Goal: Task Accomplishment & Management: Complete application form

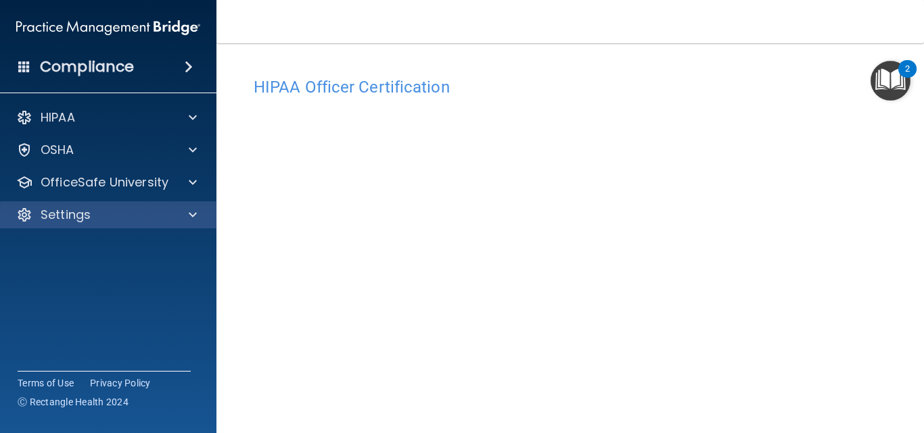
click at [161, 206] on div "Settings" at bounding box center [108, 214] width 217 height 27
click at [183, 212] on div at bounding box center [191, 215] width 34 height 16
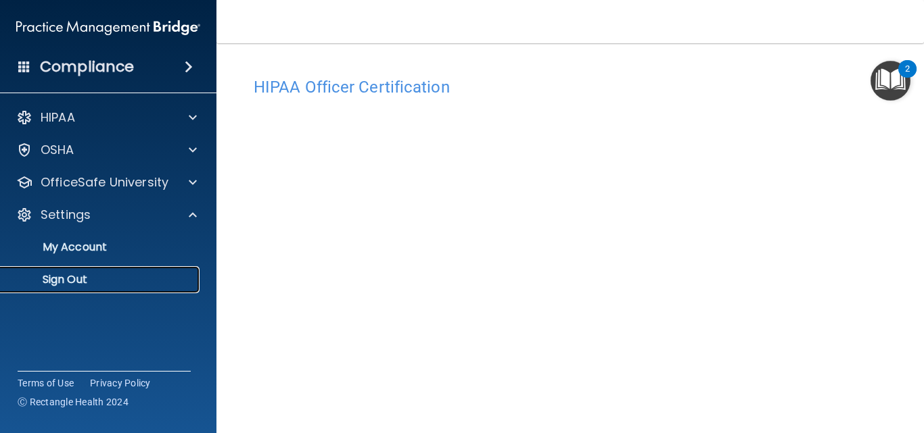
click at [72, 279] on p "Sign Out" at bounding box center [101, 280] width 185 height 14
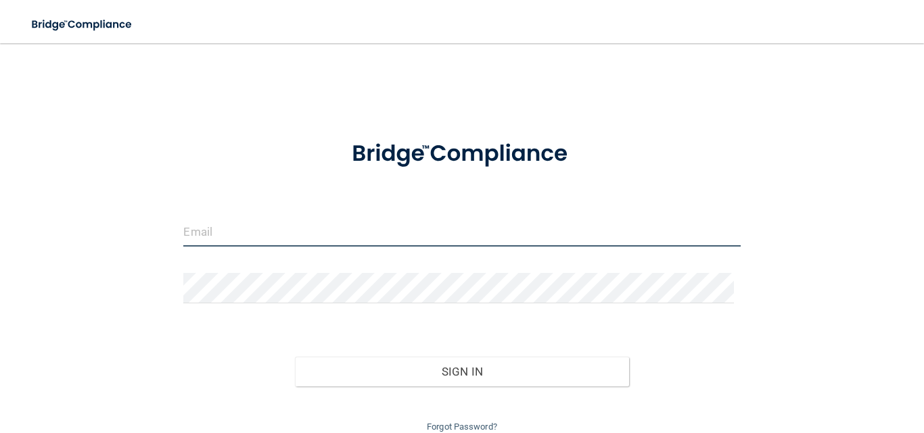
click at [256, 233] on input "email" at bounding box center [461, 231] width 556 height 30
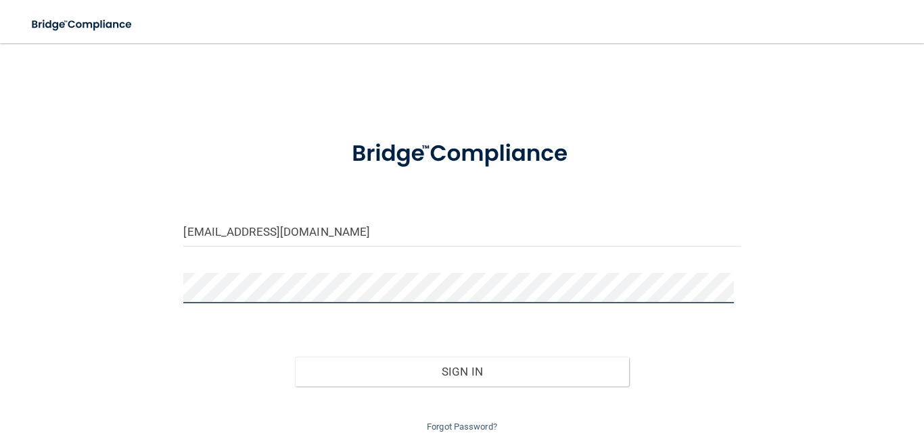
click at [295, 357] on button "Sign In" at bounding box center [462, 372] width 334 height 30
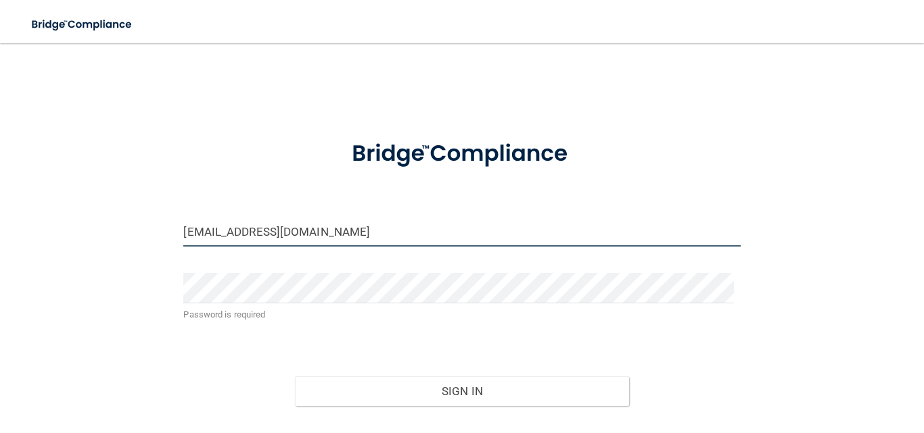
click at [228, 234] on input "[EMAIL_ADDRESS][DOMAIN_NAME]" at bounding box center [461, 231] width 556 height 30
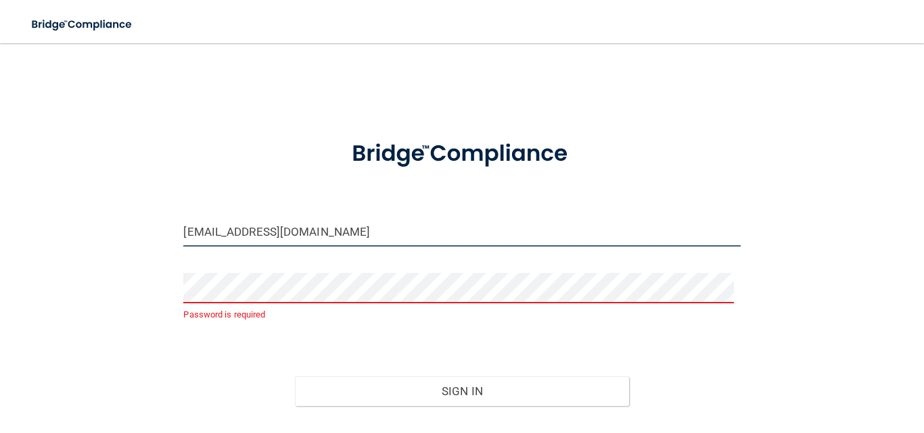
type input "[EMAIL_ADDRESS][DOMAIN_NAME]"
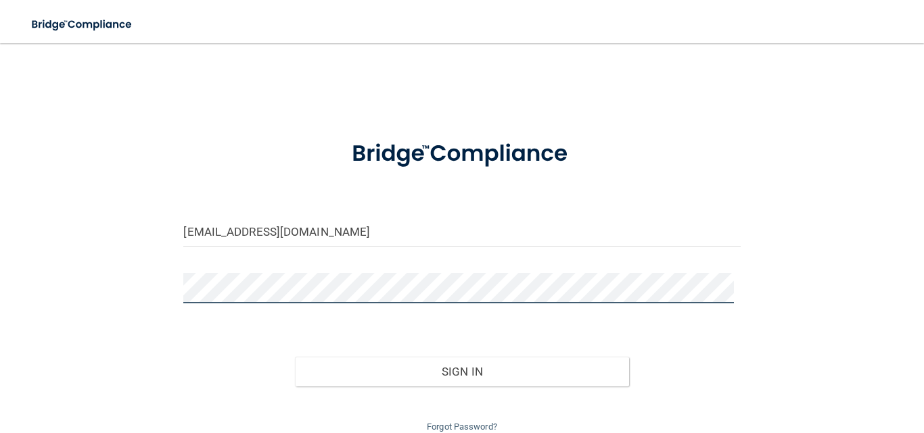
click at [295, 357] on button "Sign In" at bounding box center [462, 372] width 334 height 30
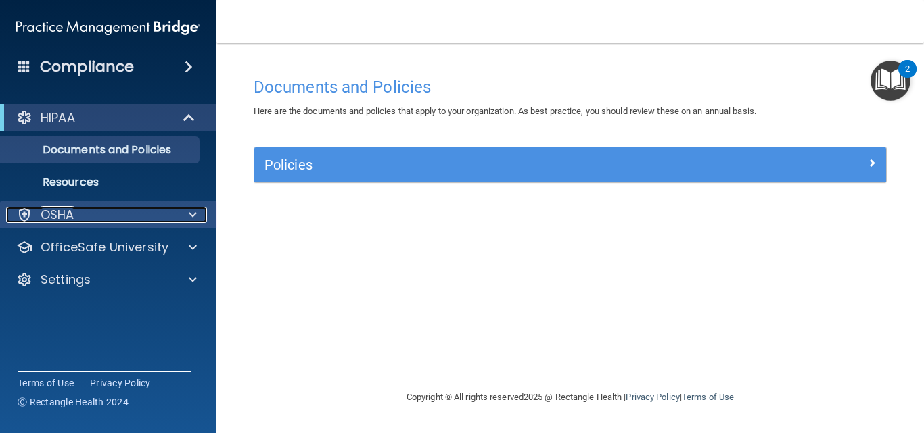
click at [192, 210] on span at bounding box center [193, 215] width 8 height 16
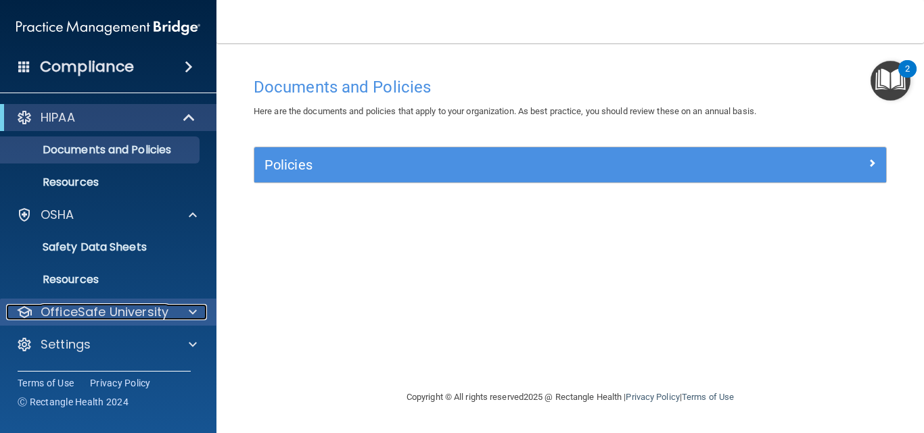
click at [195, 318] on span at bounding box center [193, 312] width 8 height 16
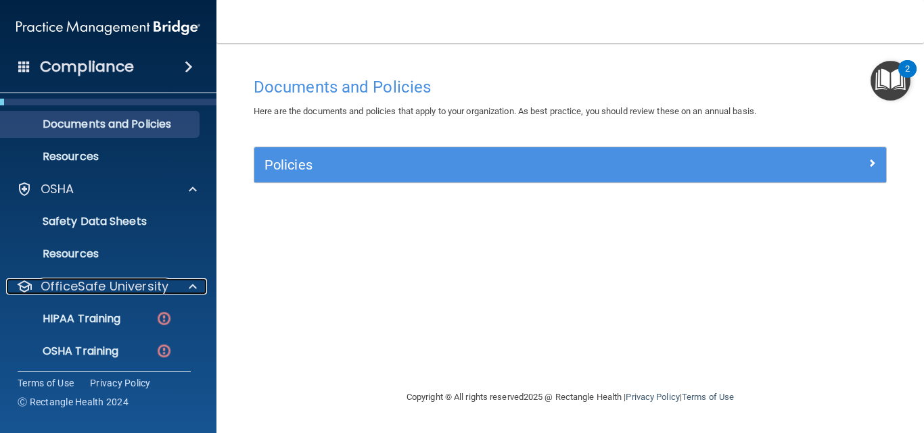
scroll to position [27, 0]
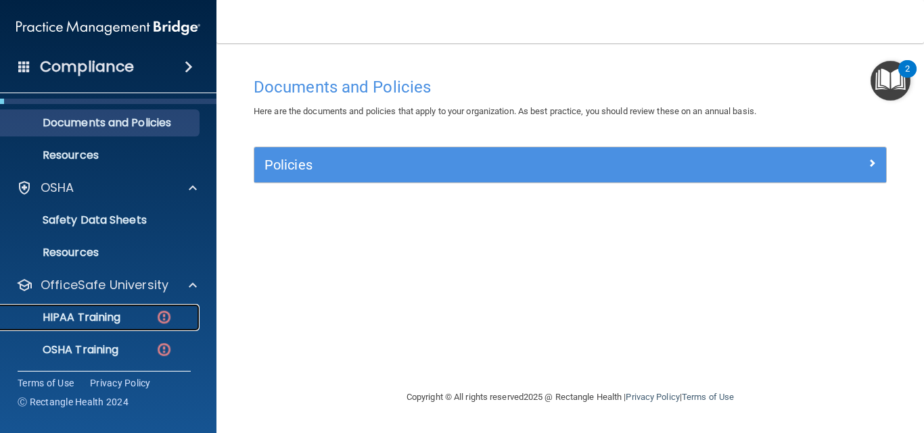
click at [107, 320] on p "HIPAA Training" at bounding box center [65, 318] width 112 height 14
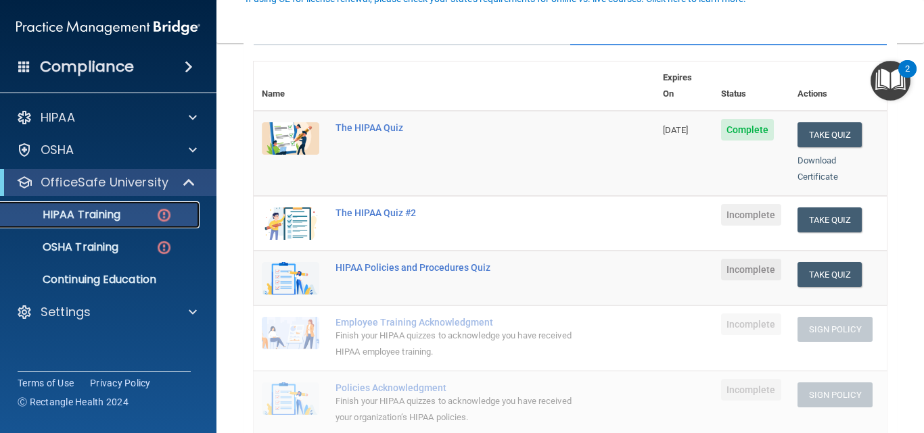
scroll to position [136, 0]
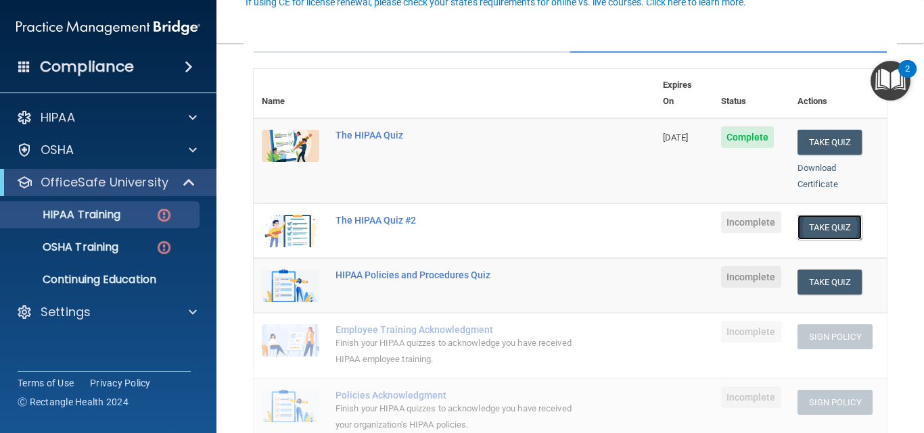
click at [834, 215] on button "Take Quiz" at bounding box center [829, 227] width 65 height 25
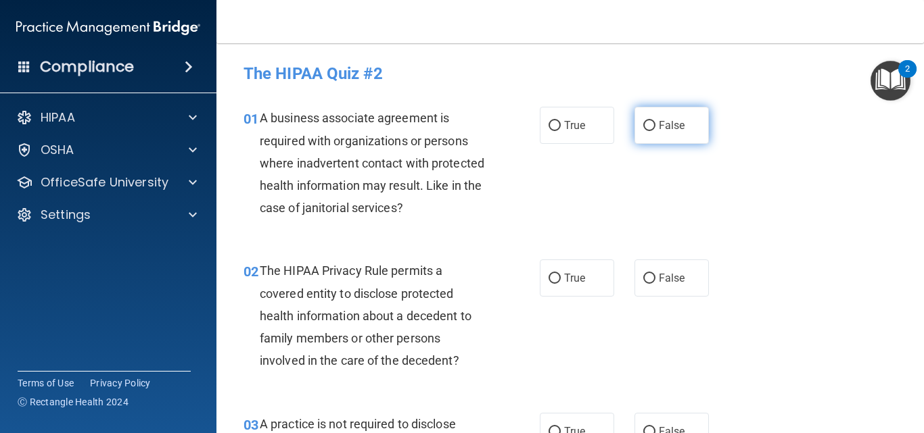
click at [654, 114] on label "False" at bounding box center [671, 125] width 74 height 37
click at [654, 121] on input "False" at bounding box center [649, 126] width 12 height 10
radio input "true"
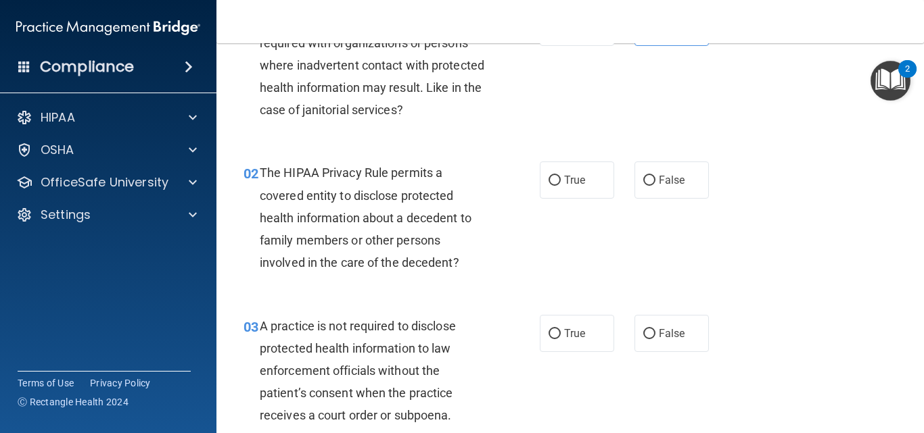
scroll to position [120, 0]
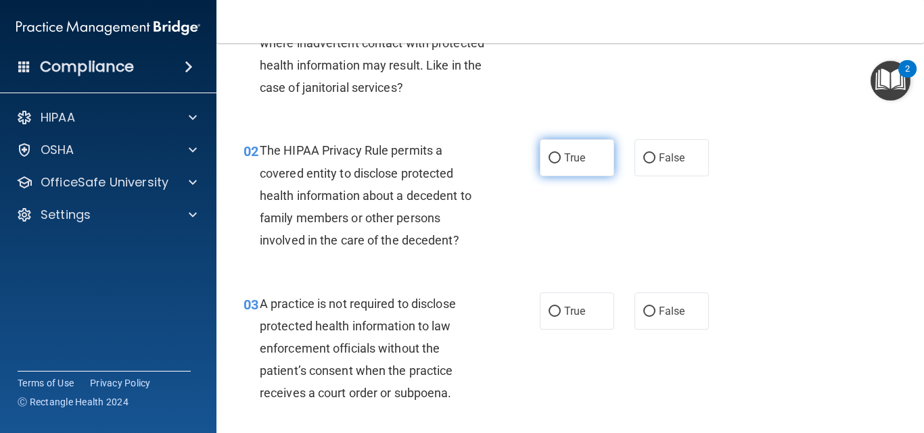
click at [564, 156] on span "True" at bounding box center [574, 157] width 21 height 13
click at [560, 156] on input "True" at bounding box center [554, 158] width 12 height 10
radio input "true"
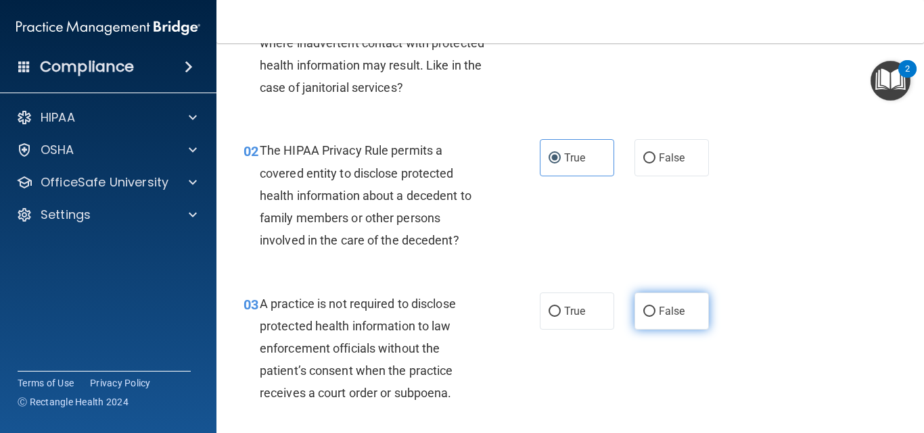
click at [634, 316] on label "False" at bounding box center [671, 311] width 74 height 37
click at [643, 316] on input "False" at bounding box center [649, 312] width 12 height 10
radio input "true"
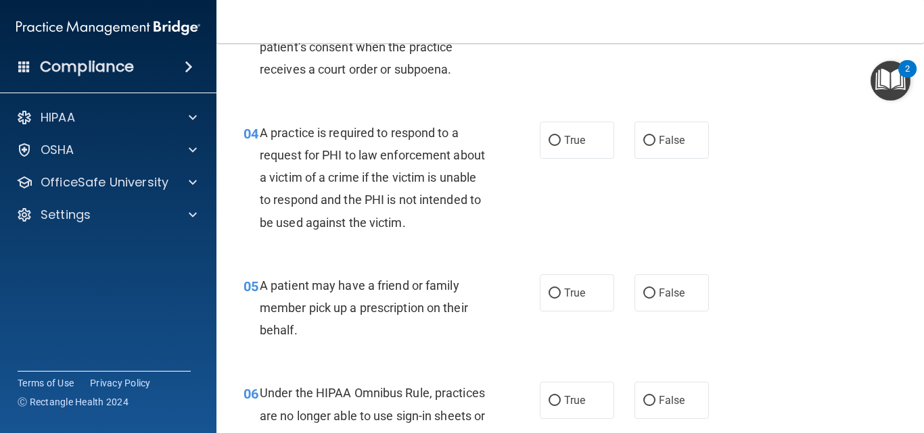
scroll to position [445, 0]
click at [542, 133] on label "True" at bounding box center [577, 139] width 74 height 37
click at [548, 135] on input "True" at bounding box center [554, 140] width 12 height 10
radio input "true"
click at [550, 292] on input "True" at bounding box center [554, 293] width 12 height 10
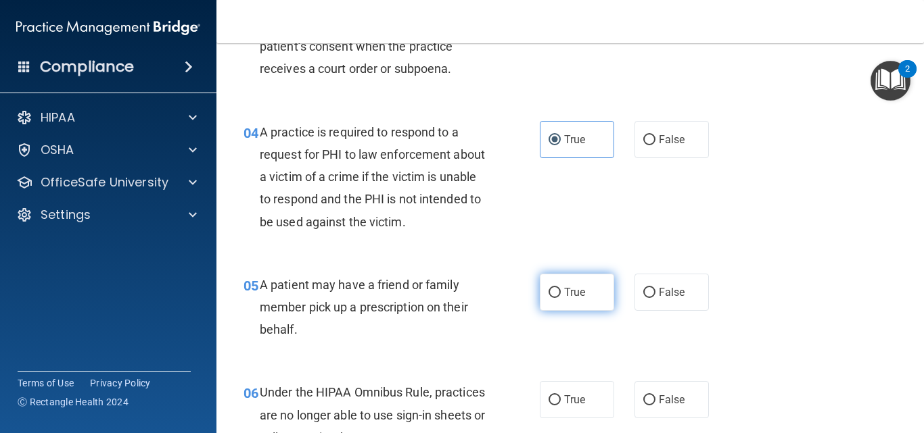
radio input "true"
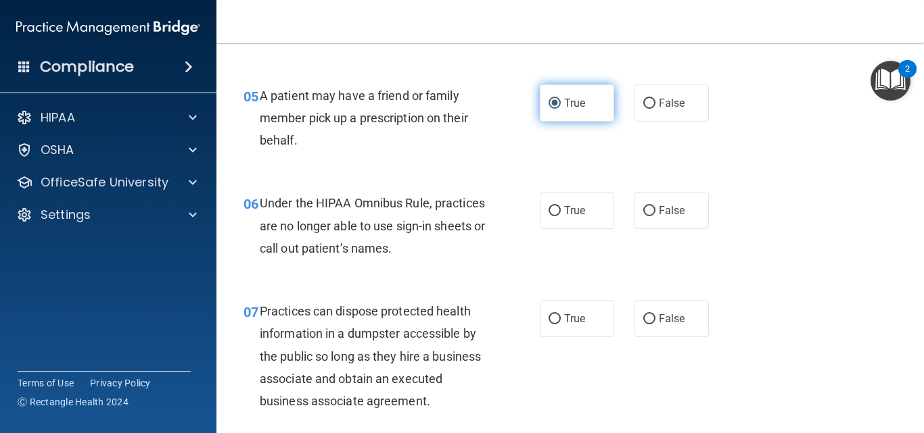
scroll to position [661, 0]
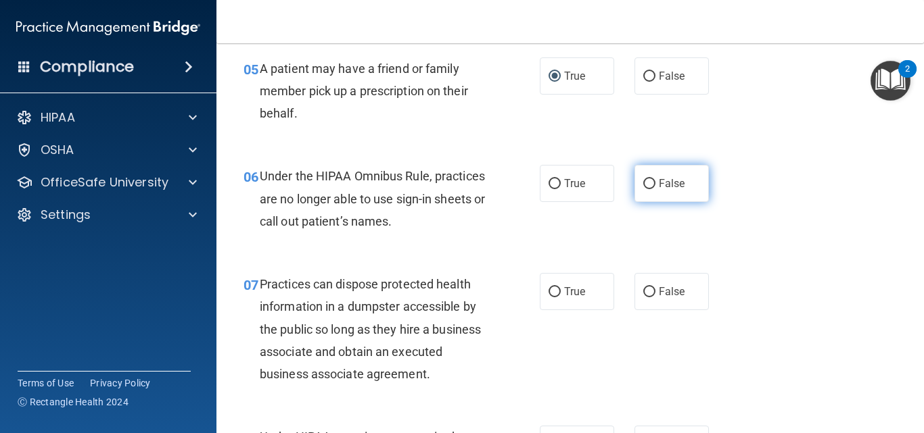
click at [638, 193] on label "False" at bounding box center [671, 183] width 74 height 37
click at [643, 189] on input "False" at bounding box center [649, 184] width 12 height 10
radio input "true"
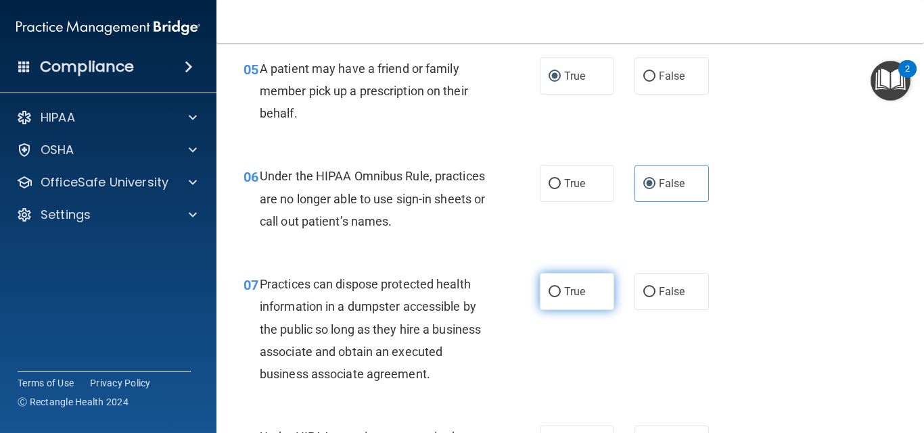
click at [548, 289] on input "True" at bounding box center [554, 292] width 12 height 10
radio input "true"
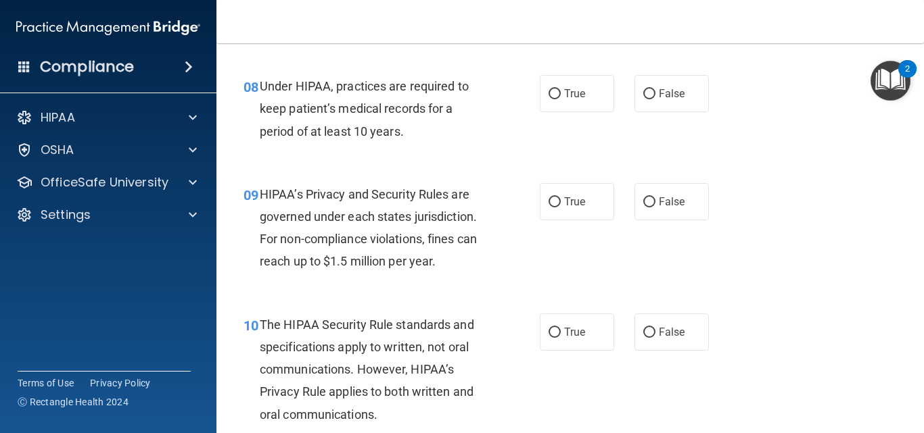
scroll to position [1013, 0]
click at [643, 93] on input "False" at bounding box center [649, 94] width 12 height 10
radio input "true"
click at [643, 206] on input "False" at bounding box center [649, 202] width 12 height 10
radio input "true"
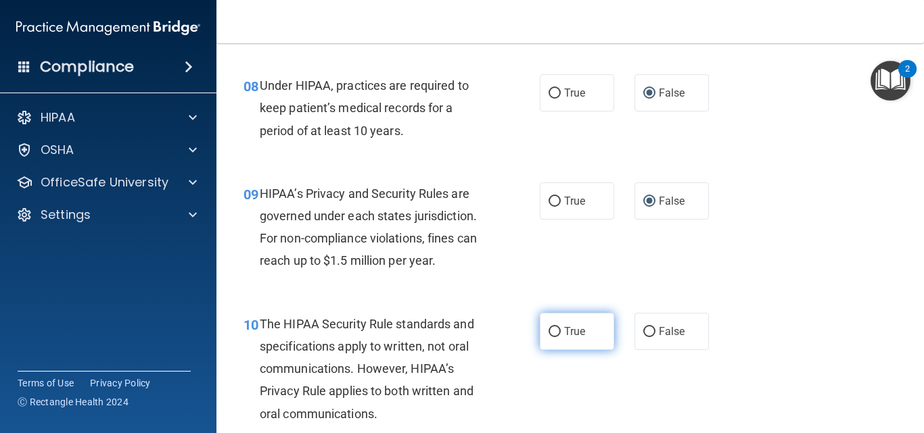
click at [540, 348] on label "True" at bounding box center [577, 331] width 74 height 37
click at [548, 337] on input "True" at bounding box center [554, 332] width 12 height 10
radio input "true"
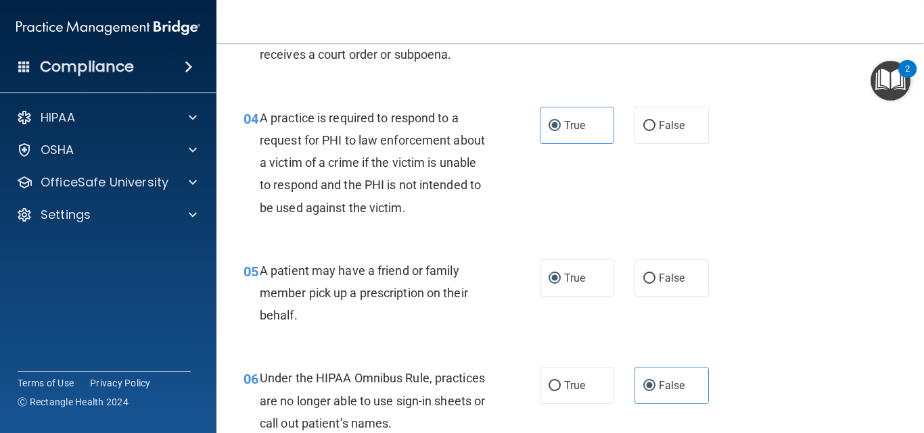
scroll to position [0, 0]
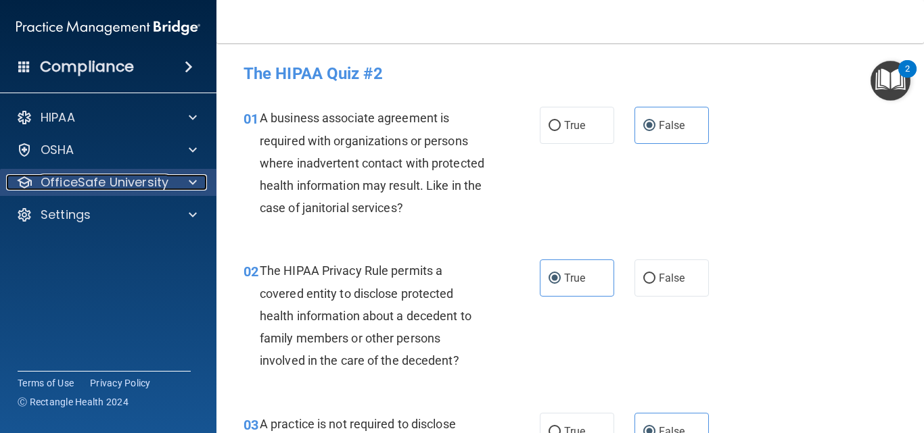
click at [107, 189] on p "OfficeSafe University" at bounding box center [105, 182] width 128 height 16
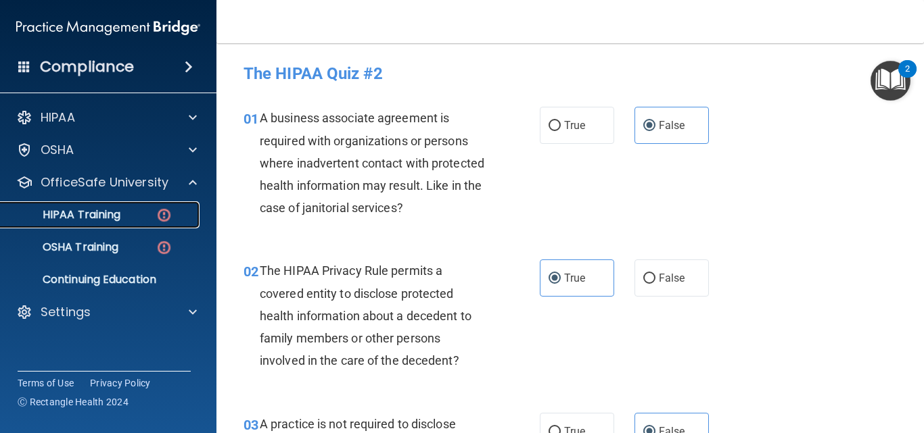
click at [87, 208] on p "HIPAA Training" at bounding box center [65, 215] width 112 height 14
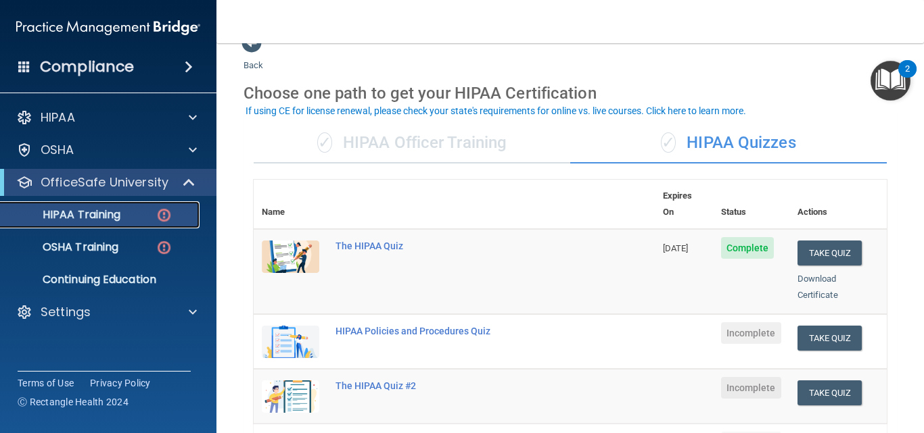
scroll to position [33, 0]
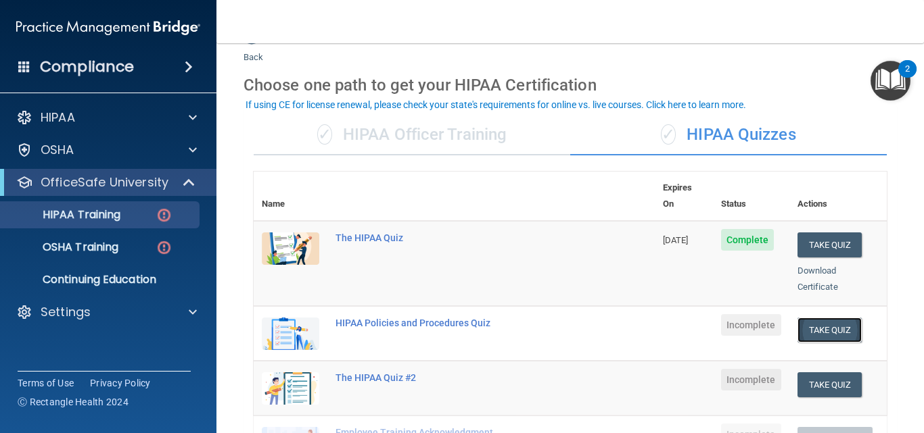
click at [823, 320] on button "Take Quiz" at bounding box center [829, 330] width 65 height 25
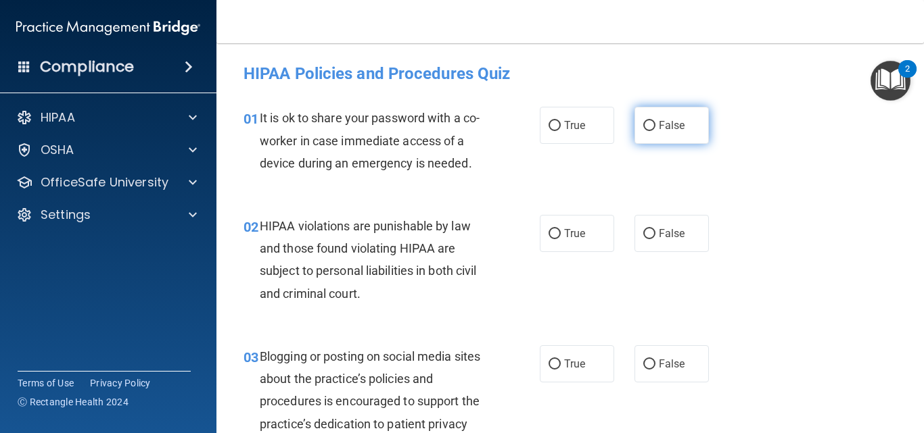
click at [664, 124] on span "False" at bounding box center [672, 125] width 26 height 13
click at [655, 124] on input "False" at bounding box center [649, 126] width 12 height 10
radio input "true"
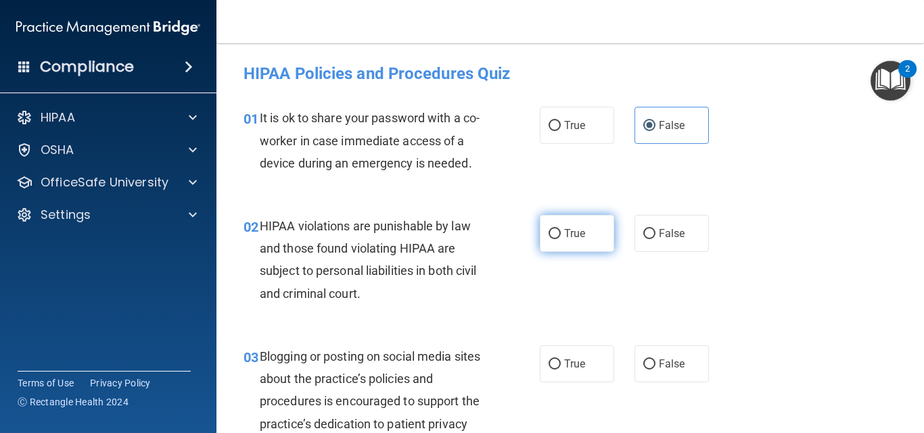
click at [549, 239] on input "True" at bounding box center [554, 234] width 12 height 10
radio input "true"
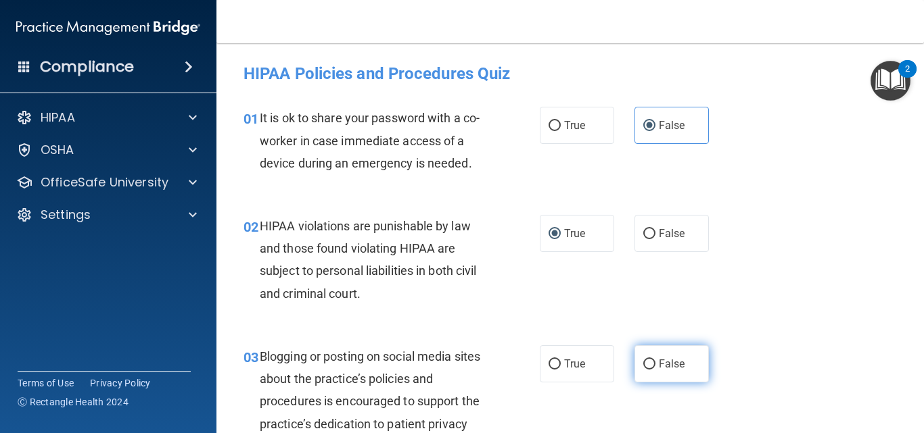
click at [643, 362] on input "False" at bounding box center [649, 365] width 12 height 10
radio input "true"
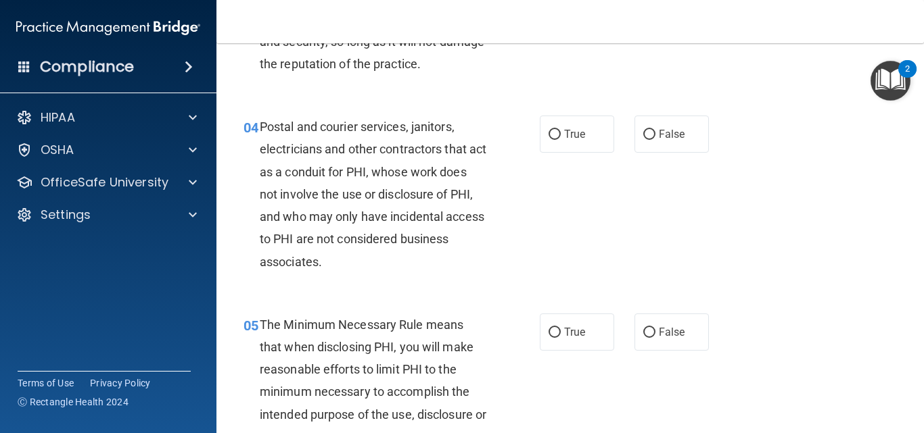
scroll to position [406, 0]
click at [555, 128] on label "True" at bounding box center [577, 133] width 74 height 37
click at [555, 129] on input "True" at bounding box center [554, 134] width 12 height 10
radio input "true"
click at [558, 328] on label "True" at bounding box center [577, 331] width 74 height 37
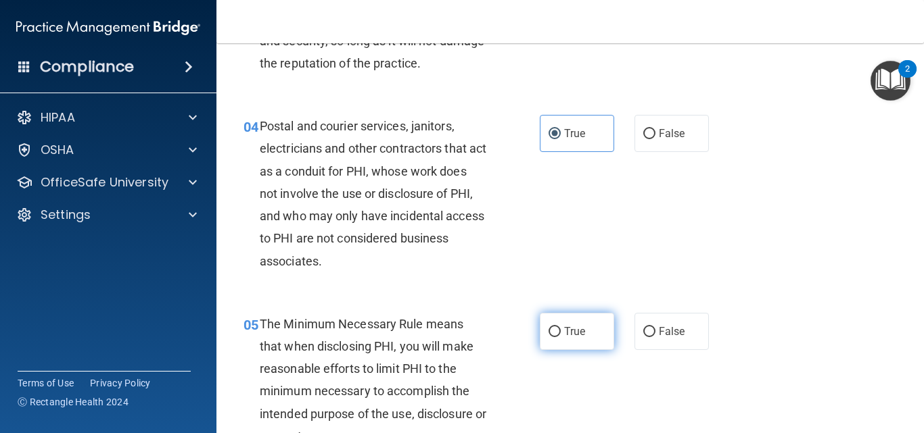
click at [558, 328] on input "True" at bounding box center [554, 332] width 12 height 10
radio input "true"
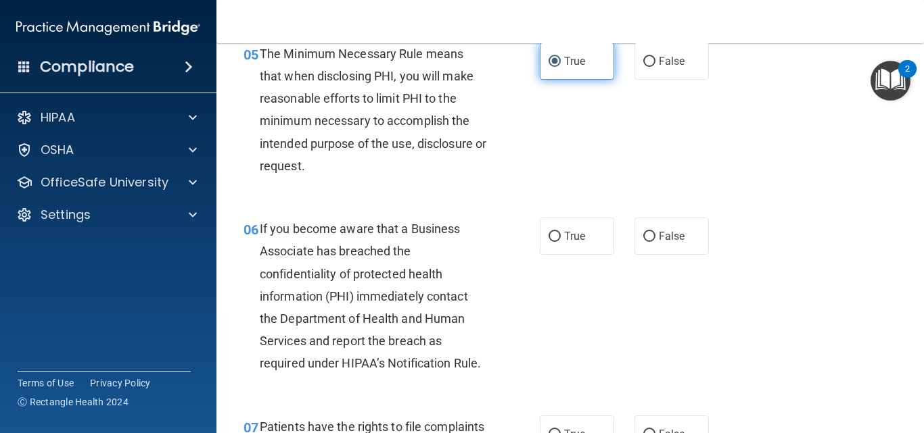
scroll to position [703, 0]
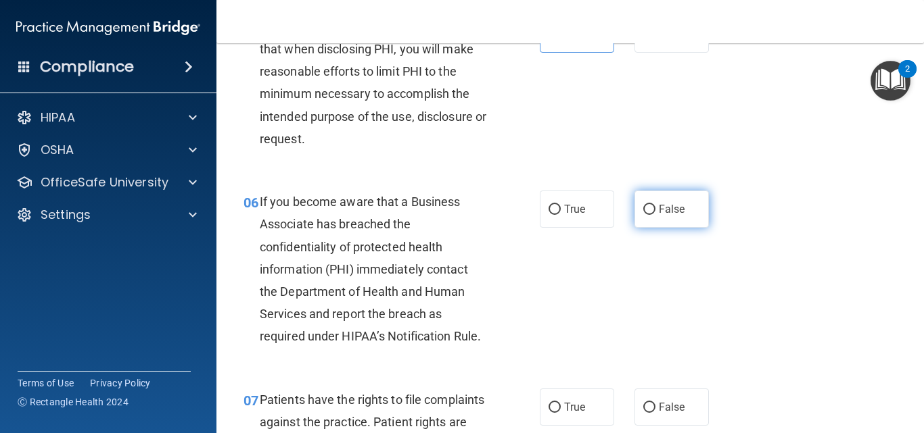
click at [667, 219] on label "False" at bounding box center [671, 209] width 74 height 37
click at [655, 215] on input "False" at bounding box center [649, 210] width 12 height 10
radio input "true"
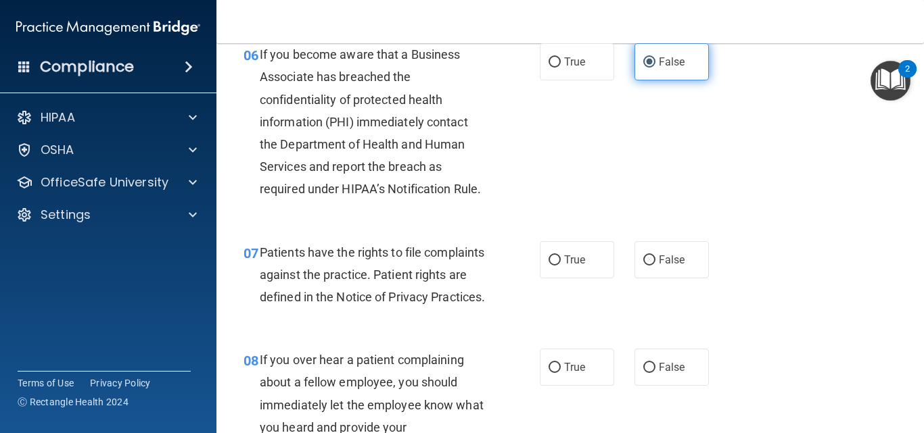
scroll to position [865, 0]
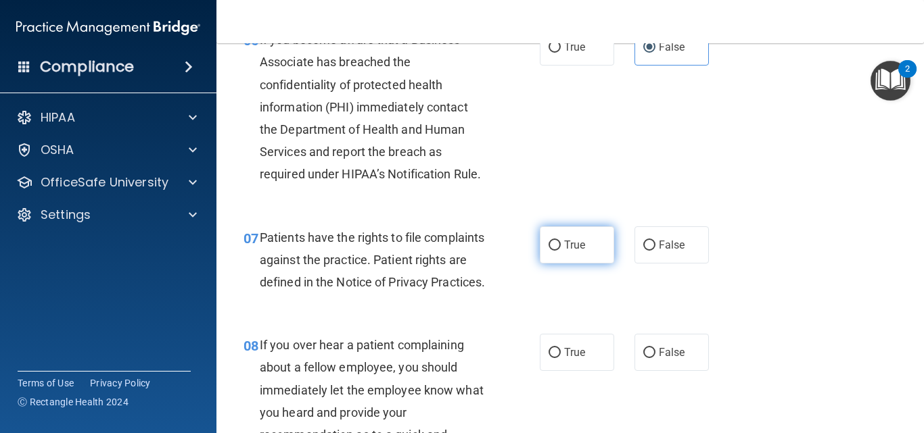
click at [542, 250] on label "True" at bounding box center [577, 244] width 74 height 37
click at [548, 250] on input "True" at bounding box center [554, 246] width 12 height 10
radio input "true"
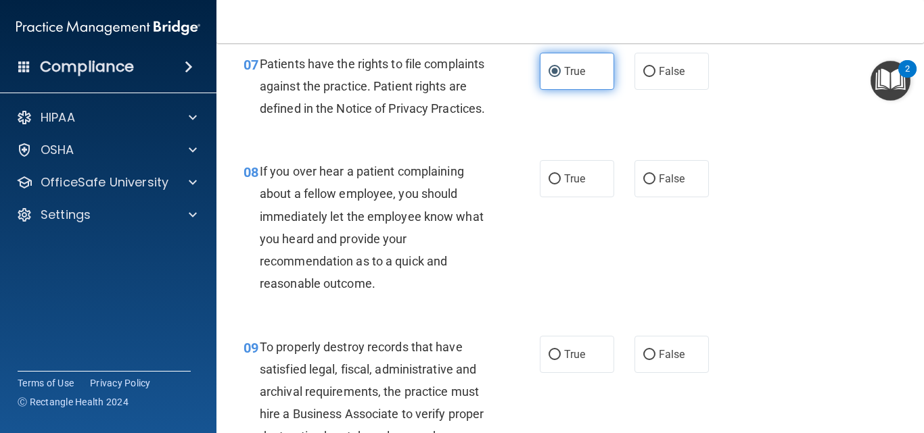
scroll to position [1055, 0]
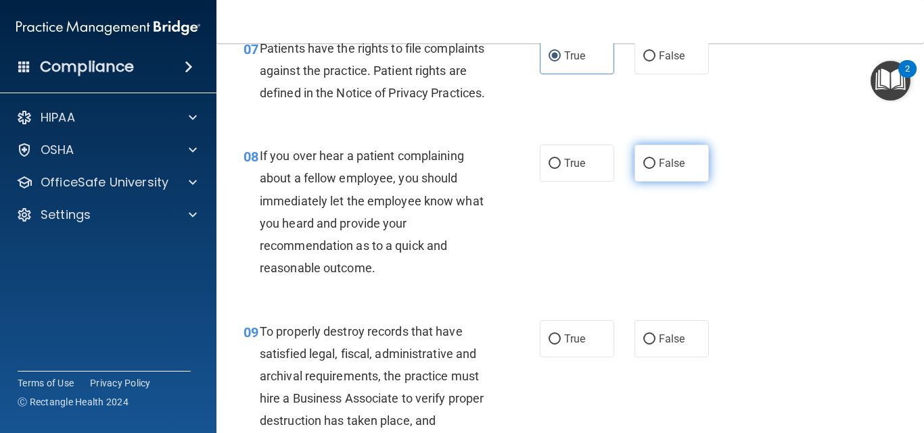
click at [643, 169] on input "False" at bounding box center [649, 164] width 12 height 10
radio input "true"
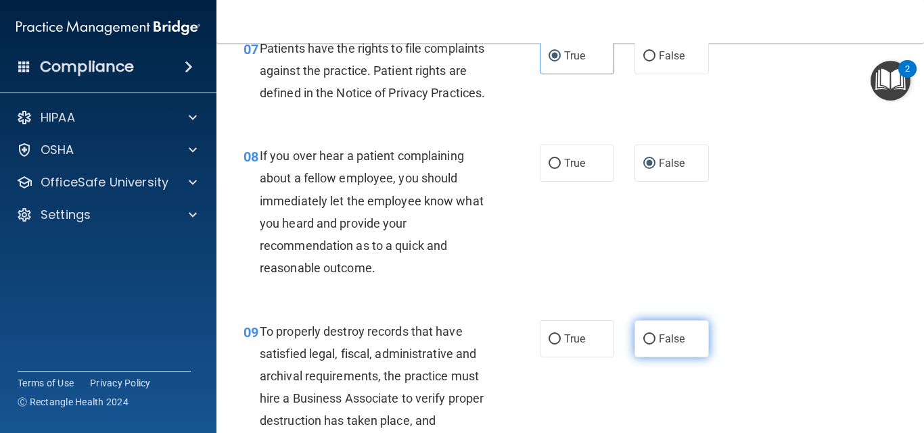
click at [646, 345] on input "False" at bounding box center [649, 340] width 12 height 10
radio input "true"
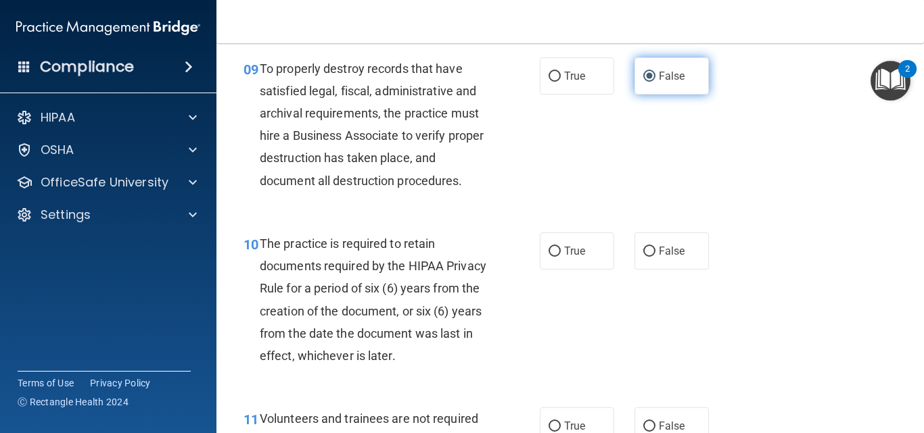
scroll to position [1379, 0]
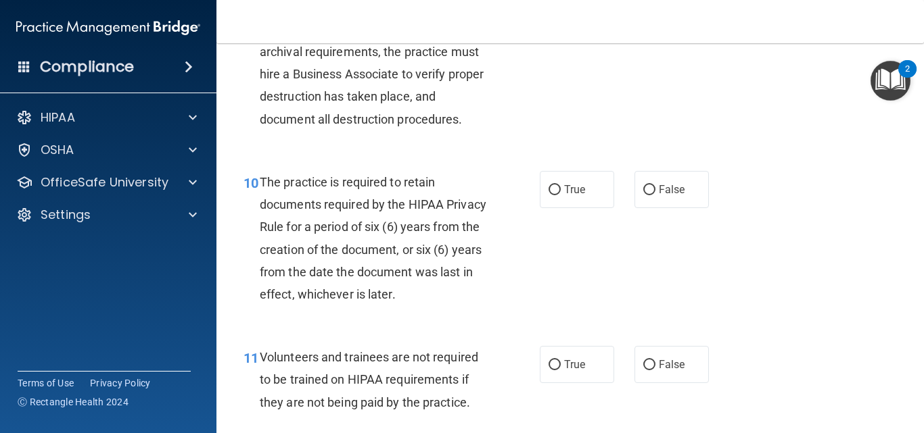
click at [533, 202] on div "10 The practice is required to retain documents required by the HIPAA Privacy R…" at bounding box center [391, 241] width 337 height 141
click at [556, 208] on label "True" at bounding box center [577, 189] width 74 height 37
click at [556, 195] on input "True" at bounding box center [554, 190] width 12 height 10
radio input "true"
click at [646, 371] on input "False" at bounding box center [649, 365] width 12 height 10
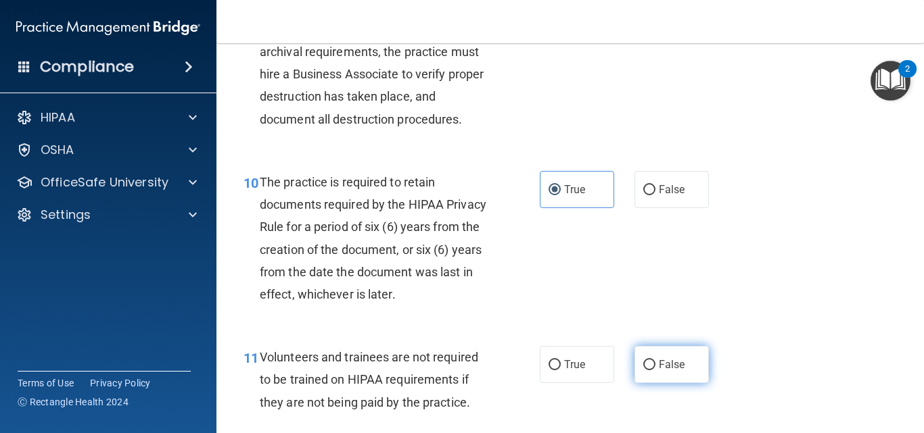
radio input "true"
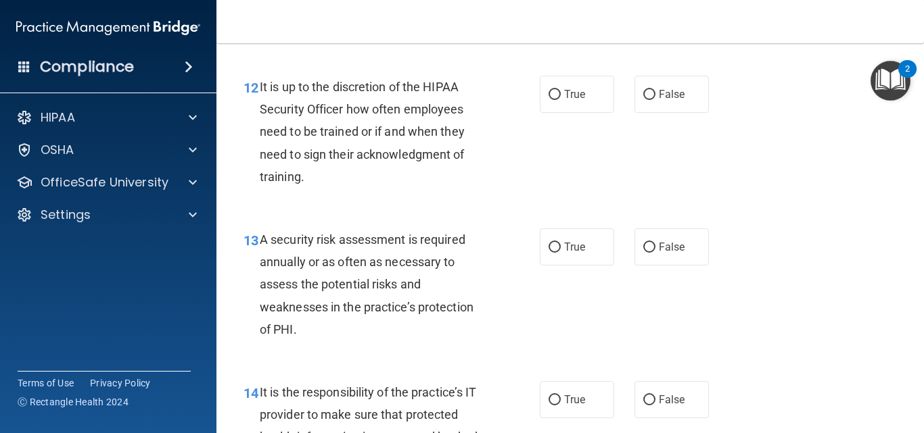
scroll to position [1785, 0]
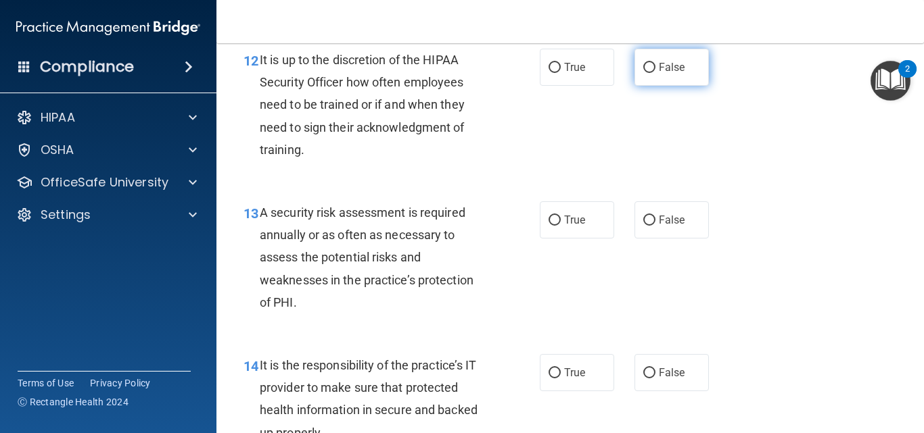
click at [659, 74] on span "False" at bounding box center [672, 67] width 26 height 13
click at [654, 73] on input "False" at bounding box center [649, 68] width 12 height 10
radio input "true"
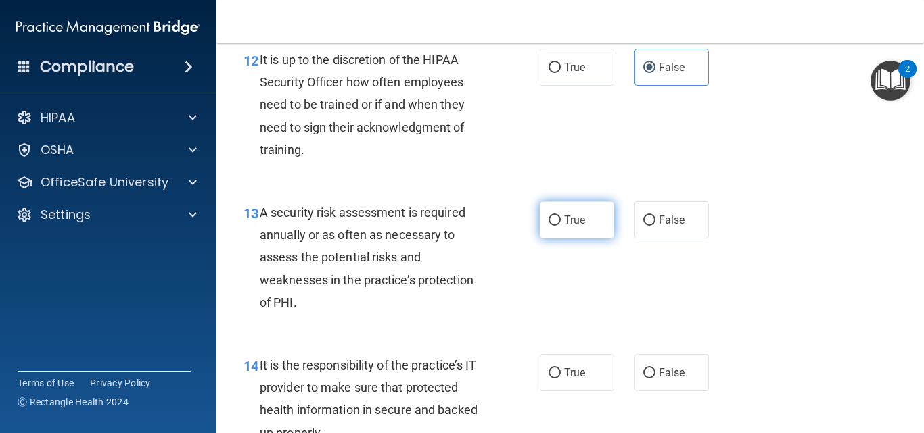
click at [563, 231] on label "True" at bounding box center [577, 219] width 74 height 37
click at [560, 226] on input "True" at bounding box center [554, 221] width 12 height 10
radio input "true"
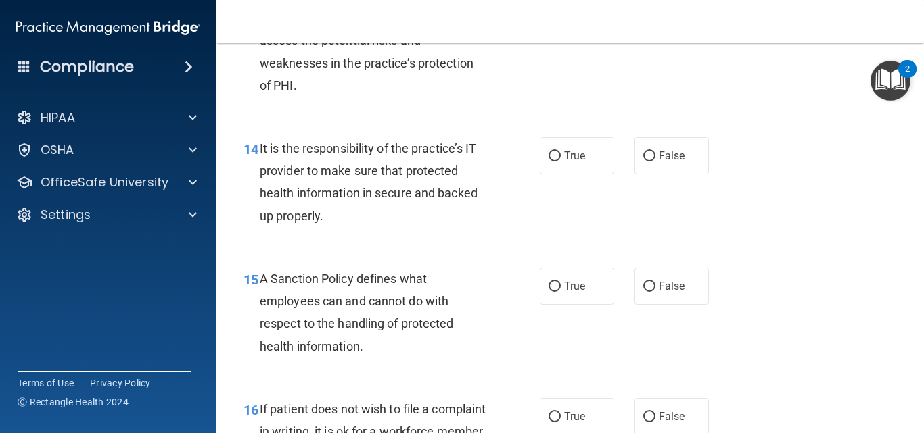
scroll to position [2028, 0]
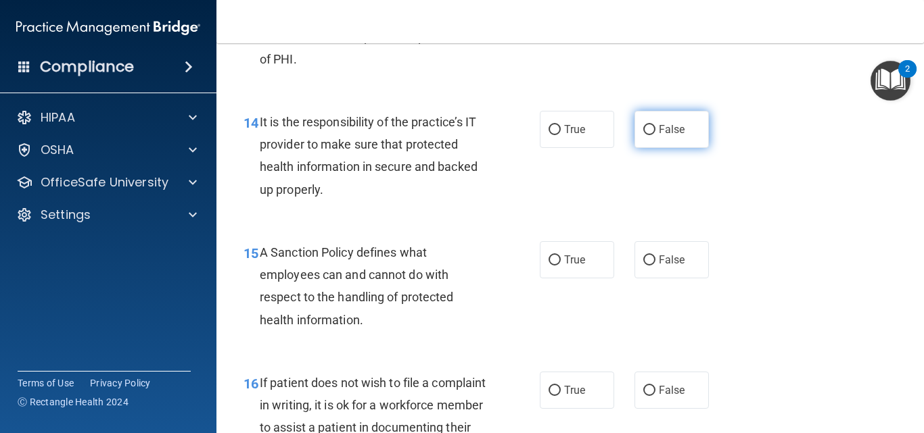
click at [652, 148] on label "False" at bounding box center [671, 129] width 74 height 37
click at [652, 135] on input "False" at bounding box center [649, 130] width 12 height 10
radio input "true"
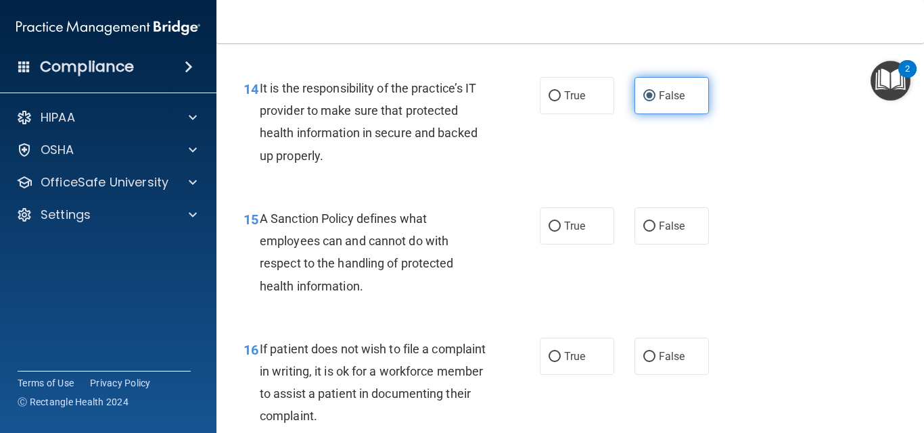
scroll to position [2082, 0]
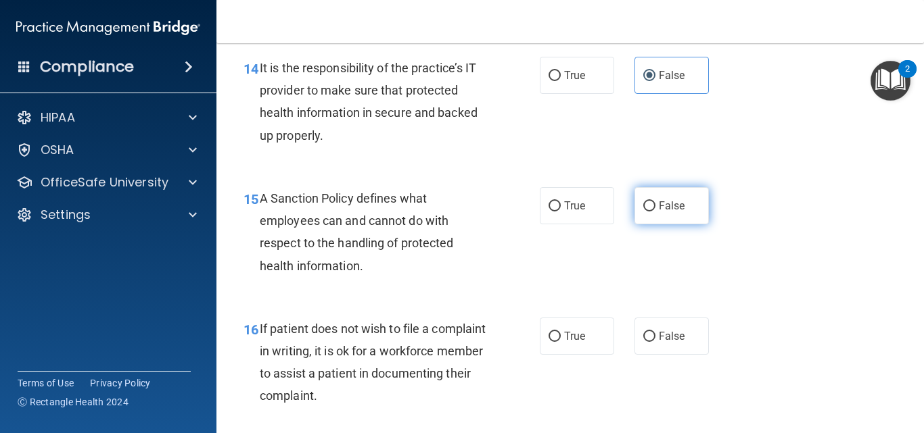
click at [634, 224] on label "False" at bounding box center [671, 205] width 74 height 37
click at [643, 212] on input "False" at bounding box center [649, 206] width 12 height 10
radio input "true"
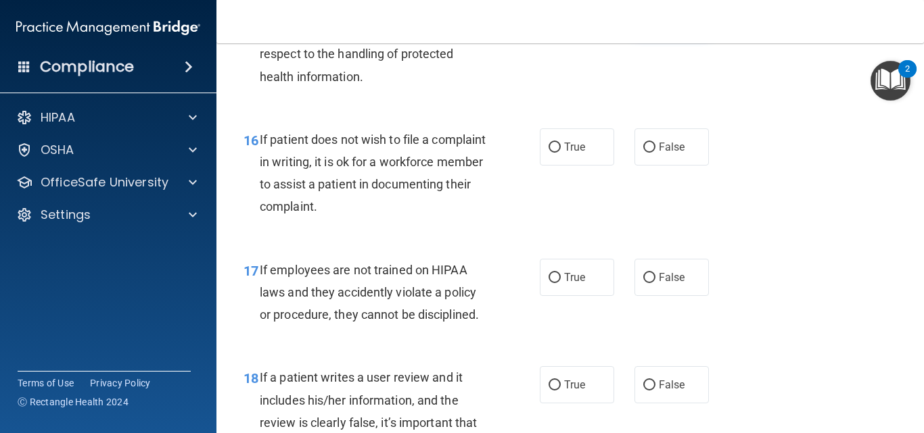
scroll to position [2299, 0]
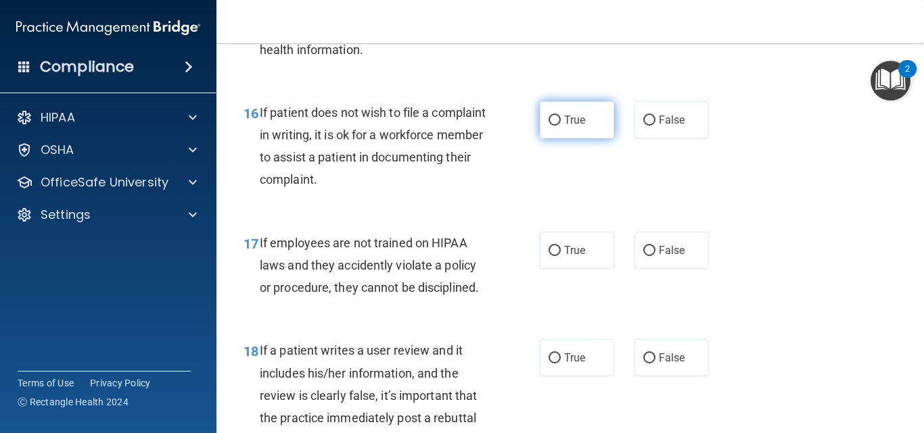
click at [552, 126] on input "True" at bounding box center [554, 121] width 12 height 10
radio input "true"
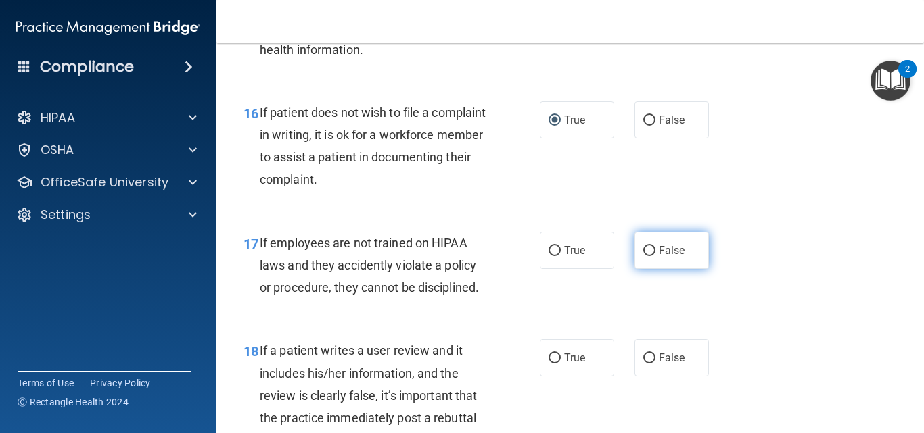
click at [672, 269] on label "False" at bounding box center [671, 250] width 74 height 37
click at [655, 256] on input "False" at bounding box center [649, 251] width 12 height 10
radio input "true"
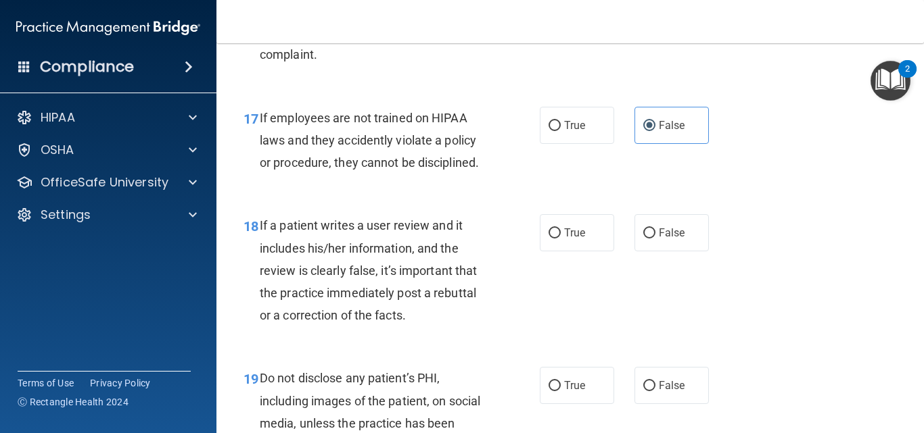
scroll to position [2434, 0]
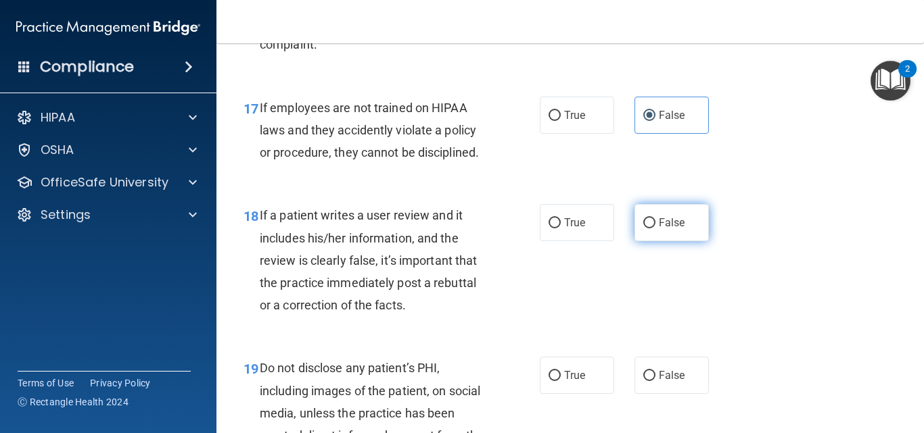
click at [675, 229] on span "False" at bounding box center [672, 222] width 26 height 13
click at [655, 229] on input "False" at bounding box center [649, 223] width 12 height 10
radio input "true"
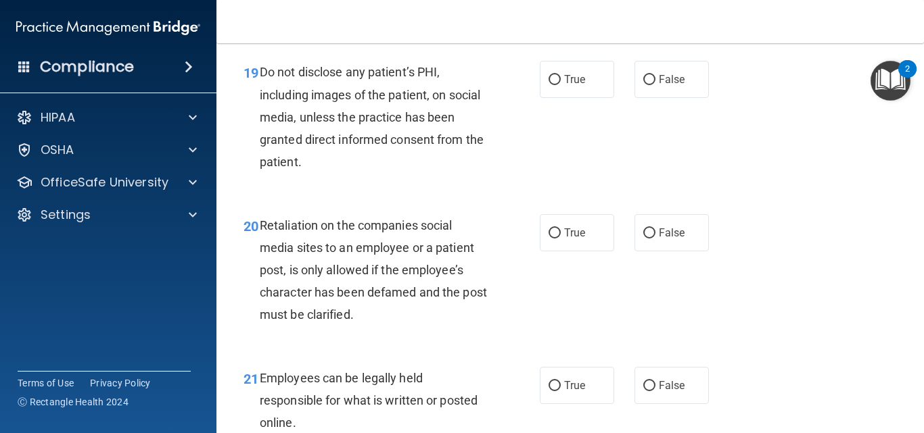
scroll to position [2731, 0]
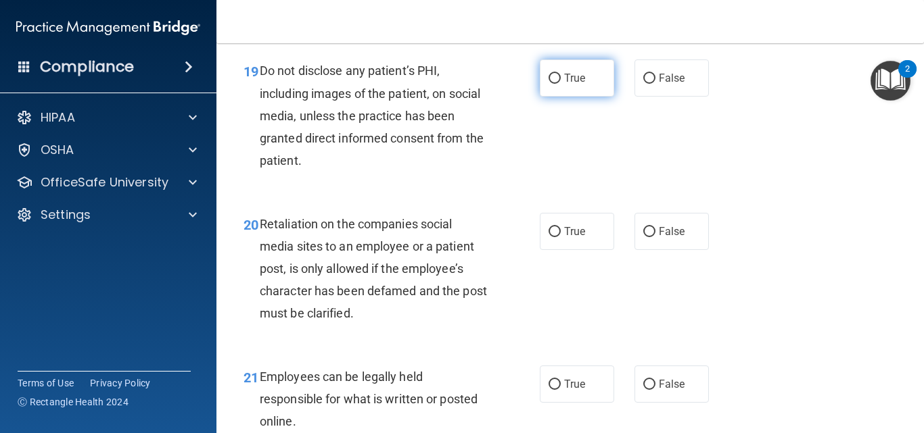
click at [565, 85] on span "True" at bounding box center [574, 78] width 21 height 13
click at [560, 84] on input "True" at bounding box center [554, 79] width 12 height 10
radio input "true"
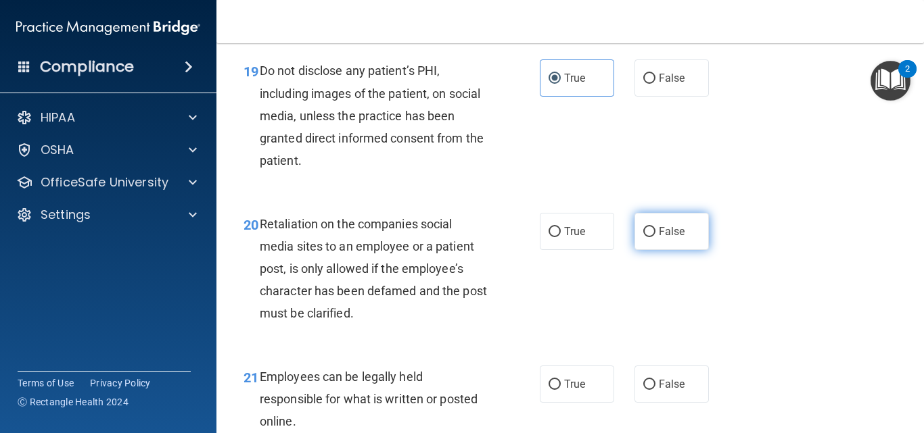
click at [643, 237] on input "False" at bounding box center [649, 232] width 12 height 10
radio input "true"
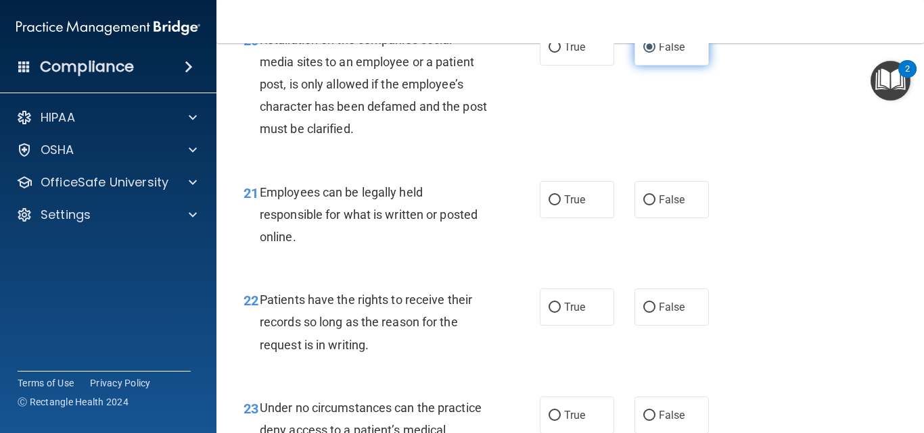
scroll to position [2921, 0]
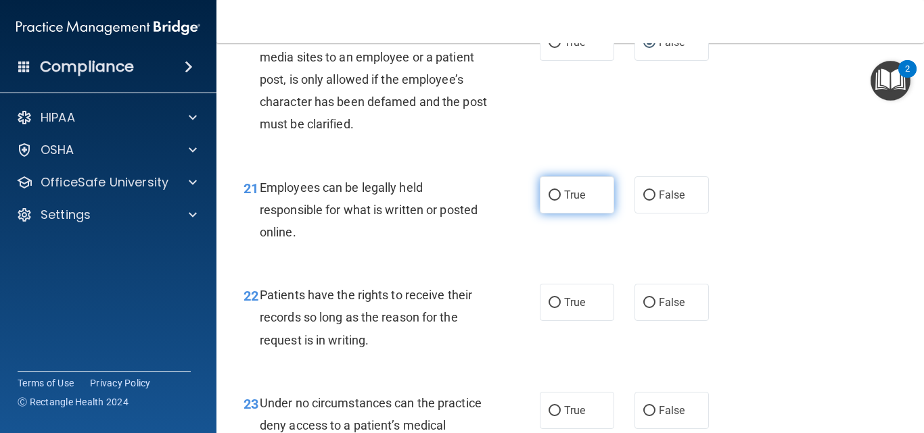
click at [564, 201] on span "True" at bounding box center [574, 195] width 21 height 13
click at [560, 201] on input "True" at bounding box center [554, 196] width 12 height 10
radio input "true"
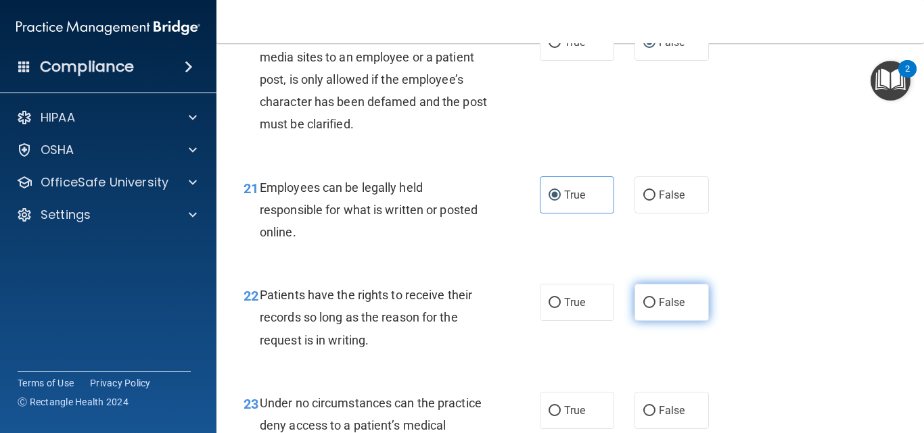
click at [659, 309] on span "False" at bounding box center [672, 302] width 26 height 13
click at [655, 308] on input "False" at bounding box center [649, 303] width 12 height 10
radio input "true"
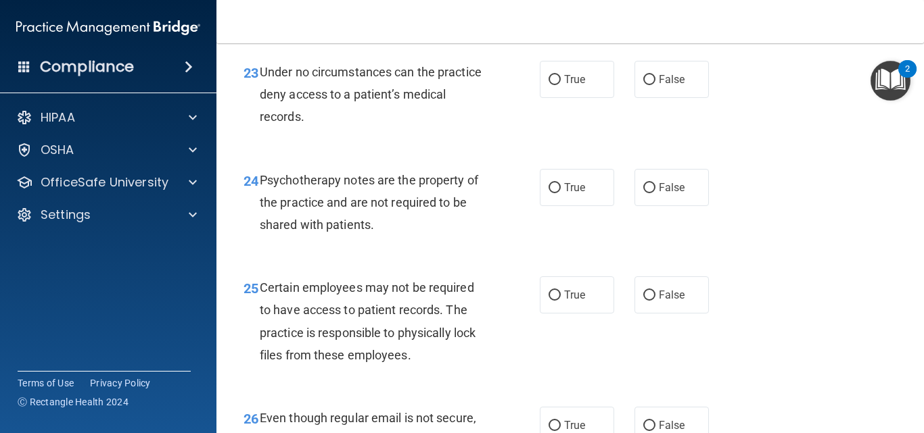
scroll to position [3272, 0]
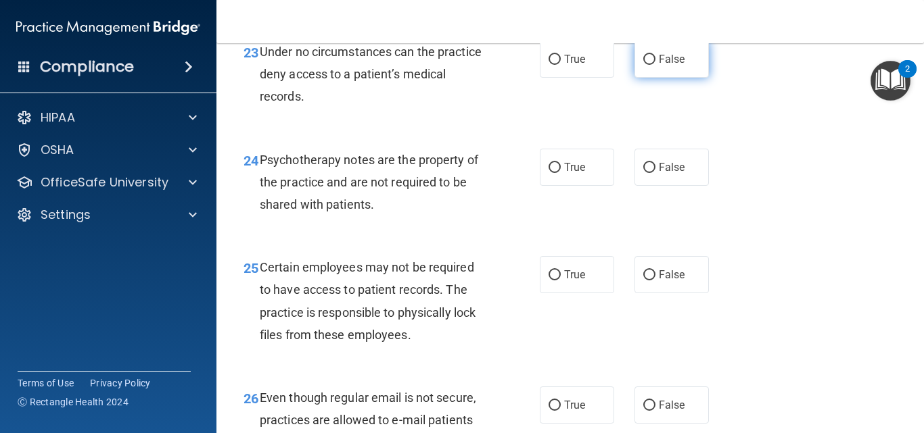
click at [659, 66] on span "False" at bounding box center [672, 59] width 26 height 13
click at [652, 65] on input "False" at bounding box center [649, 60] width 12 height 10
radio input "true"
click at [588, 186] on label "True" at bounding box center [577, 167] width 74 height 37
click at [560, 173] on input "True" at bounding box center [554, 168] width 12 height 10
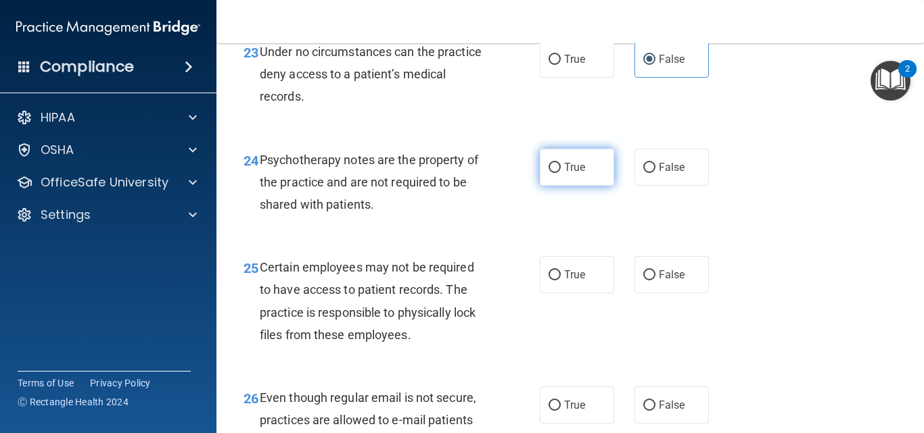
radio input "true"
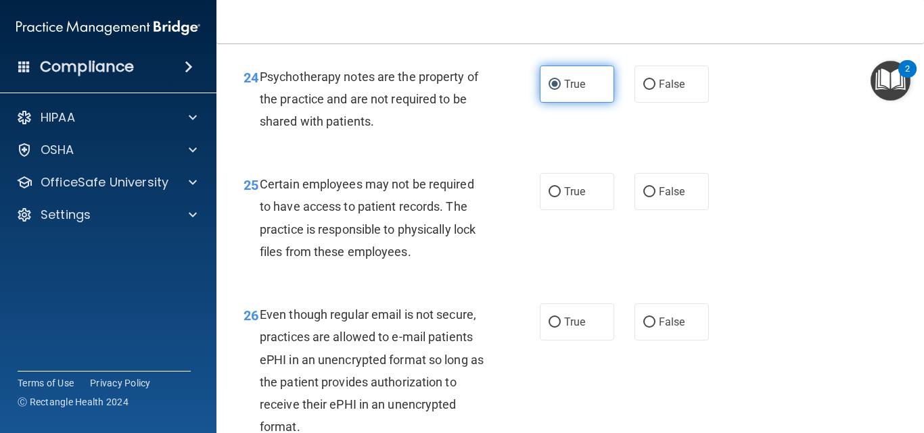
scroll to position [3380, 0]
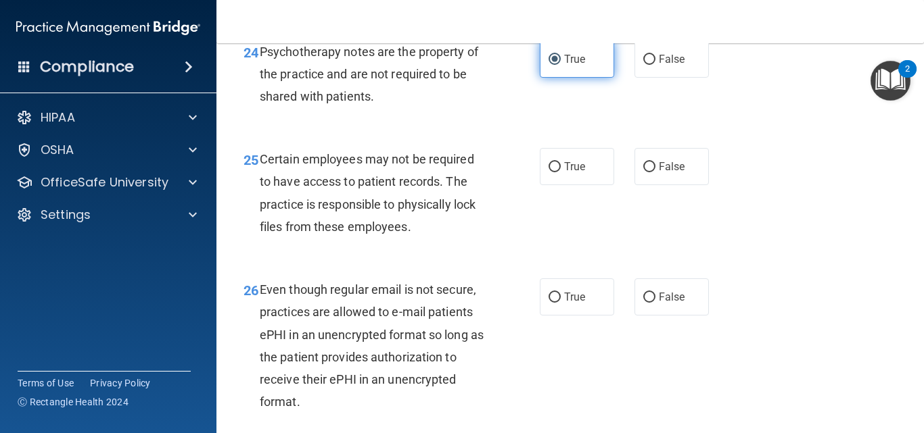
click at [588, 185] on label "True" at bounding box center [577, 166] width 74 height 37
click at [560, 172] on input "True" at bounding box center [554, 167] width 12 height 10
radio input "true"
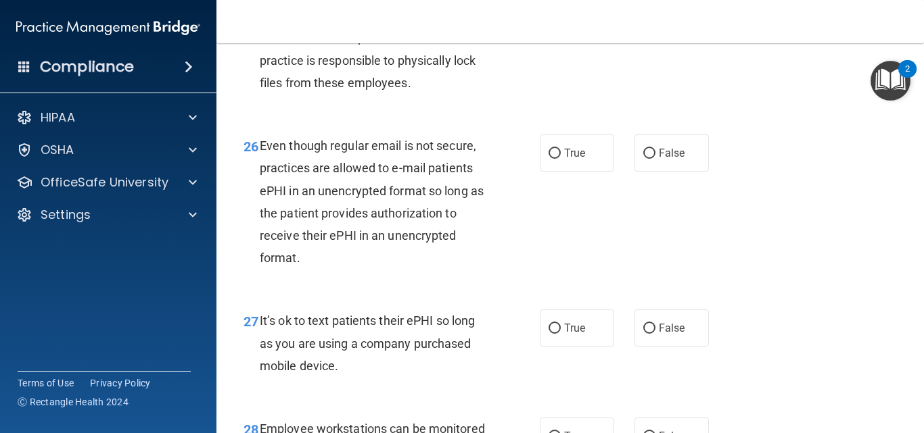
scroll to position [3543, 0]
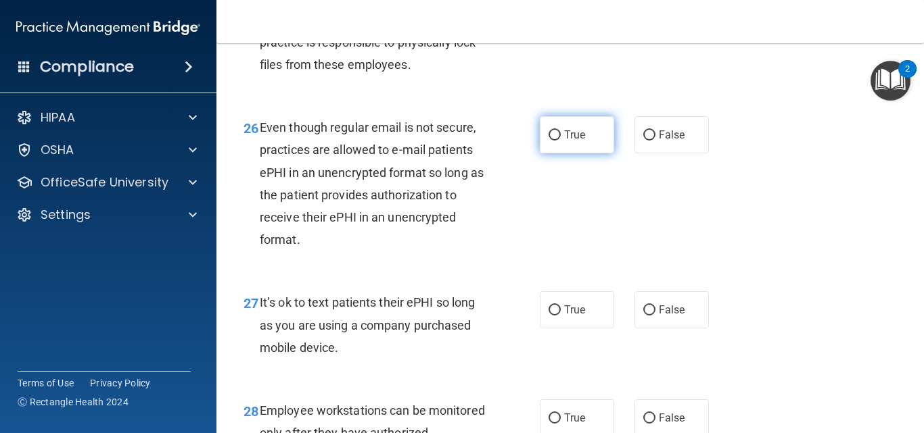
click at [552, 141] on input "True" at bounding box center [554, 135] width 12 height 10
radio input "true"
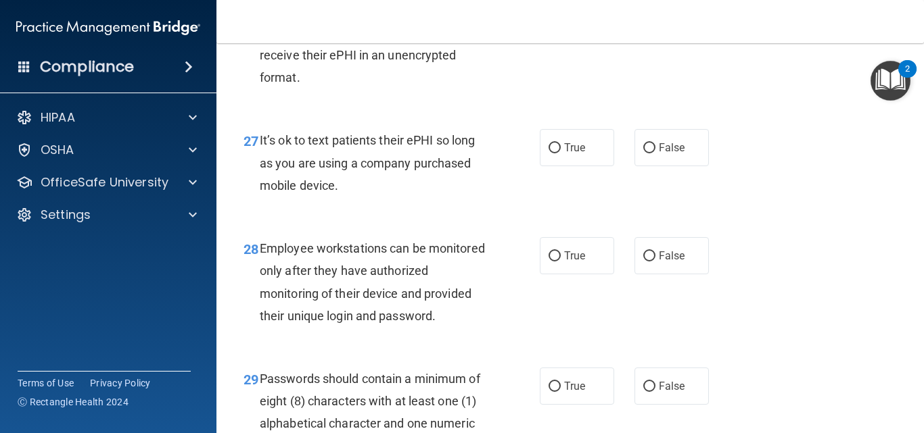
scroll to position [3732, 0]
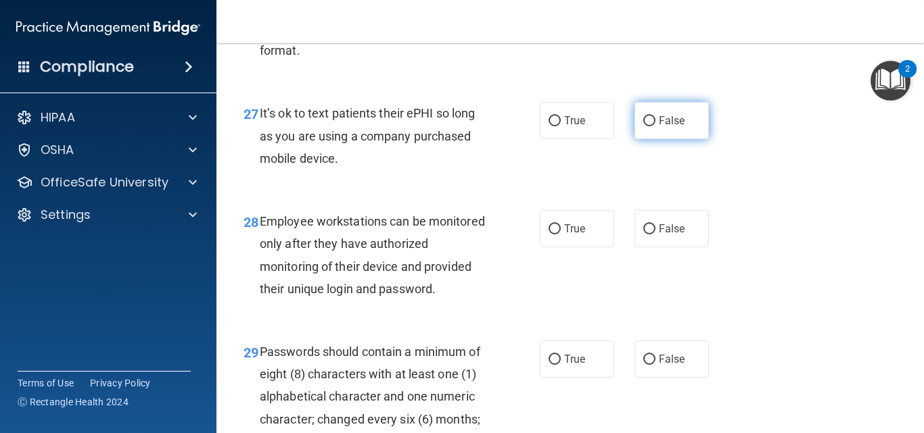
click at [659, 127] on span "False" at bounding box center [672, 120] width 26 height 13
click at [653, 126] on input "False" at bounding box center [649, 121] width 12 height 10
radio input "true"
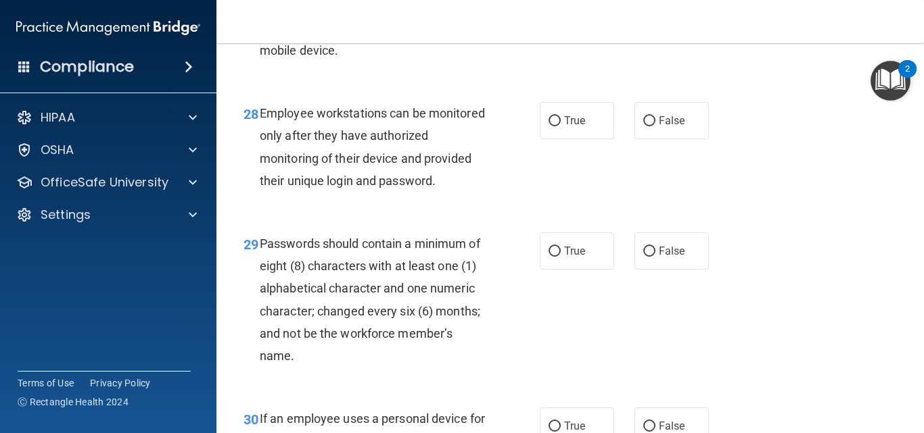
scroll to position [3867, 0]
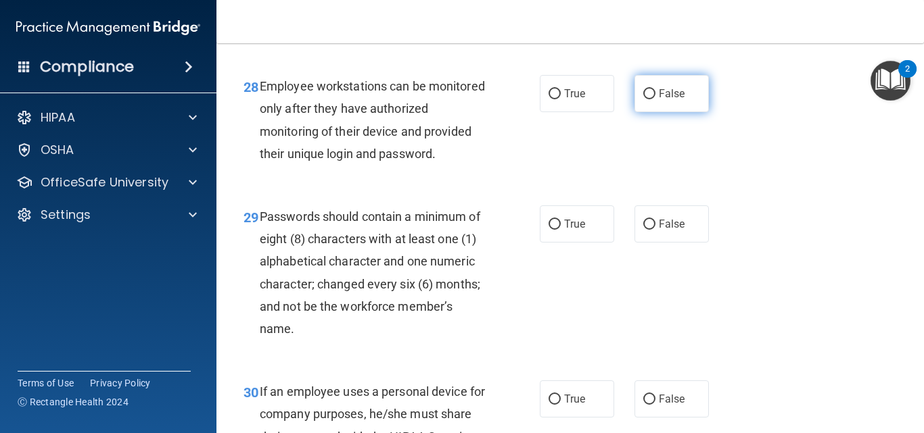
click at [659, 100] on span "False" at bounding box center [672, 93] width 26 height 13
click at [654, 99] on input "False" at bounding box center [649, 94] width 12 height 10
radio input "true"
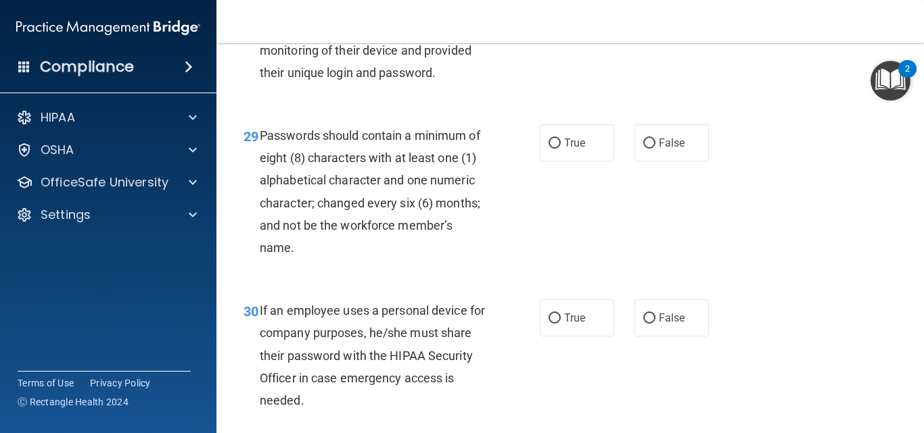
scroll to position [3975, 0]
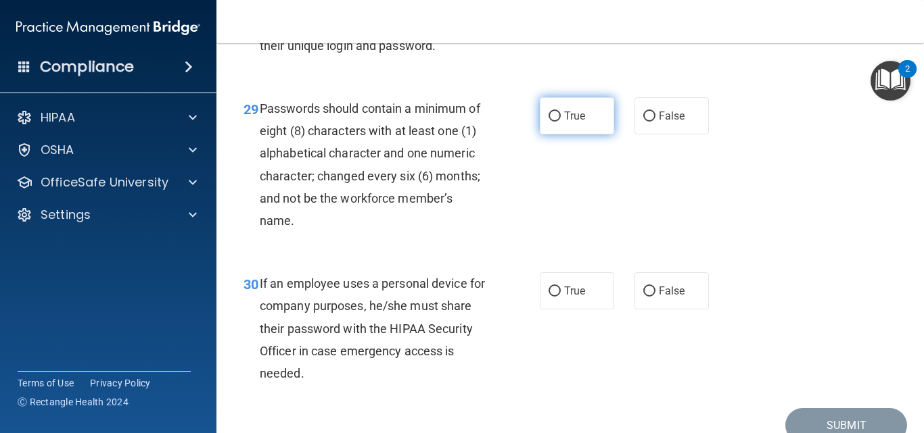
click at [553, 122] on input "True" at bounding box center [554, 117] width 12 height 10
radio input "true"
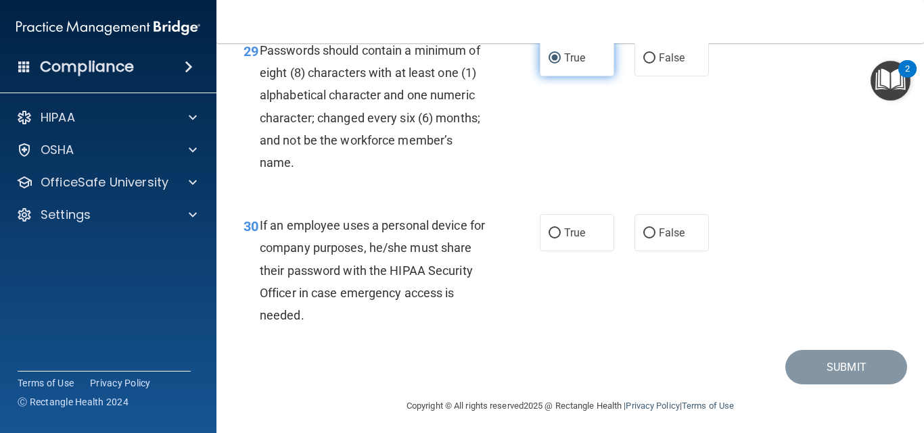
scroll to position [4057, 0]
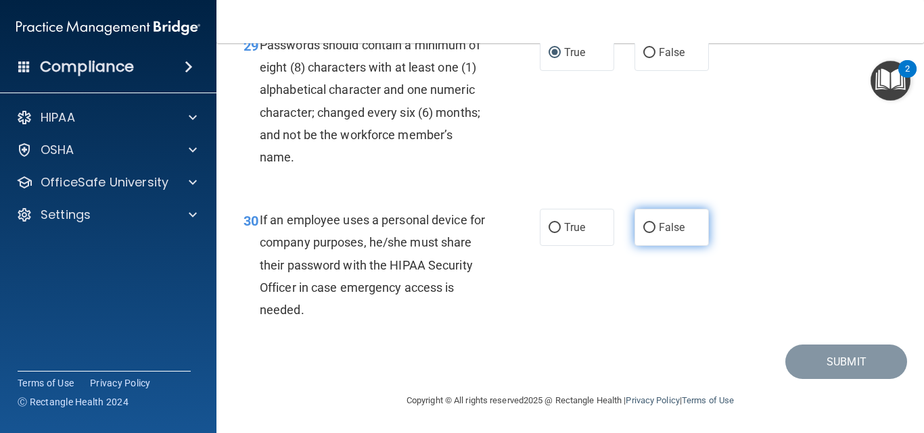
click at [659, 234] on span "False" at bounding box center [672, 227] width 26 height 13
click at [655, 233] on input "False" at bounding box center [649, 228] width 12 height 10
radio input "true"
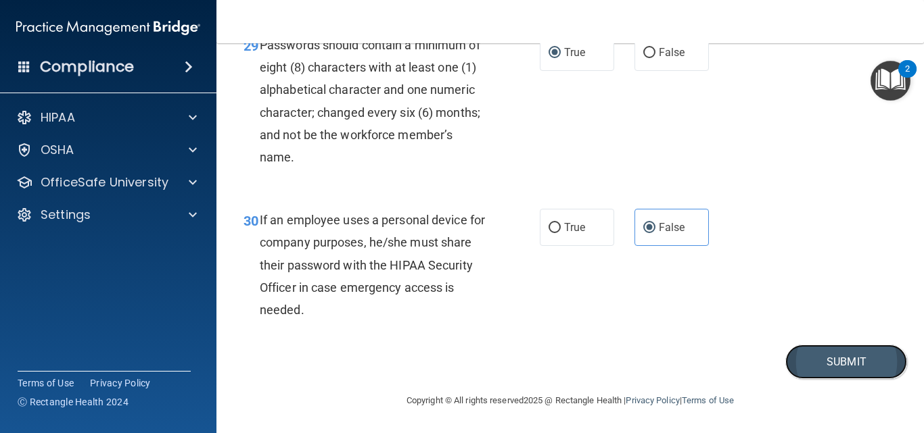
click at [813, 379] on button "Submit" at bounding box center [846, 362] width 122 height 34
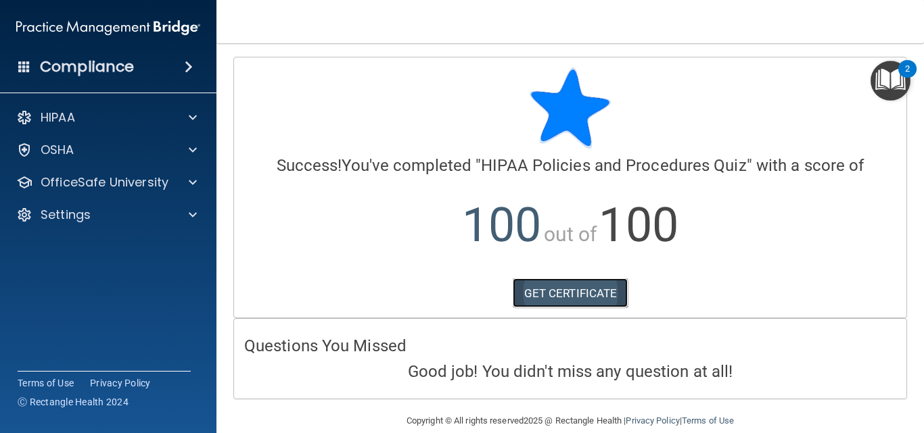
click at [558, 287] on link "GET CERTIFICATE" at bounding box center [570, 294] width 116 height 30
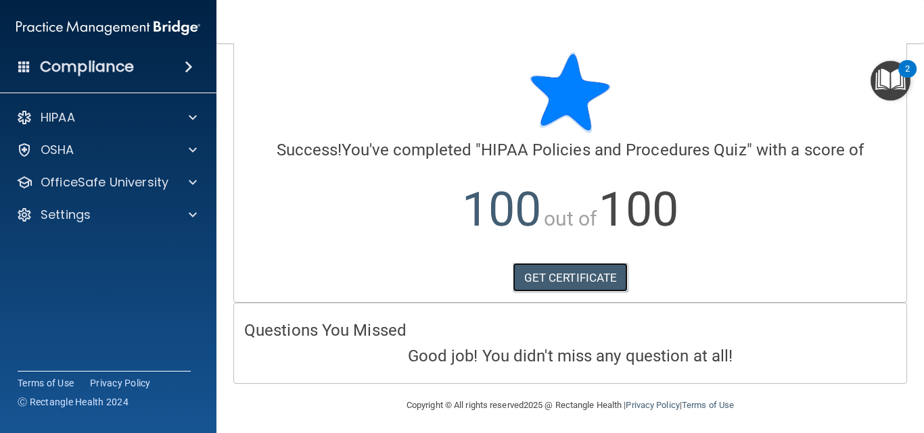
scroll to position [14, 0]
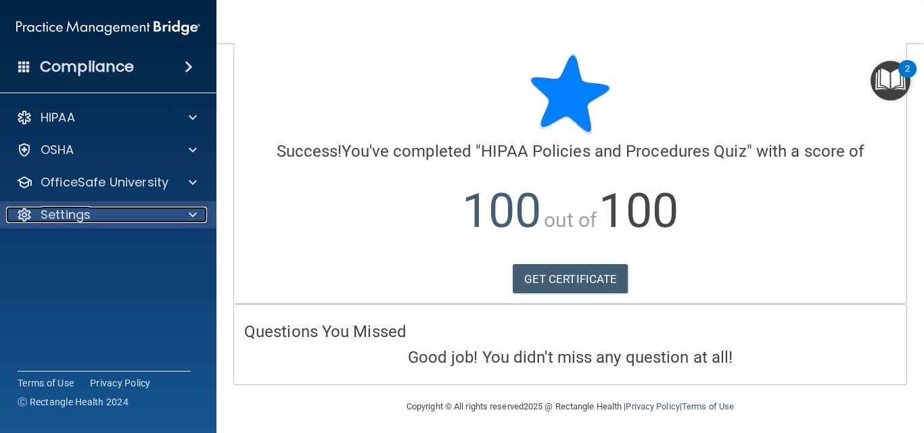
click at [172, 221] on div "Settings" at bounding box center [90, 215] width 168 height 16
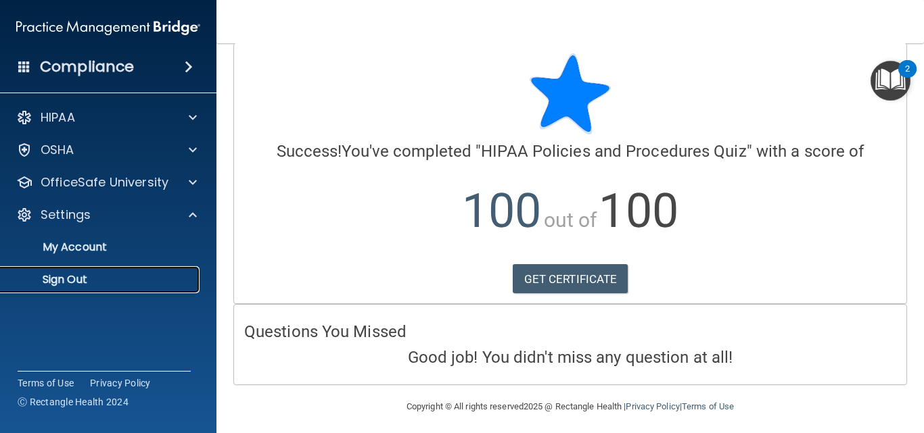
click at [64, 282] on p "Sign Out" at bounding box center [101, 280] width 185 height 14
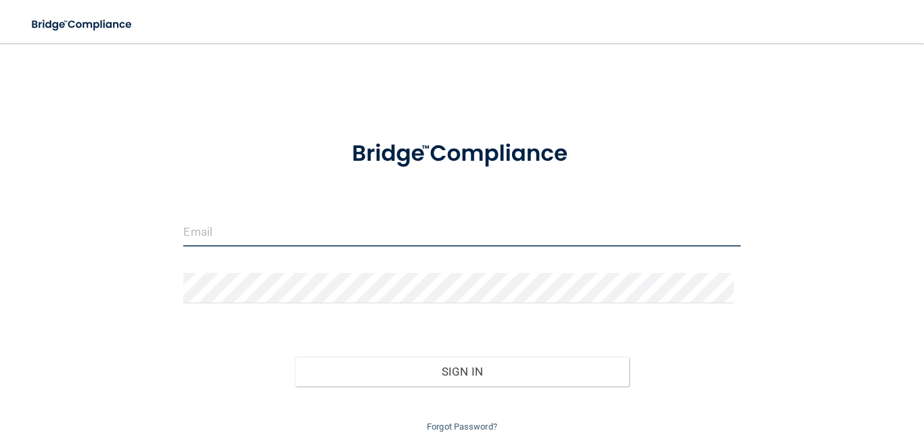
click at [566, 223] on input "email" at bounding box center [461, 231] width 556 height 30
type input "[EMAIL_ADDRESS][DOMAIN_NAME]"
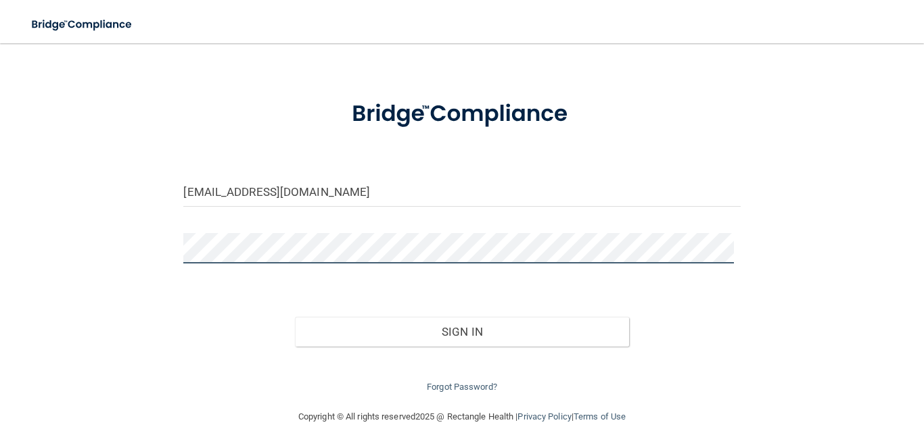
scroll to position [41, 0]
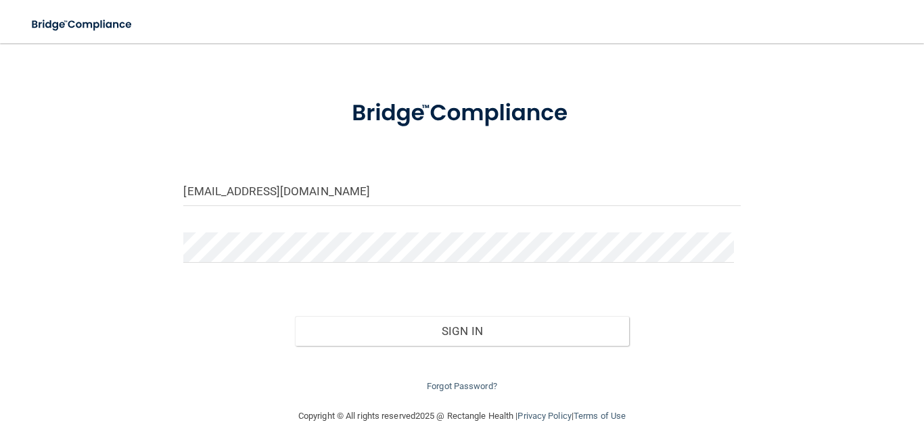
click at [539, 361] on div "Forgot Password?" at bounding box center [461, 370] width 577 height 49
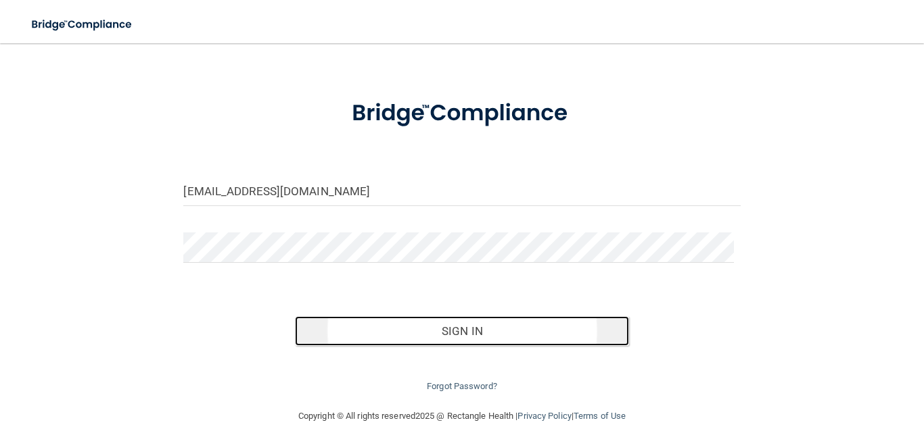
click at [462, 337] on button "Sign In" at bounding box center [462, 331] width 334 height 30
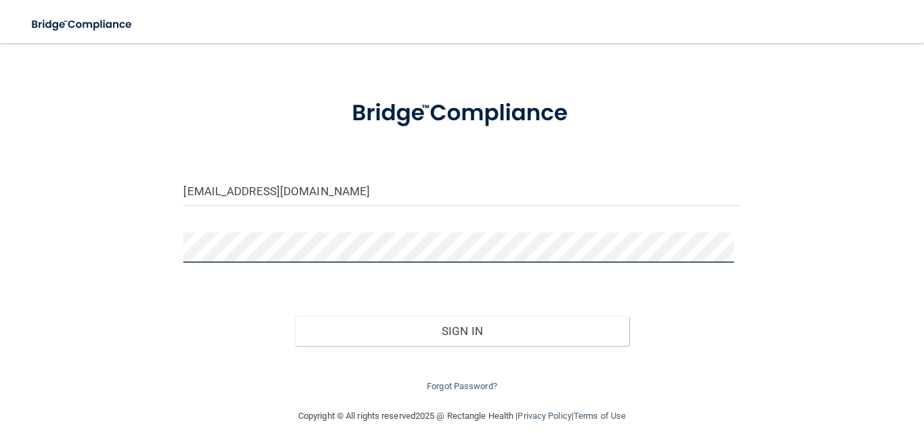
click at [295, 316] on button "Sign In" at bounding box center [462, 331] width 334 height 30
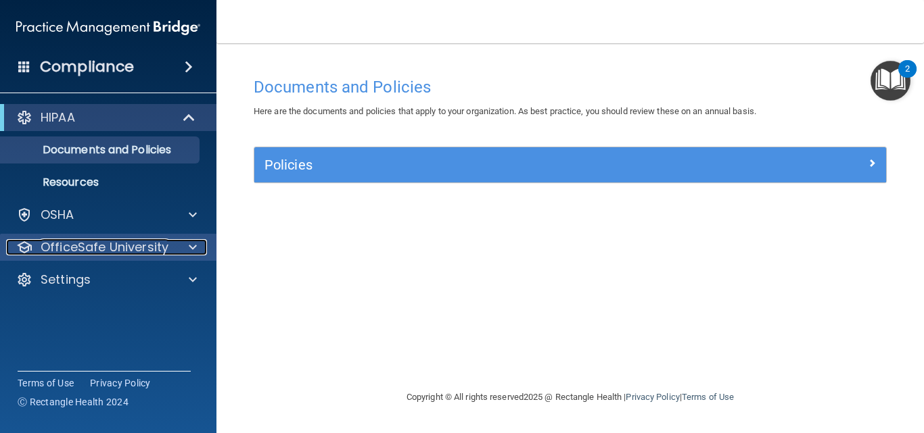
click at [141, 253] on p "OfficeSafe University" at bounding box center [105, 247] width 128 height 16
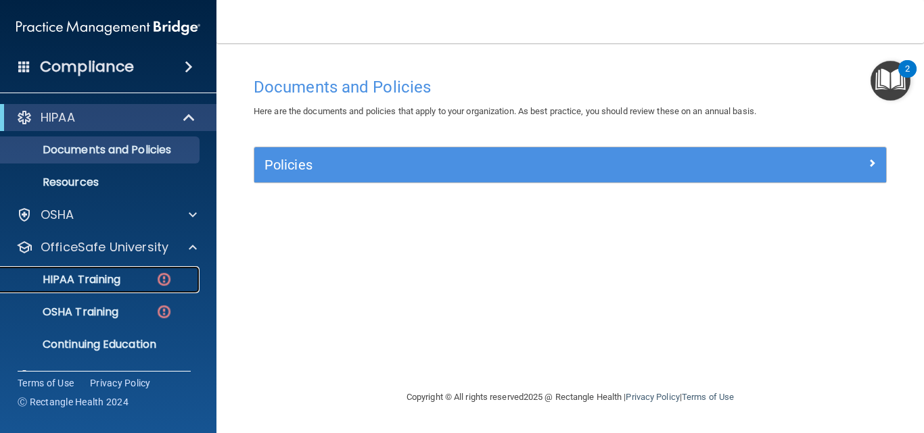
click at [120, 276] on p "HIPAA Training" at bounding box center [65, 280] width 112 height 14
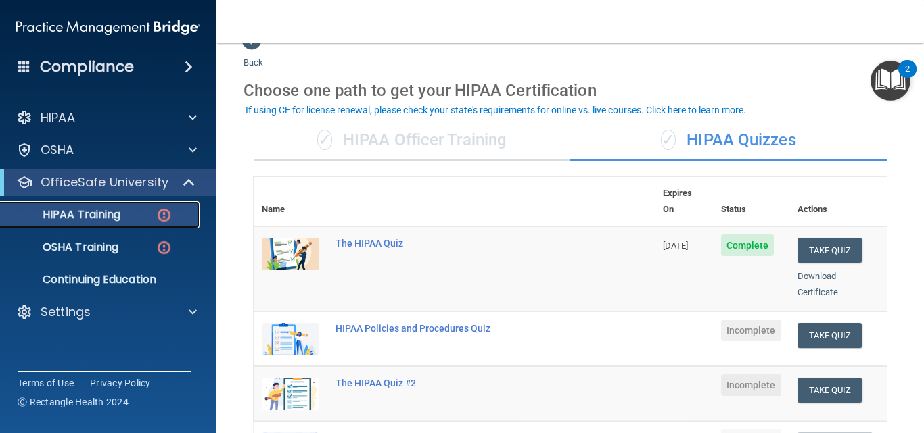
scroll to position [37, 0]
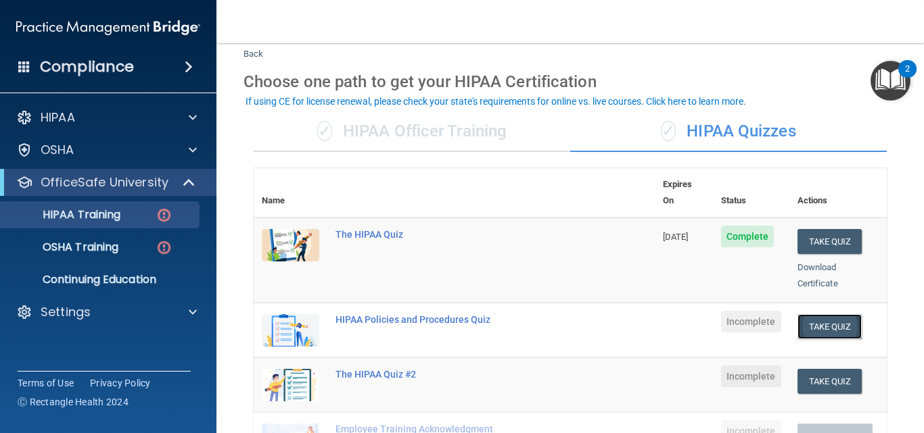
click at [811, 314] on button "Take Quiz" at bounding box center [829, 326] width 65 height 25
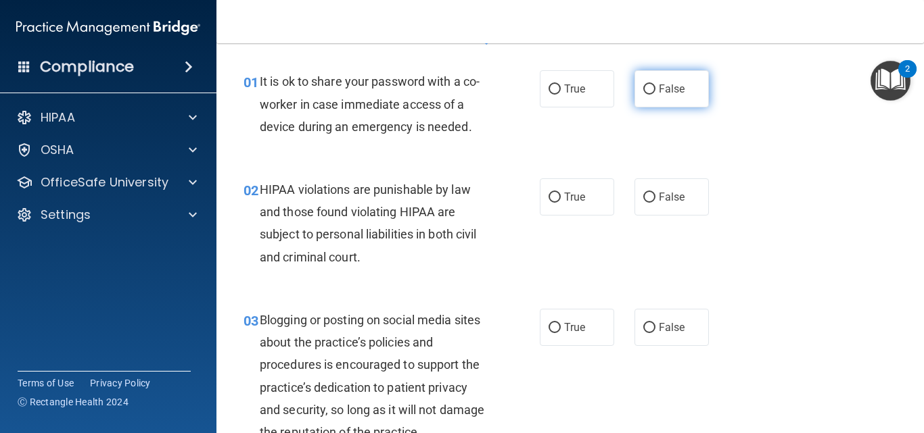
click at [643, 91] on input "False" at bounding box center [649, 90] width 12 height 10
radio input "true"
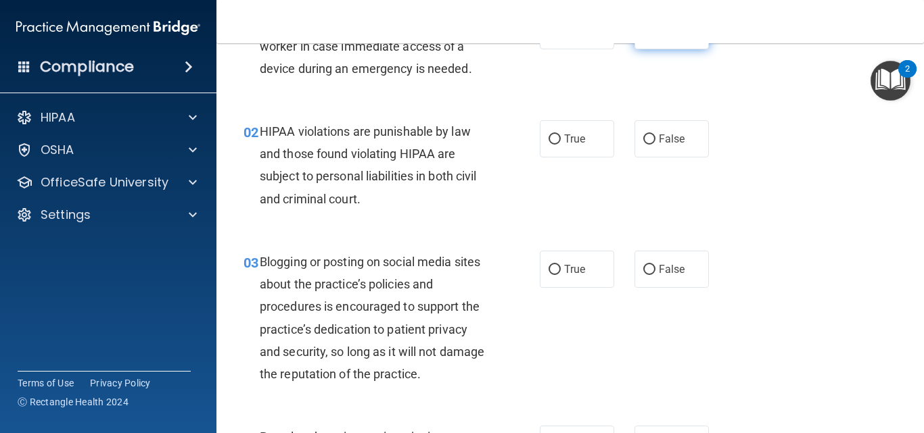
scroll to position [118, 0]
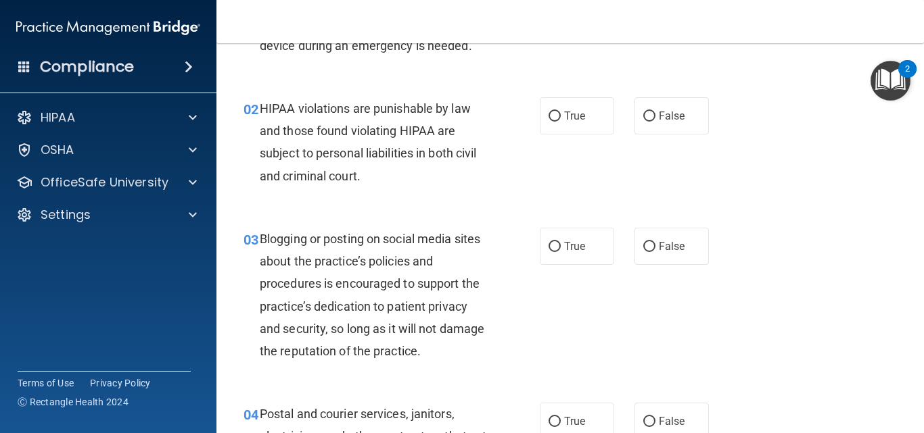
drag, startPoint x: 514, startPoint y: 139, endPoint x: 528, endPoint y: 133, distance: 15.2
click at [525, 135] on div "02 HIPAA violations are punishable by law and those found violating HIPAA are s…" at bounding box center [391, 145] width 337 height 97
click at [548, 115] on input "True" at bounding box center [554, 117] width 12 height 10
radio input "true"
click at [652, 245] on label "False" at bounding box center [671, 246] width 74 height 37
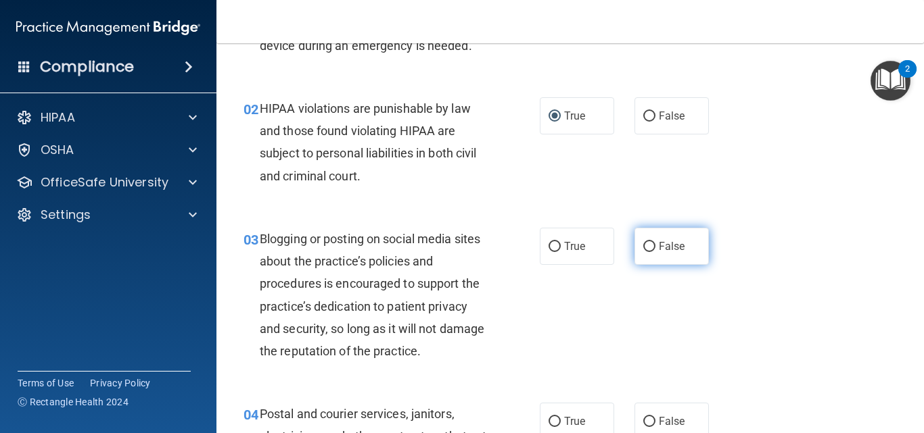
click at [652, 245] on input "False" at bounding box center [649, 247] width 12 height 10
radio input "true"
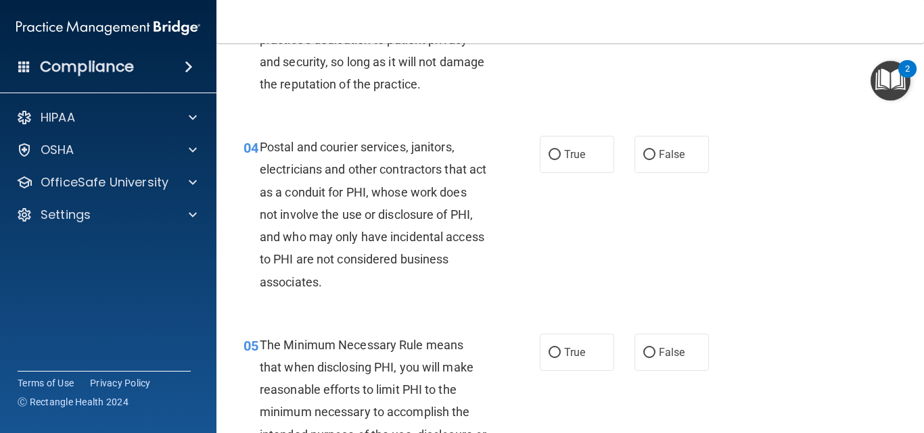
scroll to position [388, 0]
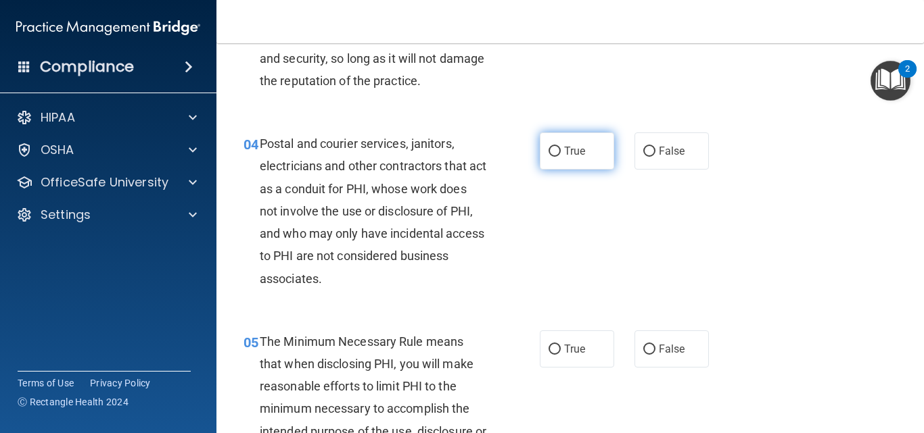
click at [560, 144] on label "True" at bounding box center [577, 151] width 74 height 37
click at [560, 147] on input "True" at bounding box center [554, 152] width 12 height 10
radio input "true"
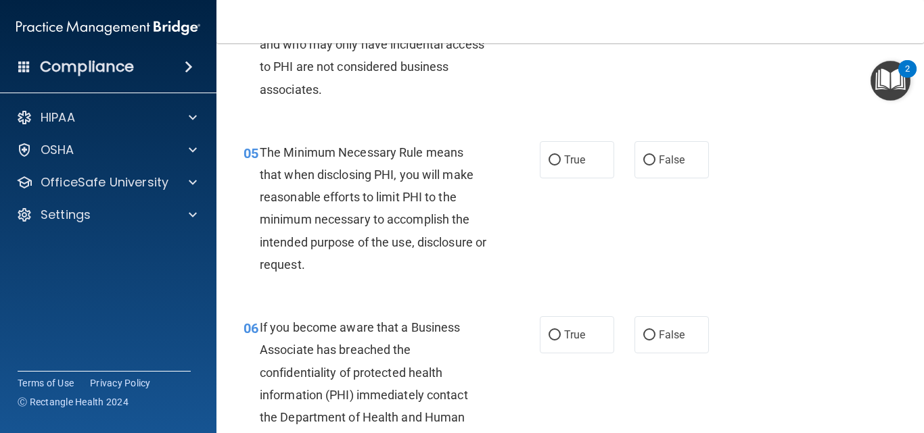
click at [560, 144] on label "True" at bounding box center [577, 159] width 74 height 37
click at [560, 156] on input "True" at bounding box center [554, 161] width 12 height 10
radio input "true"
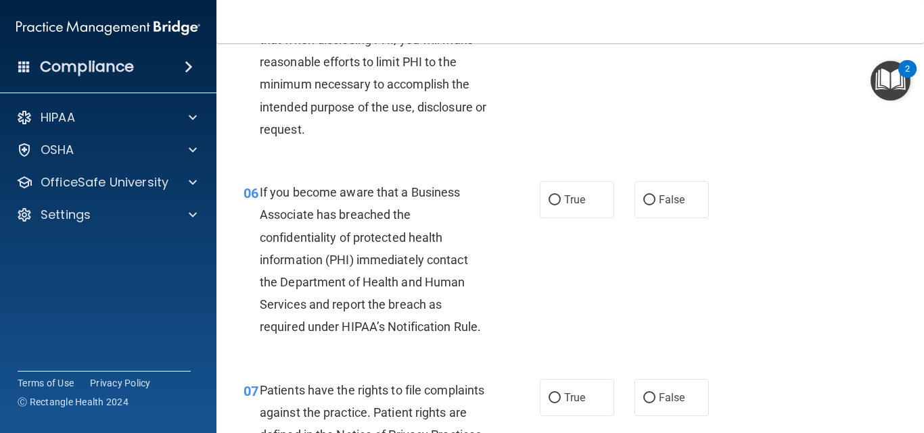
scroll to position [740, 0]
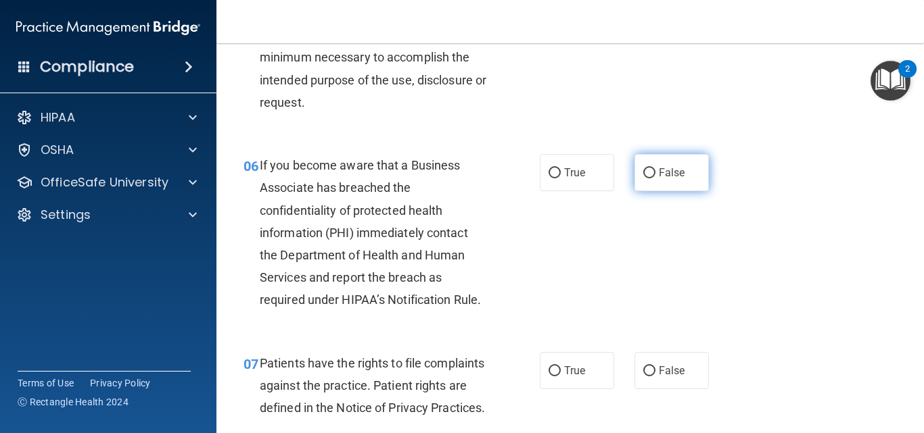
click at [643, 168] on input "False" at bounding box center [649, 173] width 12 height 10
radio input "true"
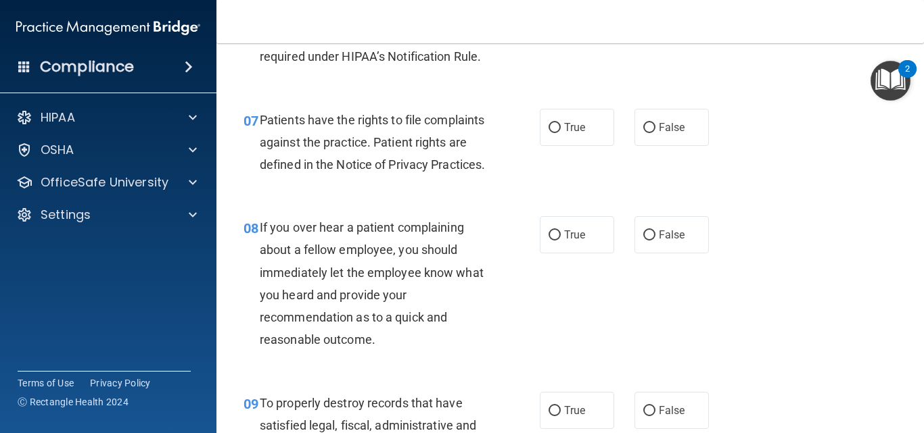
scroll to position [1010, 0]
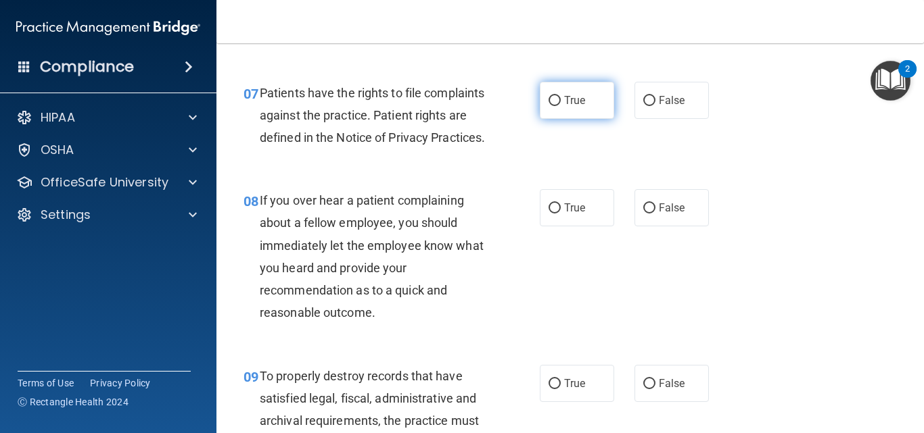
click at [570, 103] on span "True" at bounding box center [574, 100] width 21 height 13
click at [560, 103] on input "True" at bounding box center [554, 101] width 12 height 10
radio input "true"
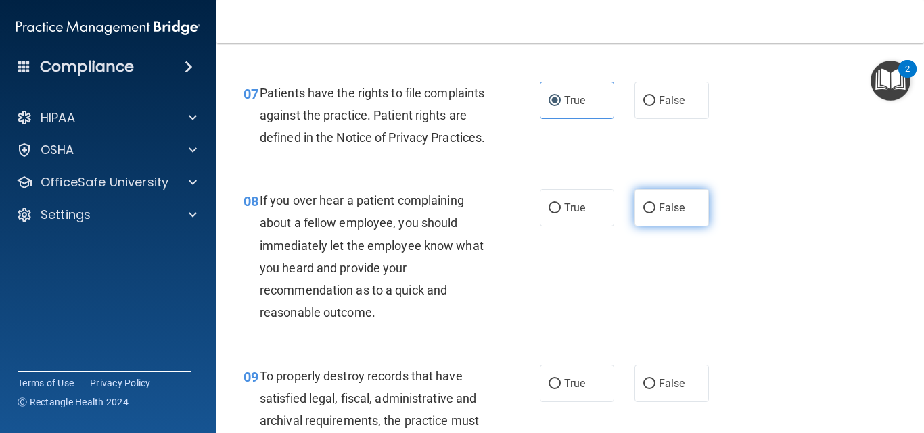
click at [689, 216] on label "False" at bounding box center [671, 207] width 74 height 37
click at [655, 214] on input "False" at bounding box center [649, 209] width 12 height 10
radio input "true"
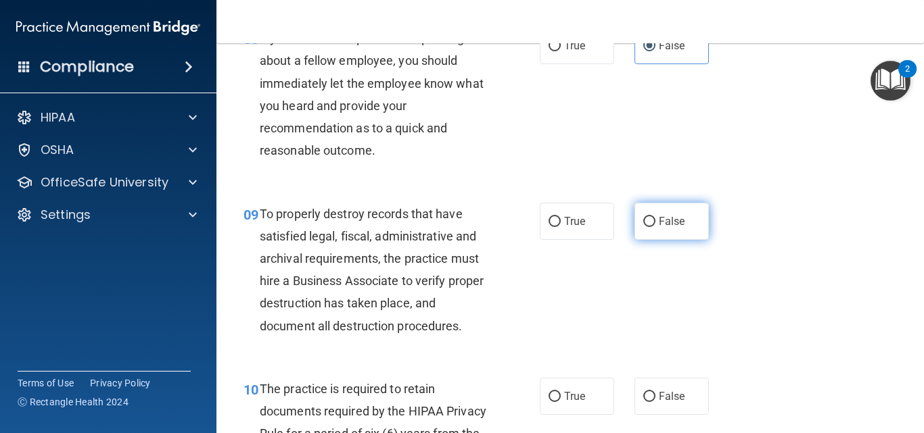
click at [660, 228] on span "False" at bounding box center [672, 221] width 26 height 13
click at [655, 227] on input "False" at bounding box center [649, 222] width 12 height 10
radio input "true"
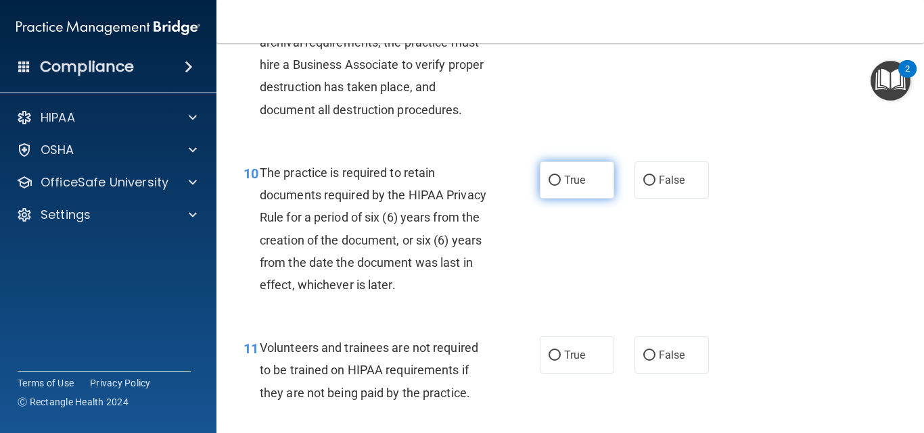
click at [566, 187] on span "True" at bounding box center [574, 180] width 21 height 13
click at [560, 186] on input "True" at bounding box center [554, 181] width 12 height 10
radio input "true"
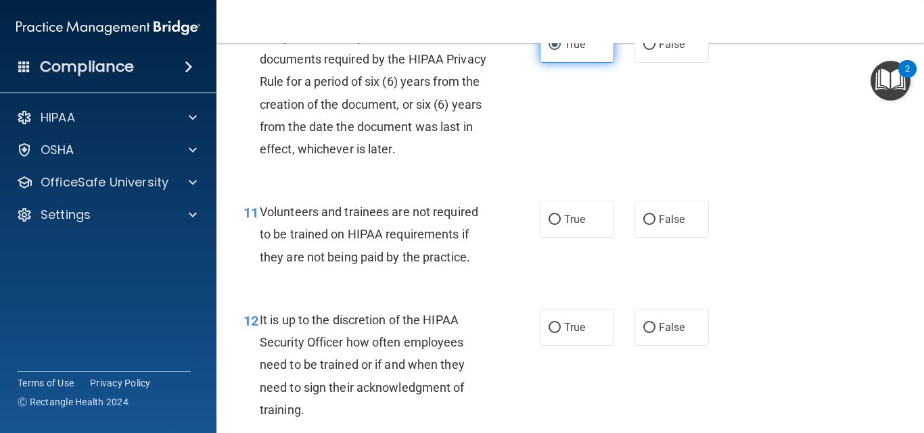
scroll to position [1551, 0]
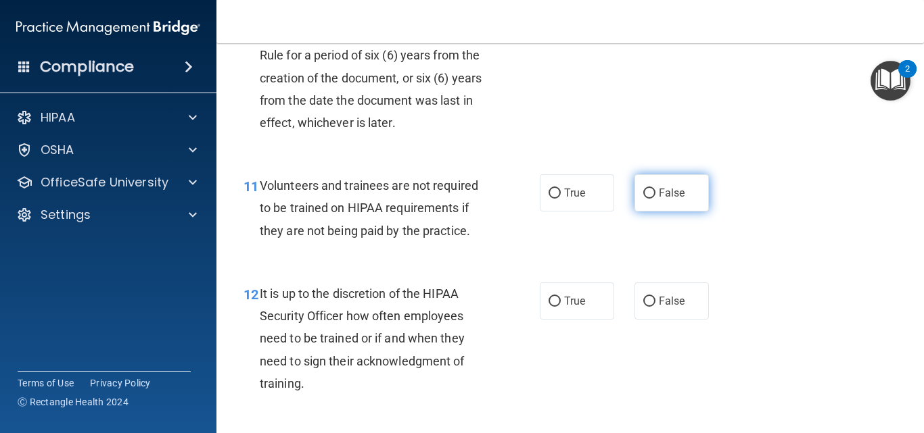
click at [667, 199] on span "False" at bounding box center [672, 193] width 26 height 13
click at [655, 199] on input "False" at bounding box center [649, 194] width 12 height 10
radio input "true"
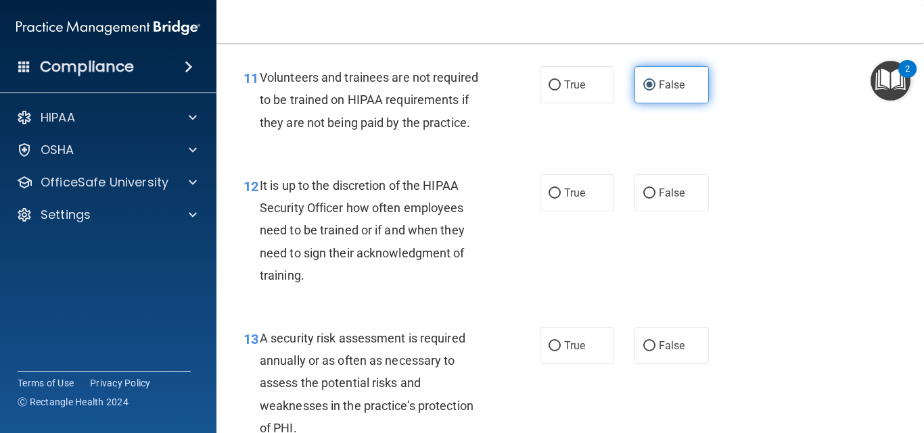
click at [667, 199] on span "False" at bounding box center [672, 193] width 26 height 13
click at [655, 199] on input "False" at bounding box center [649, 194] width 12 height 10
radio input "true"
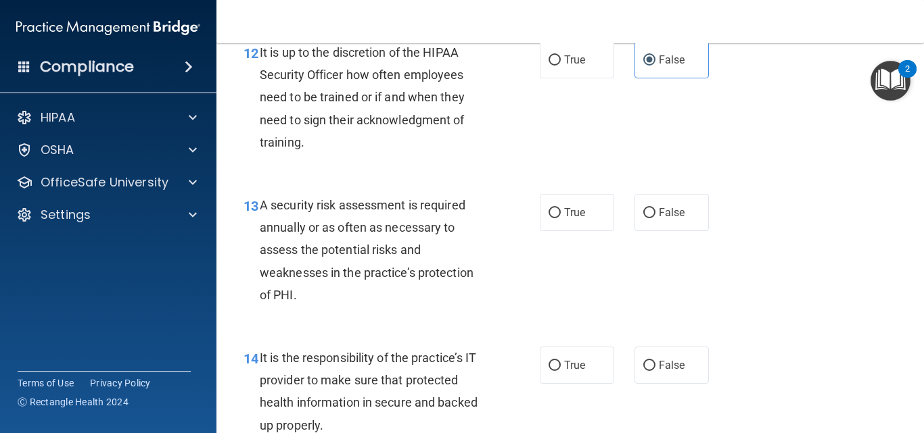
scroll to position [1794, 0]
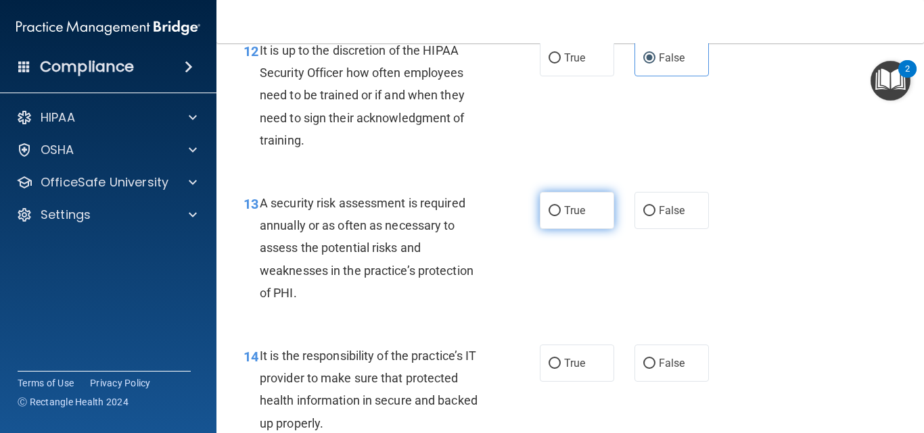
click at [580, 217] on span "True" at bounding box center [574, 210] width 21 height 13
click at [560, 216] on input "True" at bounding box center [554, 211] width 12 height 10
radio input "true"
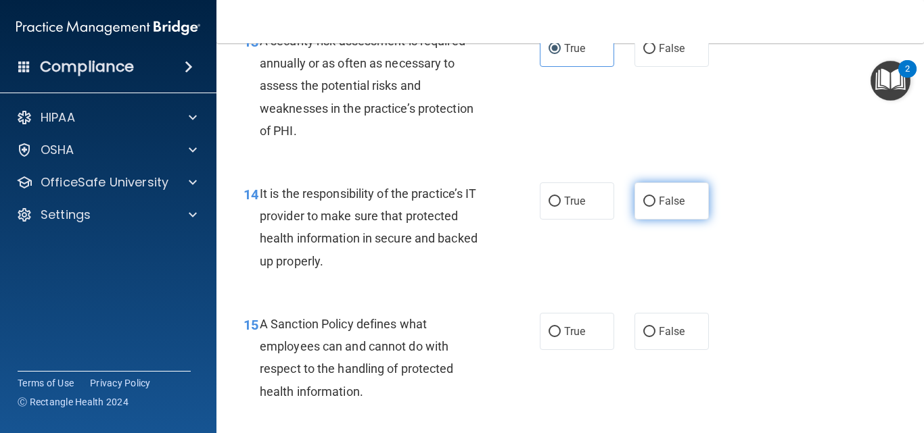
click at [638, 220] on label "False" at bounding box center [671, 201] width 74 height 37
click at [643, 207] on input "False" at bounding box center [649, 202] width 12 height 10
radio input "true"
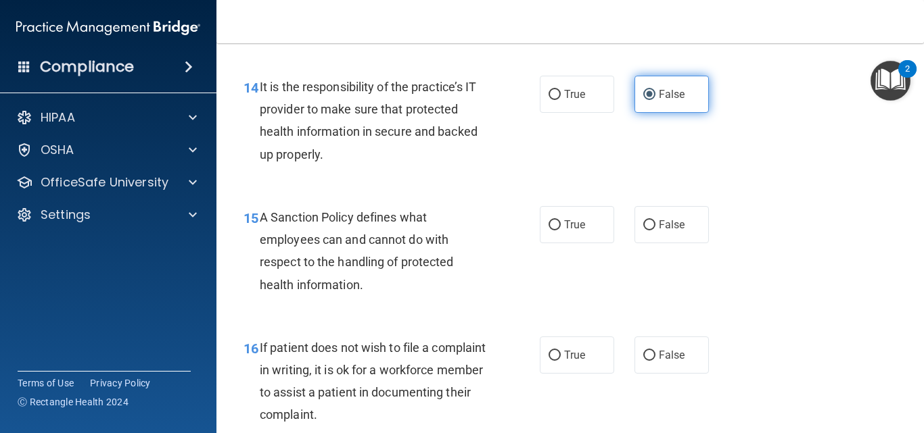
scroll to position [2065, 0]
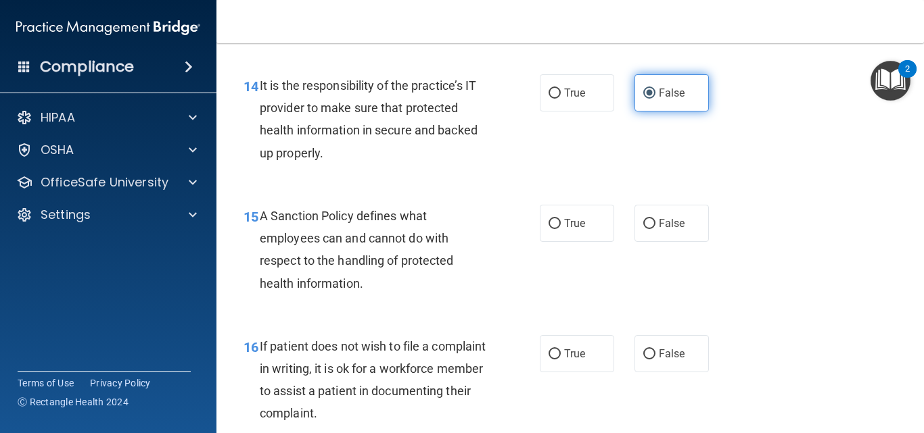
click at [638, 231] on label "False" at bounding box center [671, 223] width 74 height 37
click at [643, 229] on input "False" at bounding box center [649, 224] width 12 height 10
radio input "true"
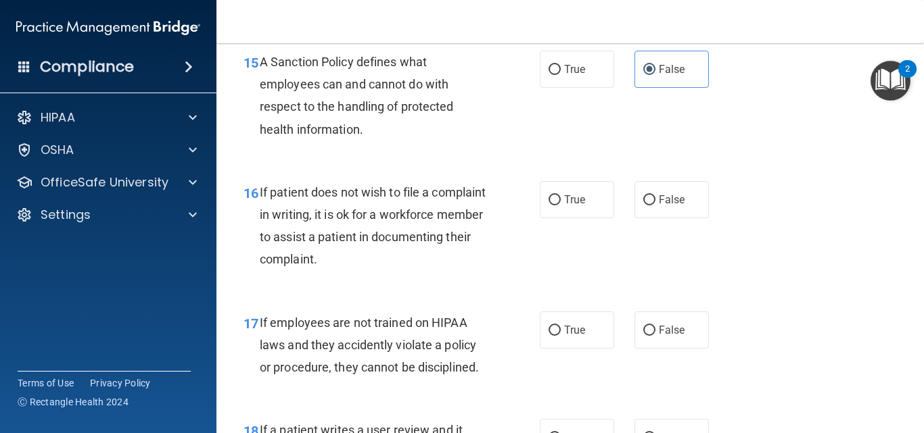
scroll to position [2227, 0]
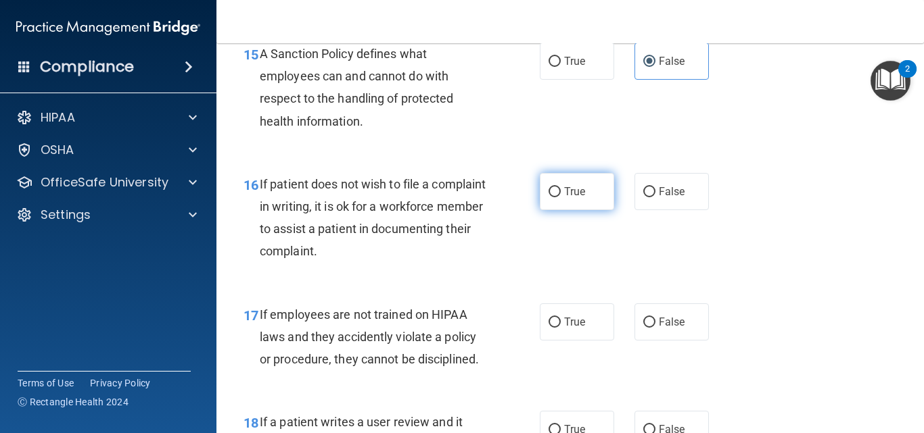
click at [581, 204] on label "True" at bounding box center [577, 191] width 74 height 37
click at [560, 197] on input "True" at bounding box center [554, 192] width 12 height 10
radio input "true"
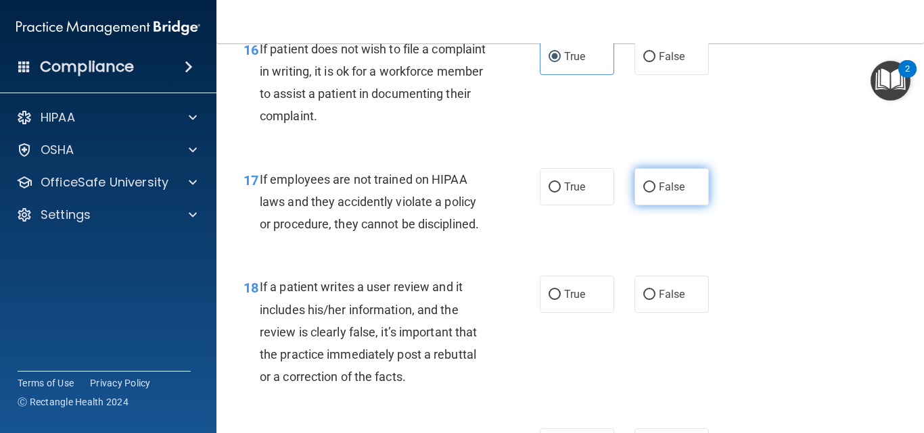
click at [659, 193] on span "False" at bounding box center [672, 187] width 26 height 13
click at [655, 193] on input "False" at bounding box center [649, 188] width 12 height 10
radio input "true"
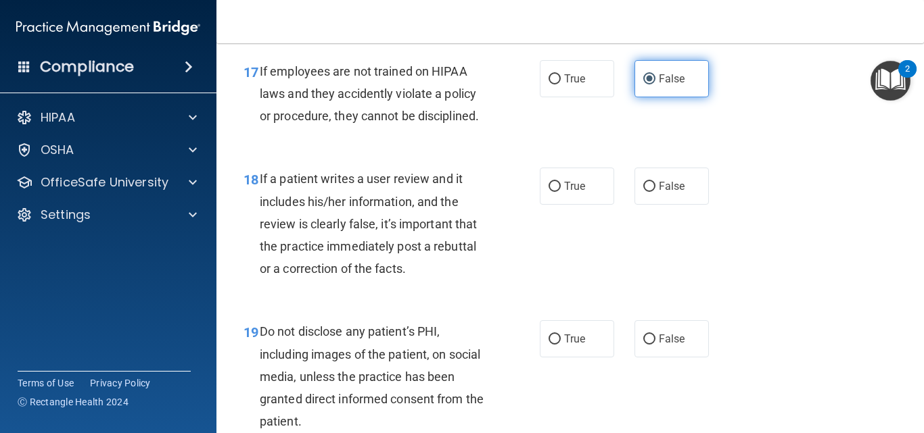
click at [659, 193] on span "False" at bounding box center [672, 186] width 26 height 13
click at [655, 192] on input "False" at bounding box center [649, 187] width 12 height 10
radio input "true"
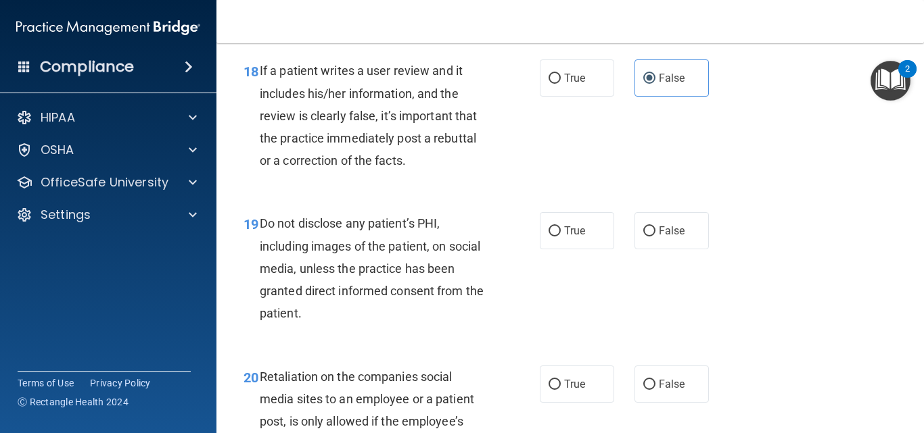
scroll to position [2606, 0]
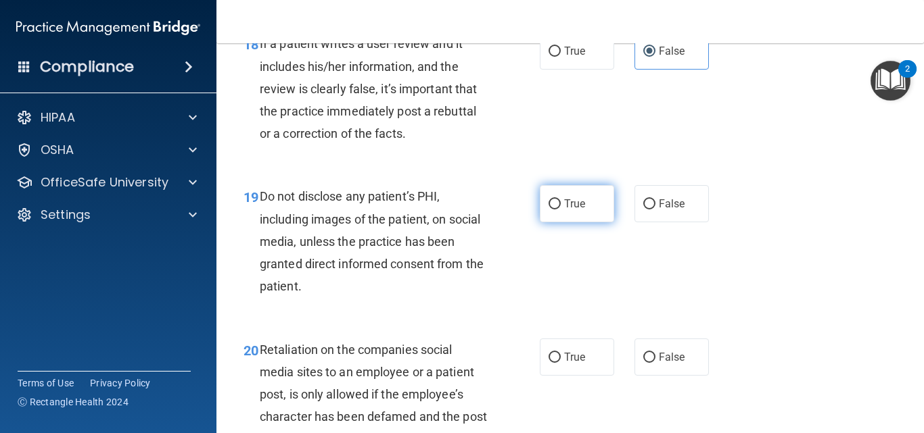
click at [569, 220] on label "True" at bounding box center [577, 203] width 74 height 37
click at [560, 210] on input "True" at bounding box center [554, 204] width 12 height 10
radio input "true"
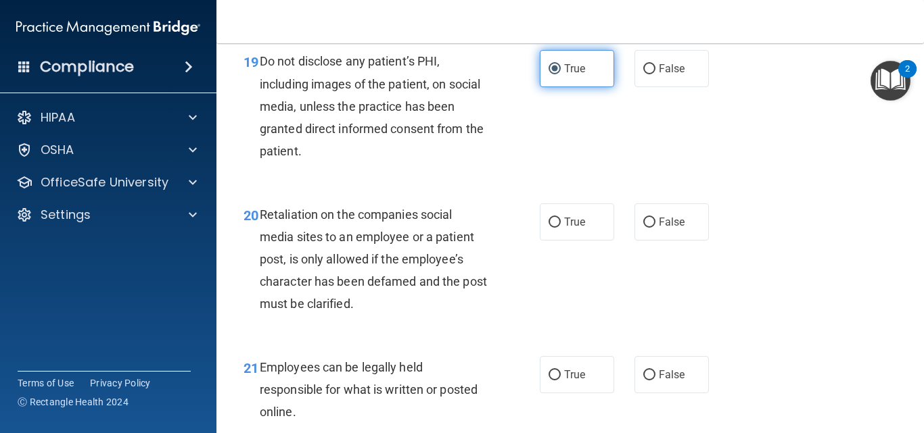
scroll to position [2768, 0]
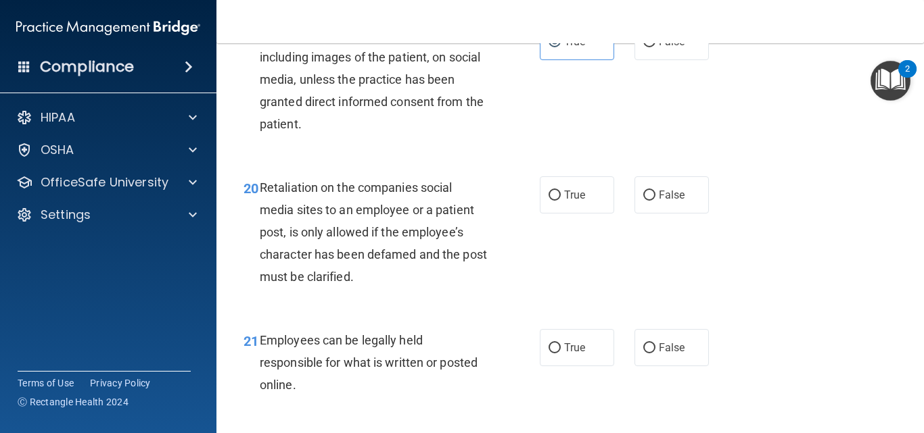
click at [627, 214] on div "True False" at bounding box center [629, 194] width 178 height 37
click at [643, 201] on input "False" at bounding box center [649, 196] width 12 height 10
radio input "true"
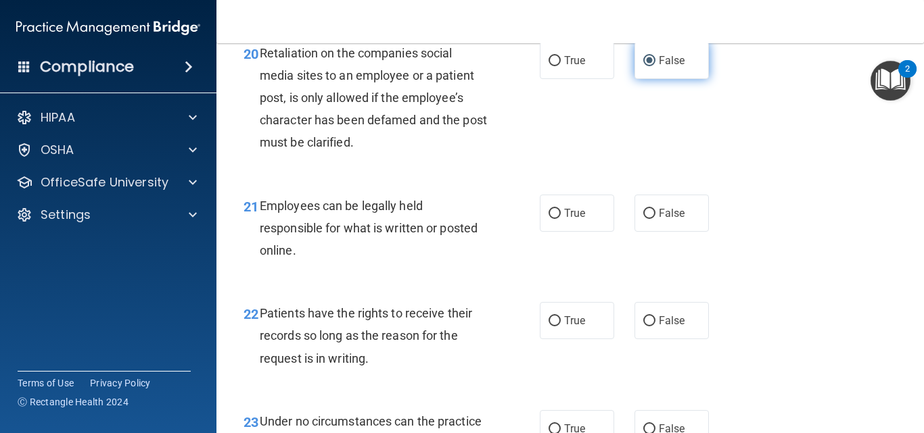
scroll to position [2903, 0]
click at [551, 231] on label "True" at bounding box center [577, 212] width 74 height 37
click at [551, 218] on input "True" at bounding box center [554, 213] width 12 height 10
radio input "true"
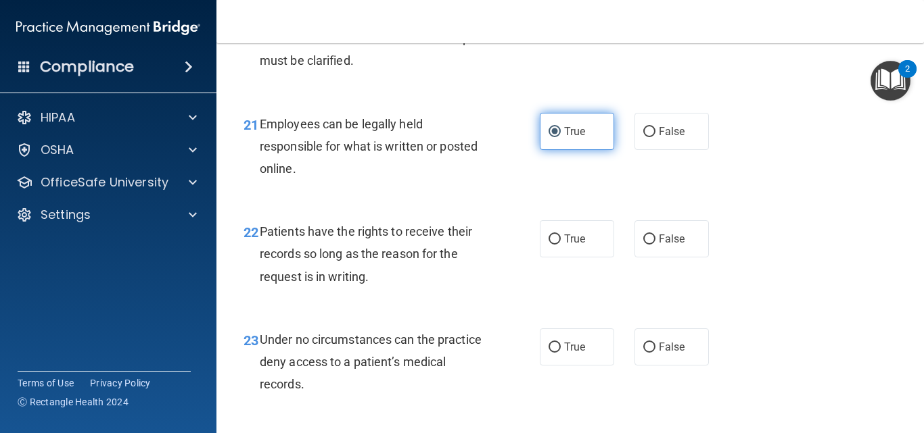
scroll to position [3011, 0]
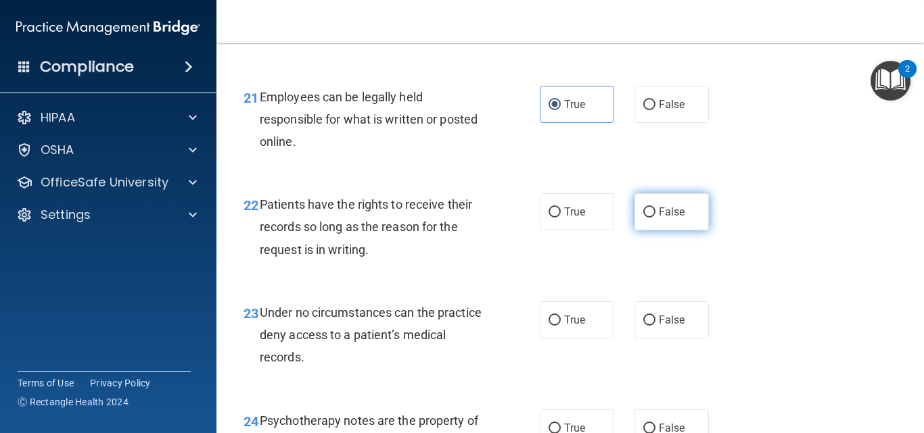
click at [656, 231] on label "False" at bounding box center [671, 211] width 74 height 37
click at [655, 218] on input "False" at bounding box center [649, 213] width 12 height 10
radio input "true"
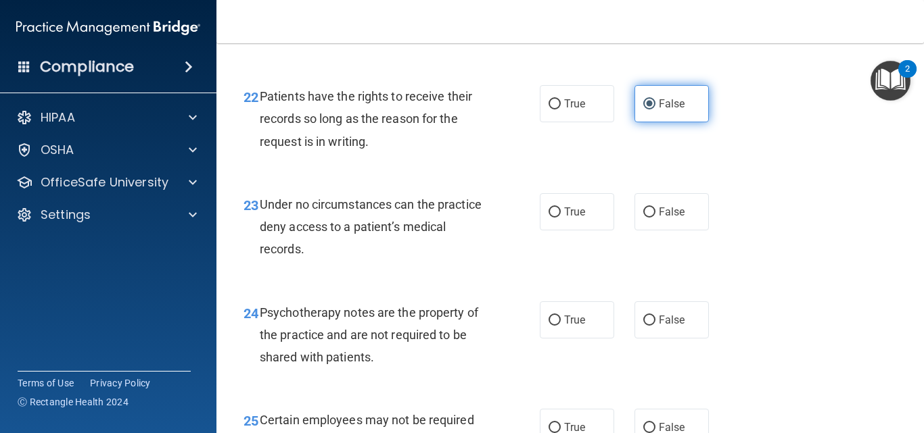
click at [656, 231] on label "False" at bounding box center [671, 211] width 74 height 37
click at [655, 218] on input "False" at bounding box center [649, 213] width 12 height 10
radio input "true"
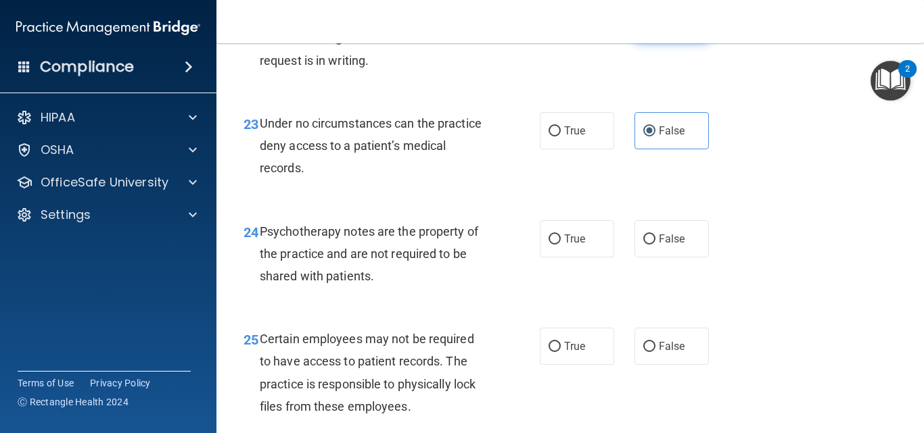
scroll to position [3228, 0]
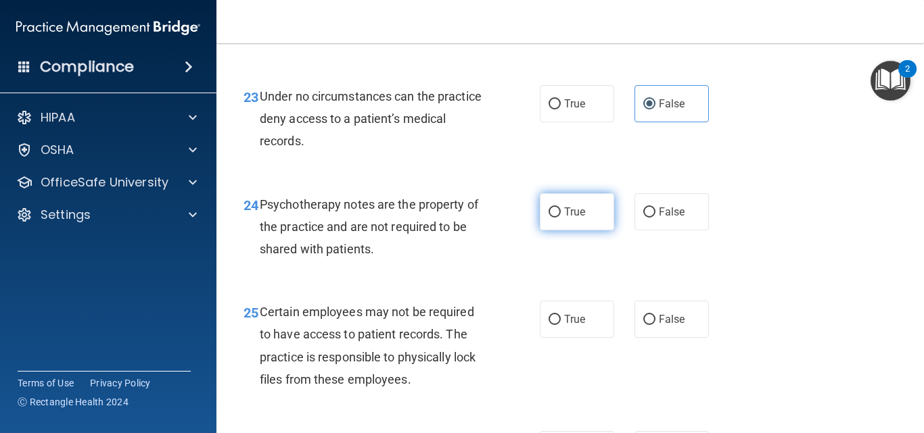
click at [598, 231] on label "True" at bounding box center [577, 211] width 74 height 37
click at [560, 218] on input "True" at bounding box center [554, 213] width 12 height 10
radio input "true"
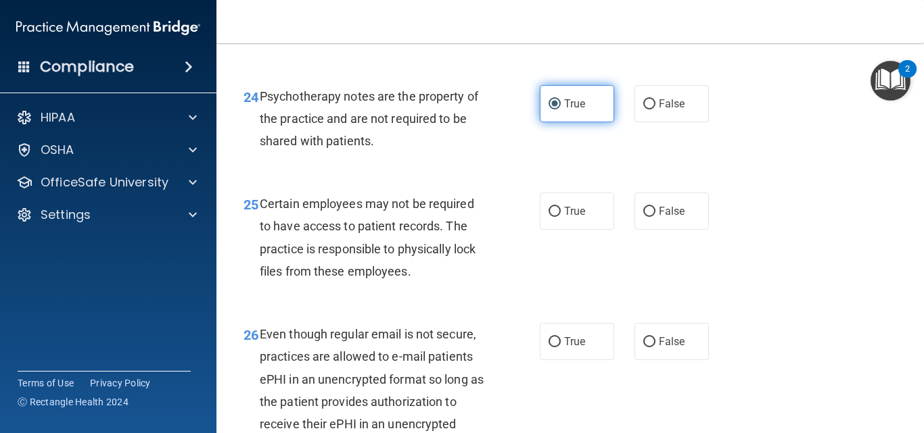
scroll to position [3363, 0]
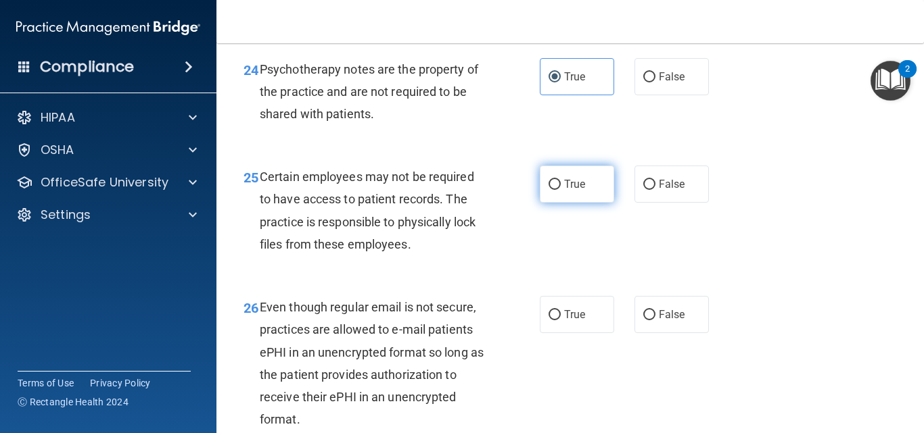
click at [573, 203] on label "True" at bounding box center [577, 184] width 74 height 37
click at [560, 190] on input "True" at bounding box center [554, 185] width 12 height 10
radio input "true"
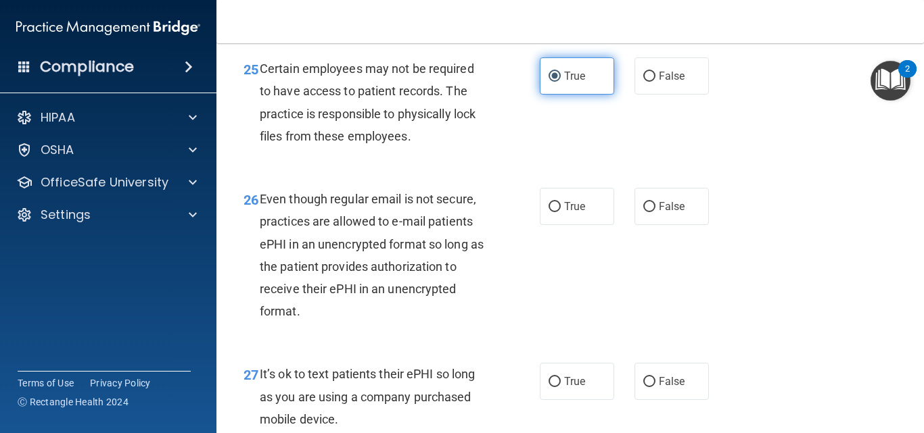
scroll to position [3498, 0]
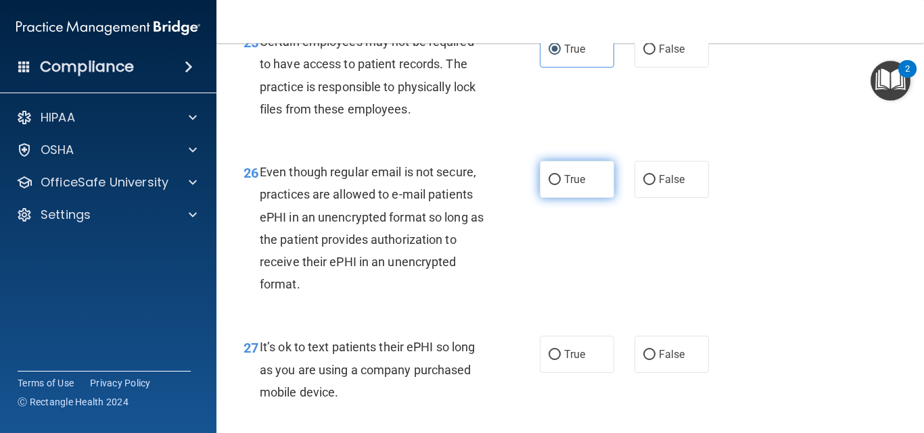
click at [573, 198] on label "True" at bounding box center [577, 179] width 74 height 37
click at [560, 185] on input "True" at bounding box center [554, 180] width 12 height 10
radio input "true"
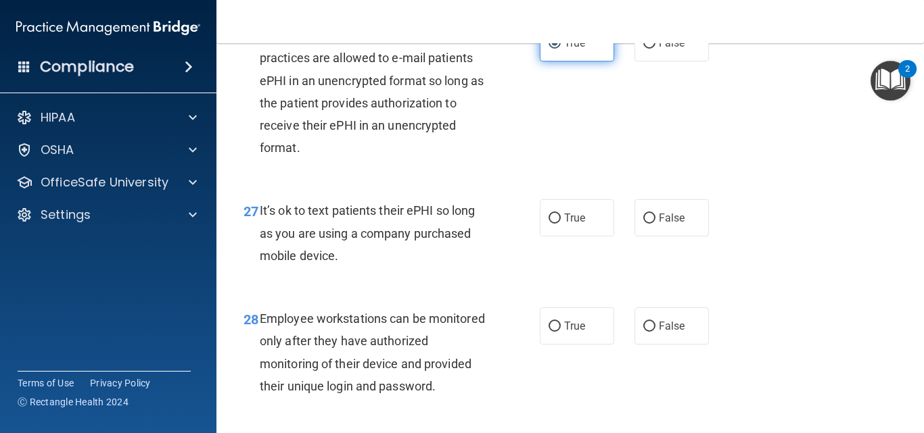
scroll to position [3660, 0]
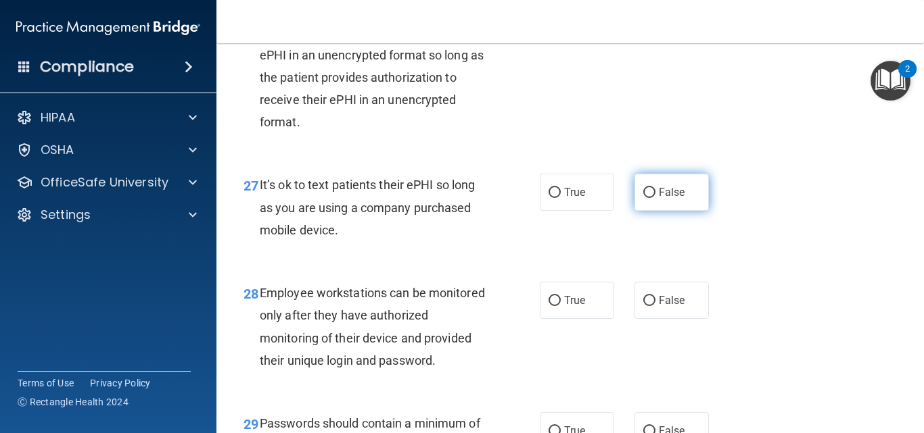
click at [667, 208] on label "False" at bounding box center [671, 192] width 74 height 37
click at [655, 198] on input "False" at bounding box center [649, 193] width 12 height 10
radio input "true"
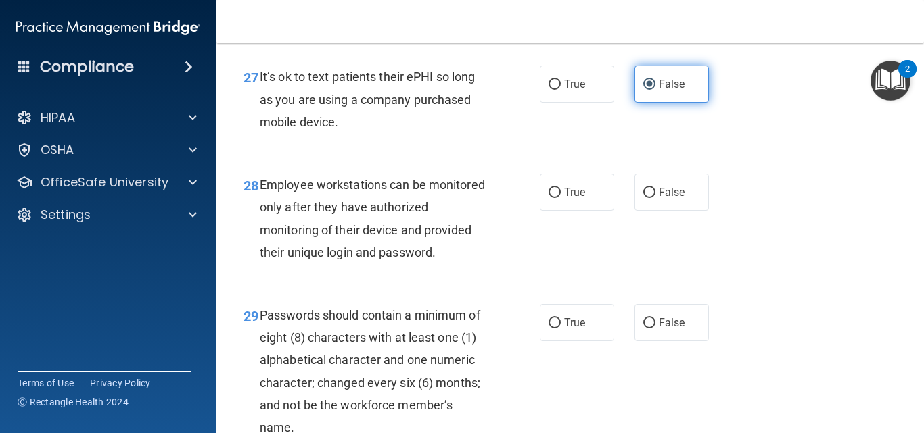
click at [667, 199] on span "False" at bounding box center [672, 192] width 26 height 13
click at [655, 198] on input "False" at bounding box center [649, 193] width 12 height 10
radio input "true"
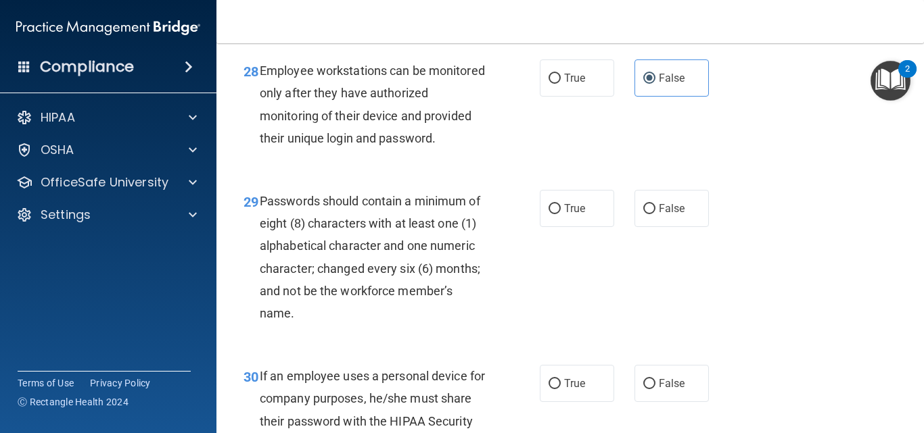
scroll to position [3904, 0]
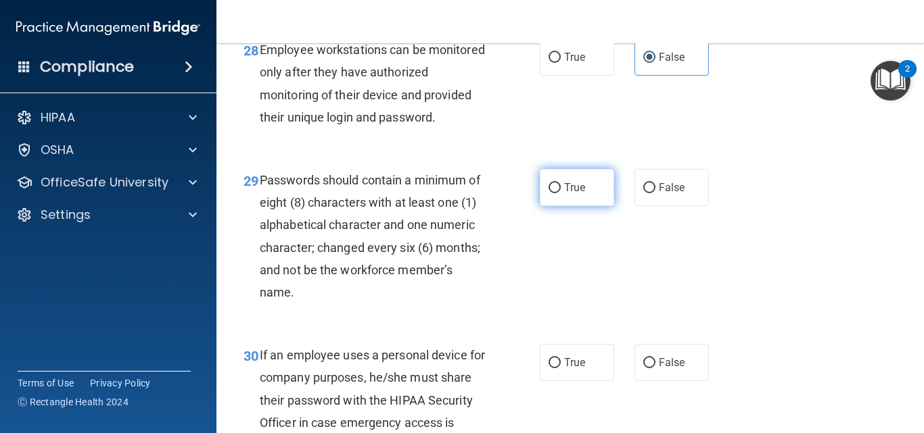
click at [581, 206] on label "True" at bounding box center [577, 187] width 74 height 37
click at [560, 193] on input "True" at bounding box center [554, 188] width 12 height 10
radio input "true"
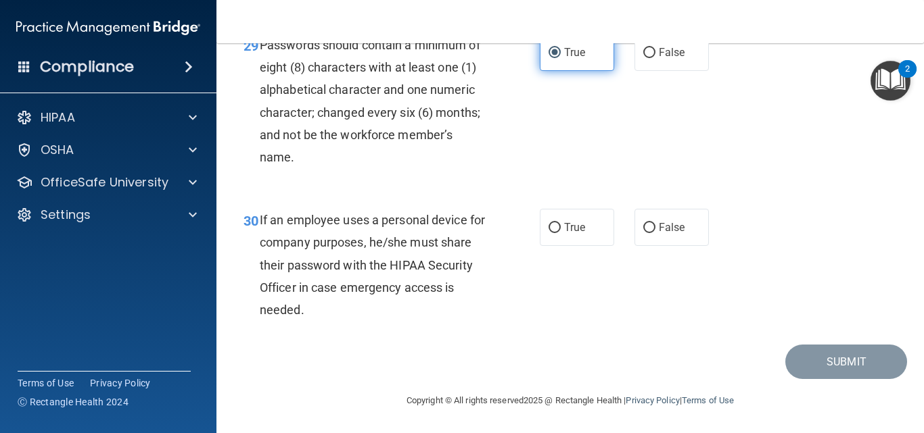
scroll to position [4066, 0]
click at [669, 234] on span "False" at bounding box center [672, 227] width 26 height 13
click at [655, 233] on input "False" at bounding box center [649, 228] width 12 height 10
radio input "true"
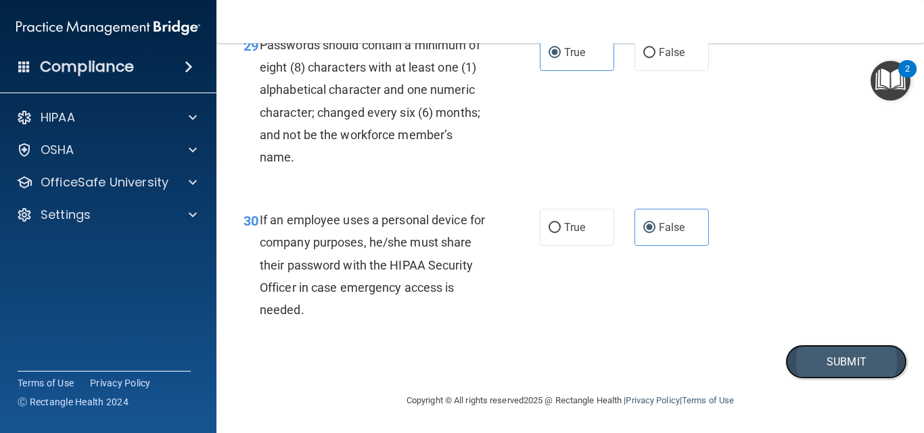
click at [812, 379] on button "Submit" at bounding box center [846, 362] width 122 height 34
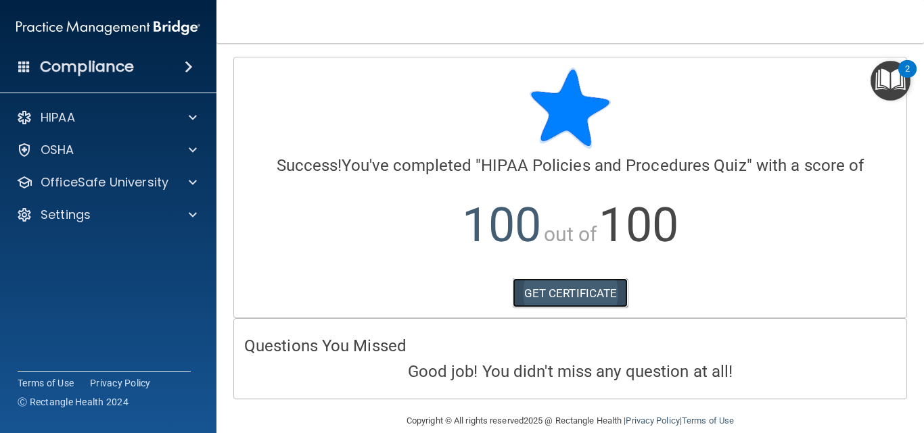
click at [546, 289] on link "GET CERTIFICATE" at bounding box center [570, 294] width 116 height 30
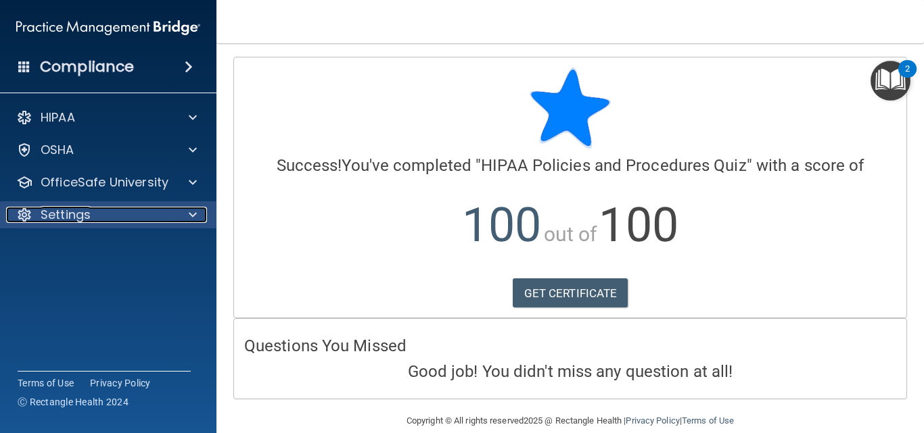
click at [118, 218] on div "Settings" at bounding box center [90, 215] width 168 height 16
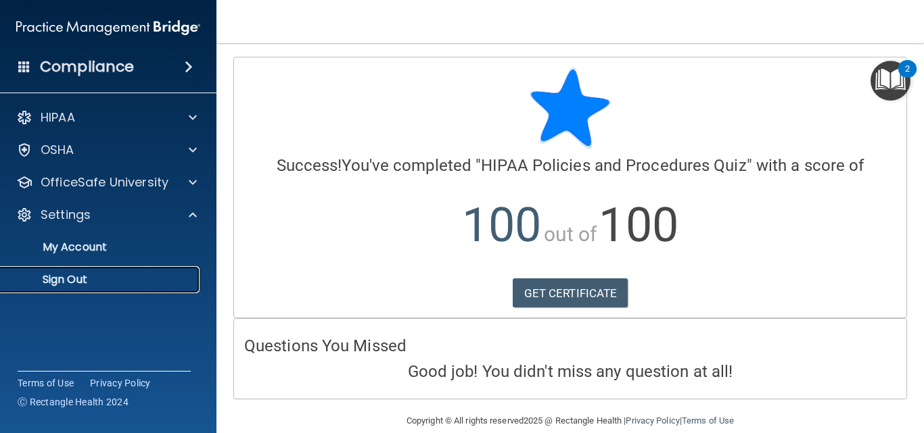
click at [86, 277] on p "Sign Out" at bounding box center [101, 280] width 185 height 14
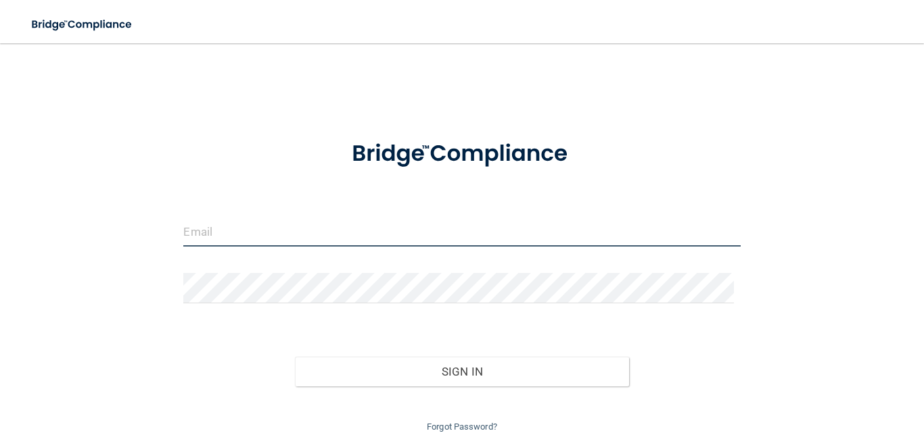
click at [289, 246] on input "email" at bounding box center [461, 231] width 556 height 30
click at [295, 357] on button "Sign In" at bounding box center [462, 372] width 334 height 30
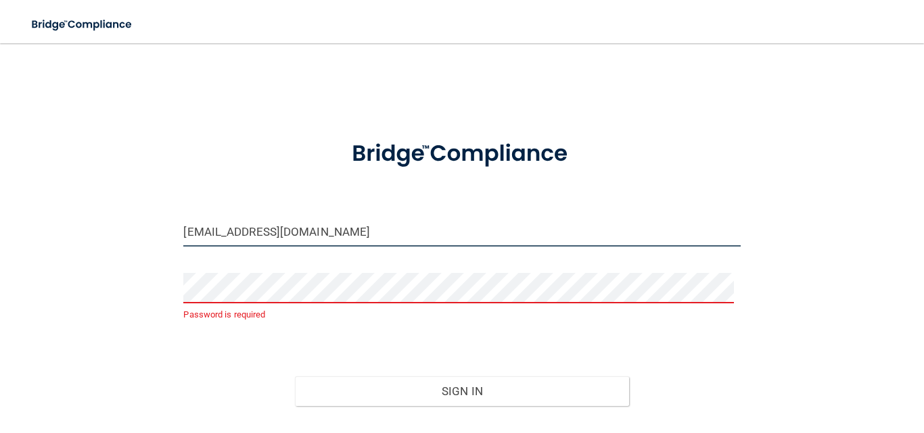
click at [248, 234] on input "[EMAIL_ADDRESS][DOMAIN_NAME]" at bounding box center [461, 231] width 556 height 30
type input "[EMAIL_ADDRESS][DOMAIN_NAME]"
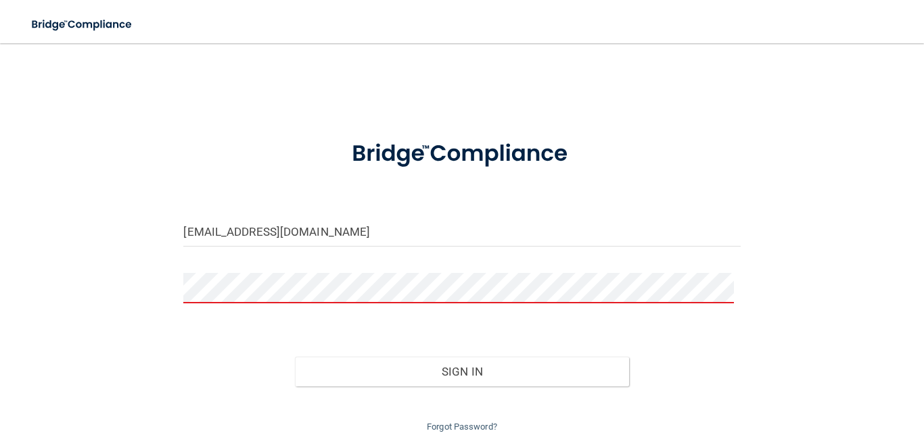
click at [295, 357] on button "Sign In" at bounding box center [462, 372] width 334 height 30
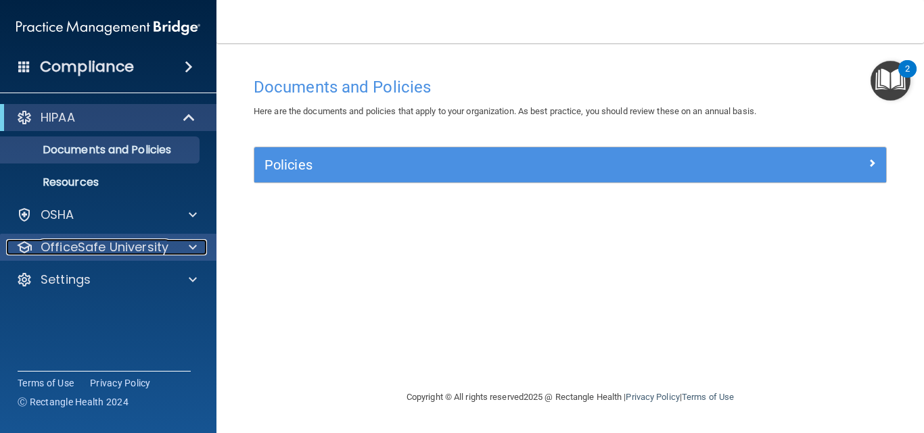
click at [178, 246] on div at bounding box center [191, 247] width 34 height 16
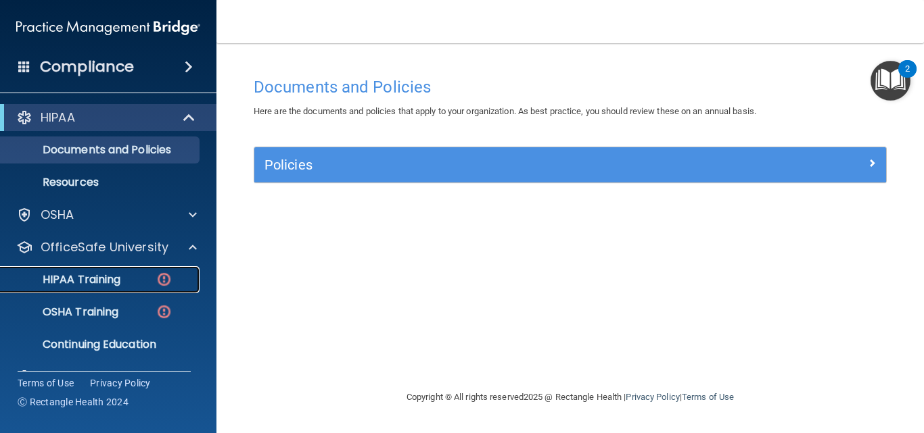
click at [99, 277] on p "HIPAA Training" at bounding box center [65, 280] width 112 height 14
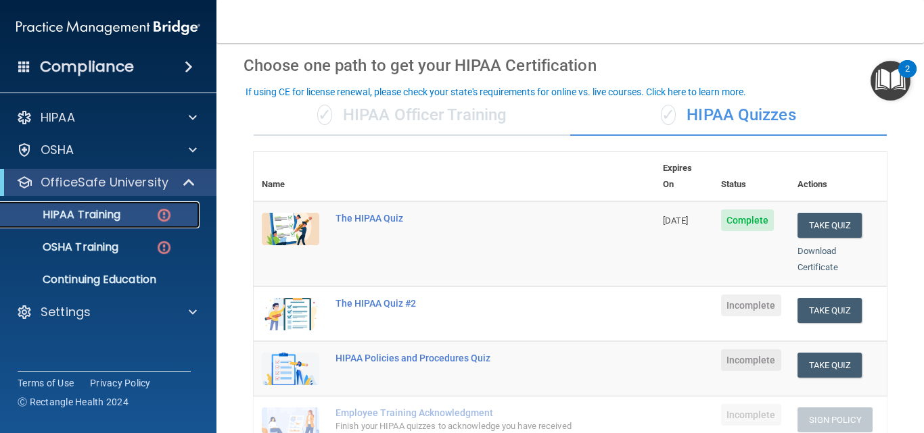
scroll to position [55, 0]
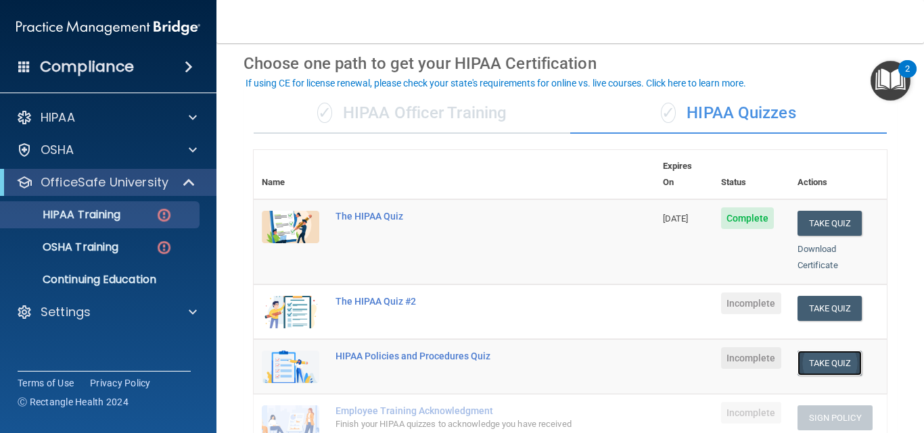
click at [815, 351] on button "Take Quiz" at bounding box center [829, 363] width 65 height 25
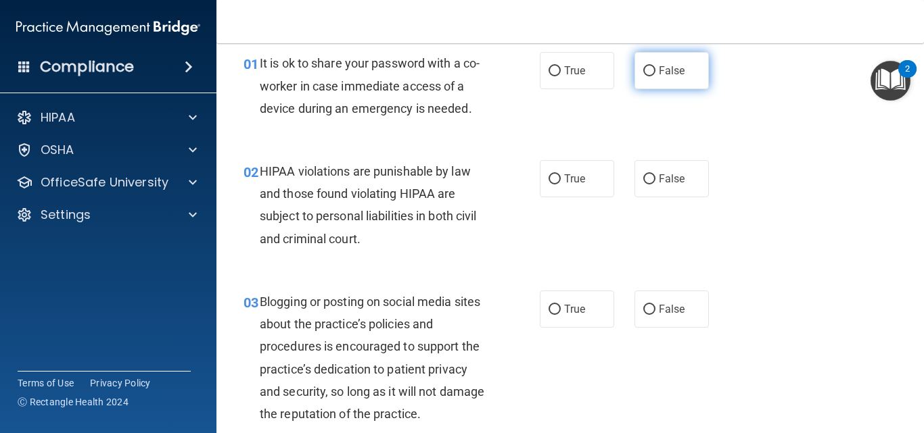
click at [639, 79] on label "False" at bounding box center [671, 70] width 74 height 37
click at [643, 76] on input "False" at bounding box center [649, 71] width 12 height 10
radio input "true"
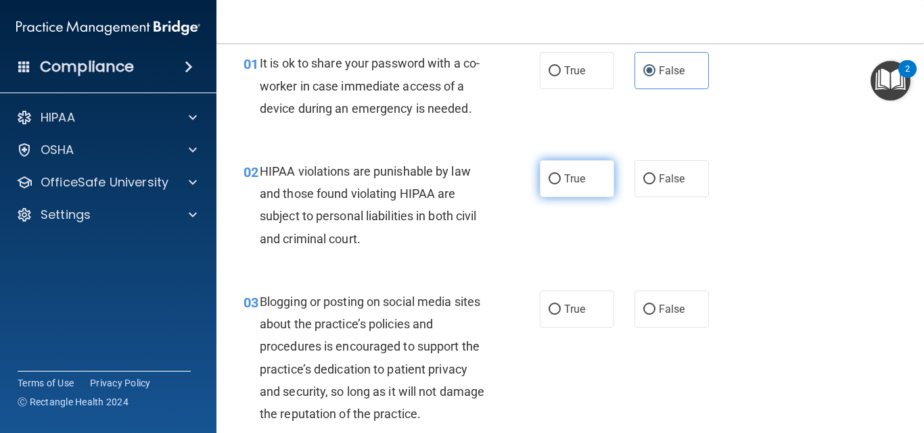
click at [564, 182] on span "True" at bounding box center [574, 178] width 21 height 13
click at [560, 182] on input "True" at bounding box center [554, 179] width 12 height 10
radio input "true"
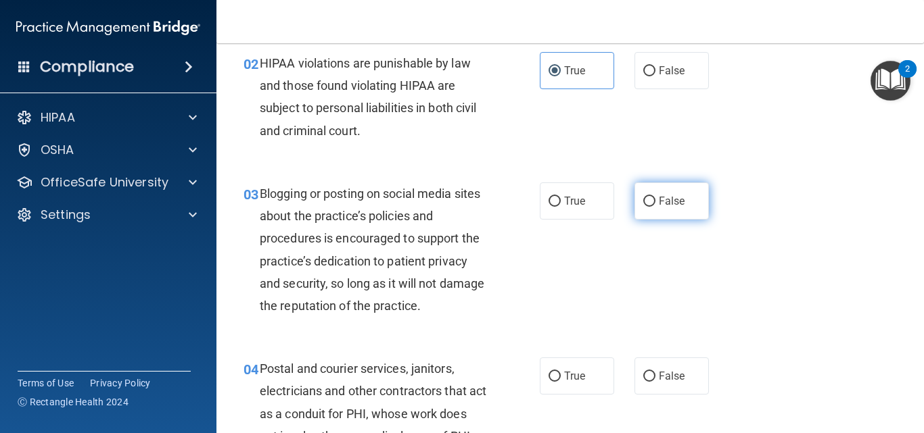
click at [650, 199] on label "False" at bounding box center [671, 201] width 74 height 37
click at [650, 199] on input "False" at bounding box center [649, 202] width 12 height 10
radio input "true"
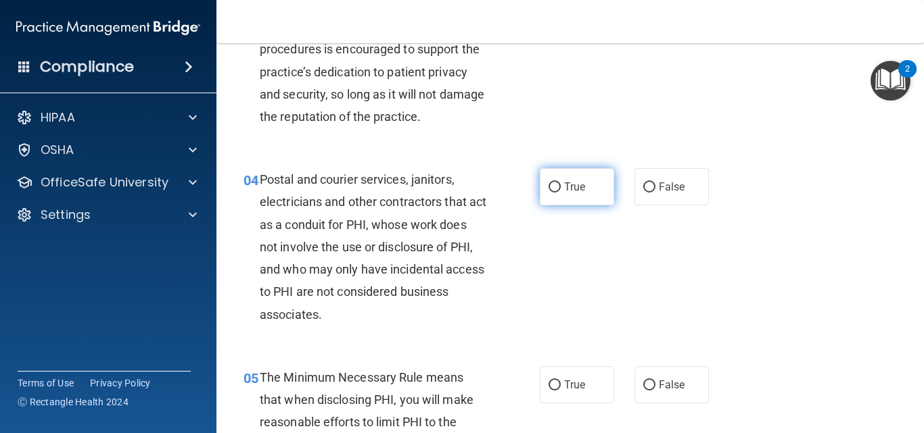
scroll to position [379, 0]
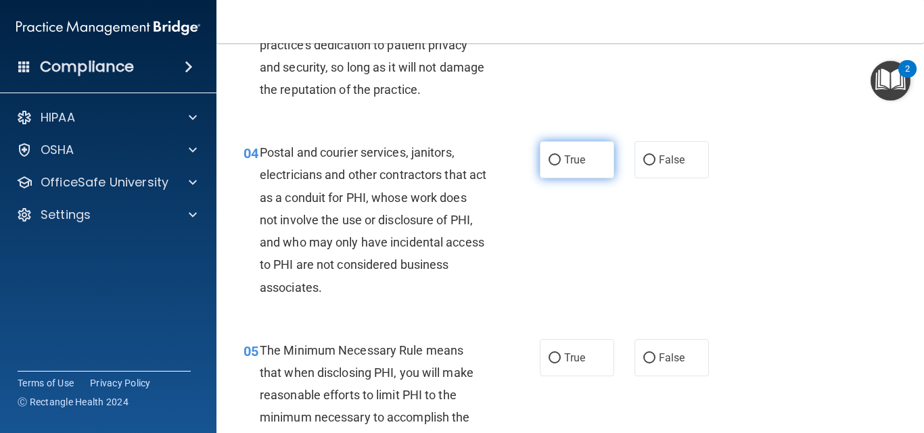
click at [560, 189] on div "04 Postal and courier services, janitors, electricians and other contractors th…" at bounding box center [569, 223] width 673 height 198
click at [552, 148] on label "True" at bounding box center [577, 159] width 74 height 37
click at [552, 156] on input "True" at bounding box center [554, 161] width 12 height 10
radio input "true"
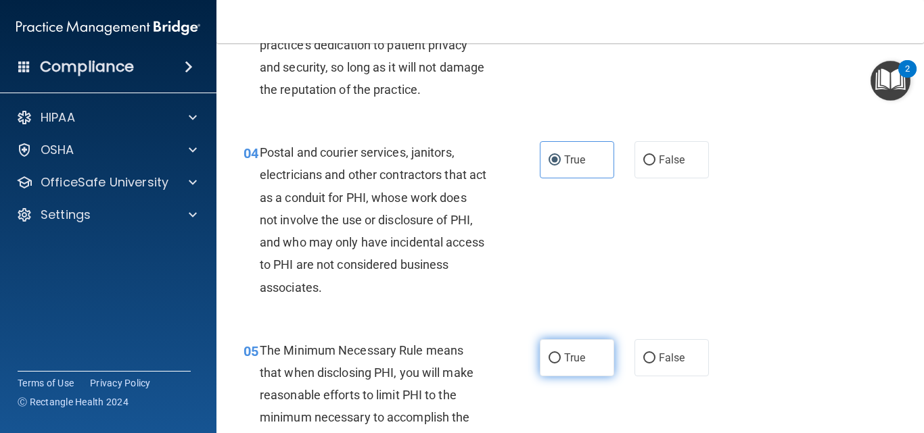
click at [551, 360] on input "True" at bounding box center [554, 359] width 12 height 10
radio input "true"
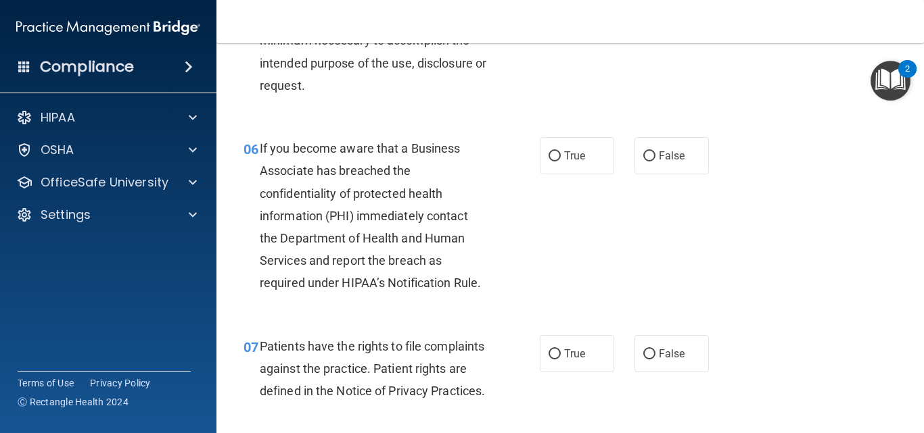
scroll to position [785, 0]
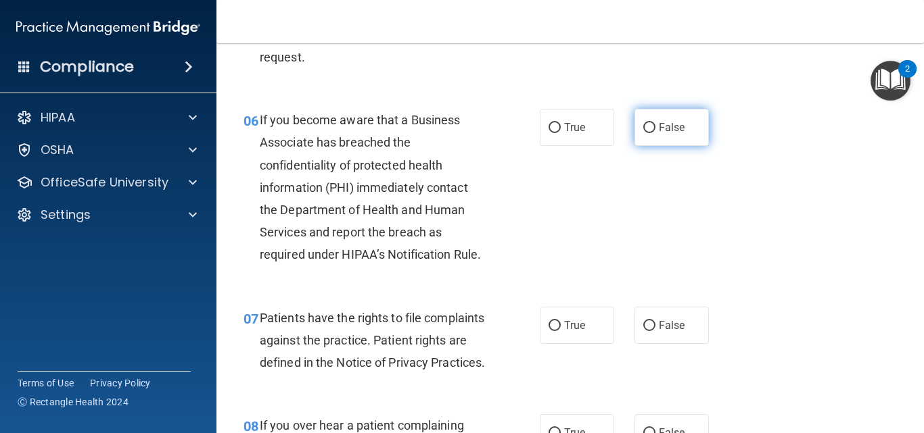
click at [675, 133] on span "False" at bounding box center [672, 127] width 26 height 13
click at [655, 133] on input "False" at bounding box center [649, 128] width 12 height 10
radio input "true"
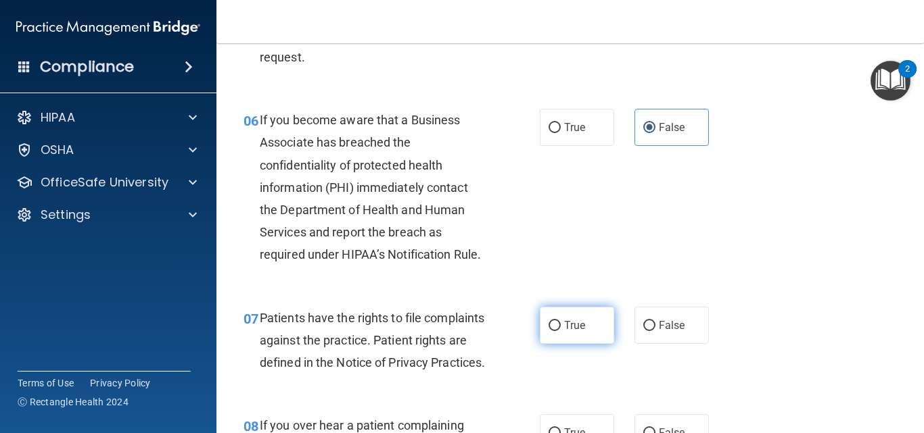
click at [567, 338] on label "True" at bounding box center [577, 325] width 74 height 37
click at [560, 331] on input "True" at bounding box center [554, 326] width 12 height 10
radio input "true"
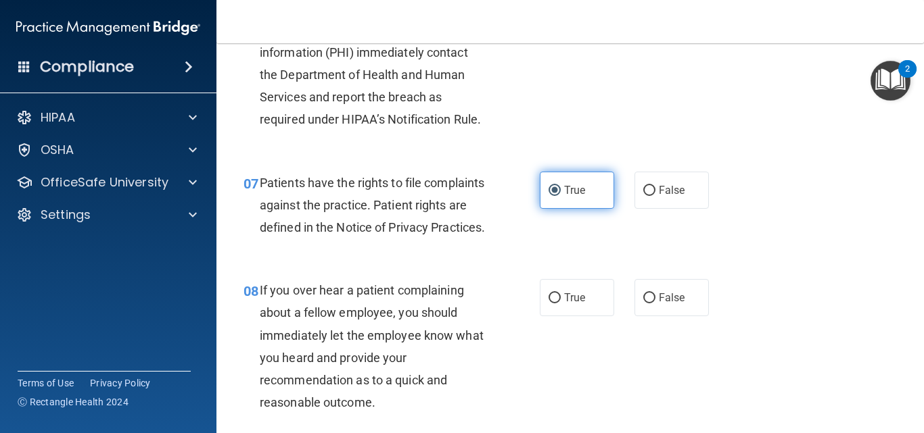
scroll to position [947, 0]
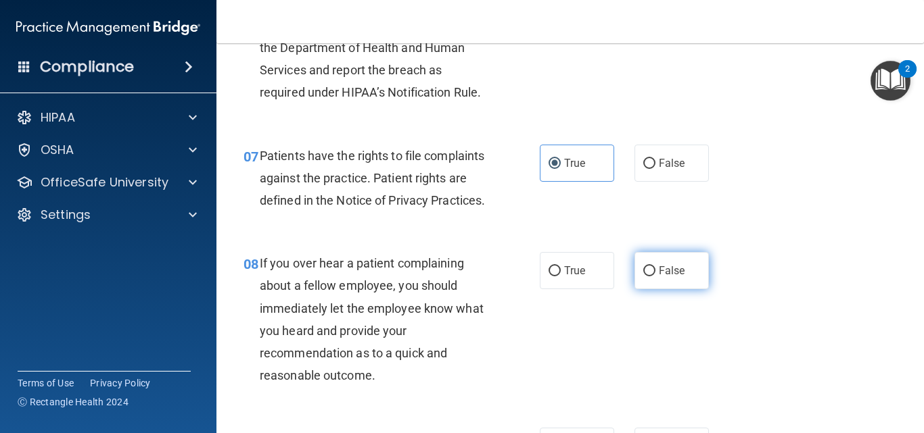
click at [678, 289] on label "False" at bounding box center [671, 270] width 74 height 37
click at [655, 277] on input "False" at bounding box center [649, 271] width 12 height 10
radio input "true"
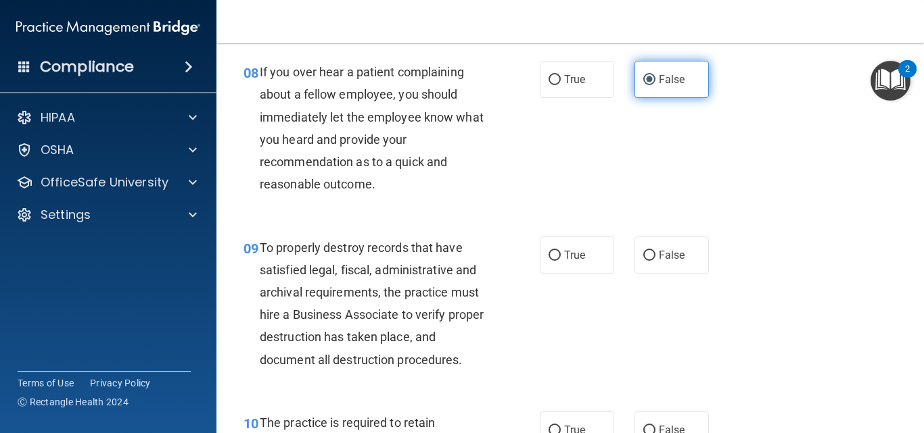
scroll to position [1164, 0]
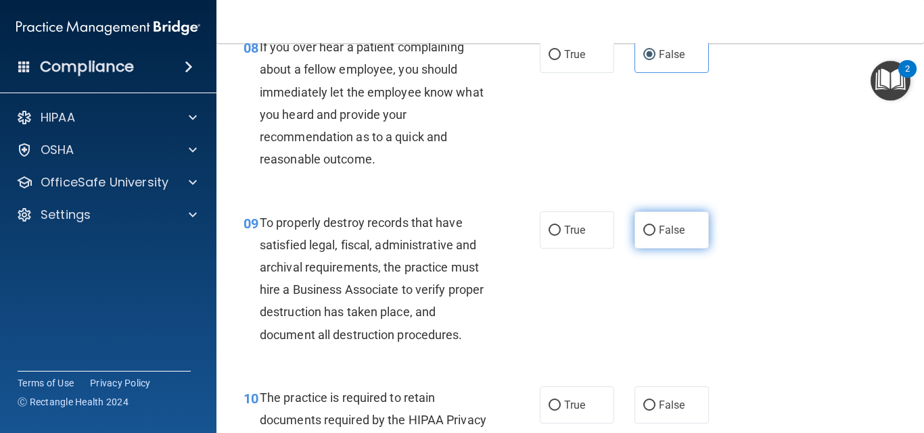
click at [670, 237] on span "False" at bounding box center [672, 230] width 26 height 13
click at [655, 236] on input "False" at bounding box center [649, 231] width 12 height 10
radio input "true"
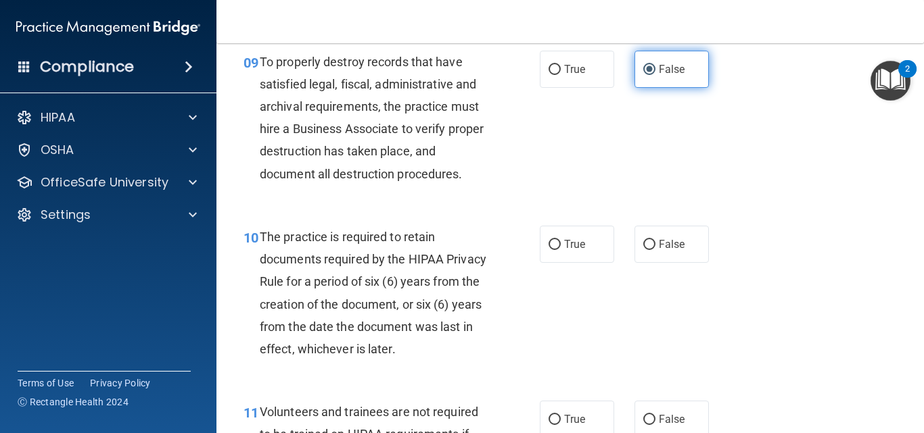
scroll to position [1326, 0]
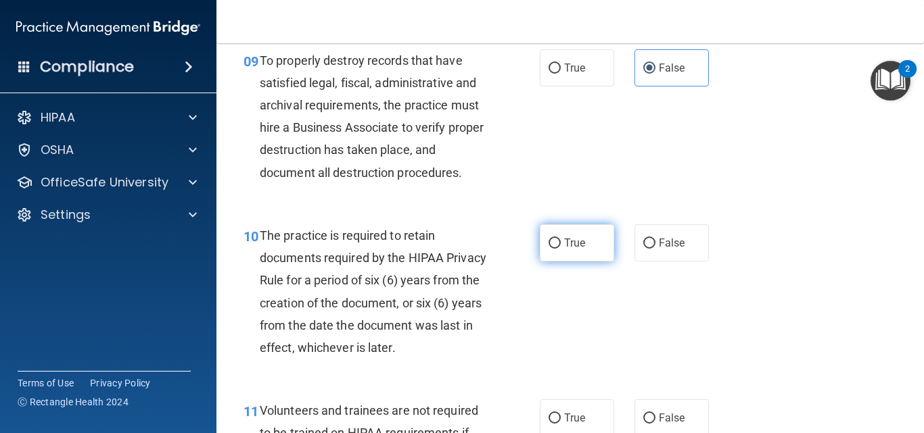
click at [576, 249] on span "True" at bounding box center [574, 243] width 21 height 13
click at [560, 249] on input "True" at bounding box center [554, 244] width 12 height 10
radio input "true"
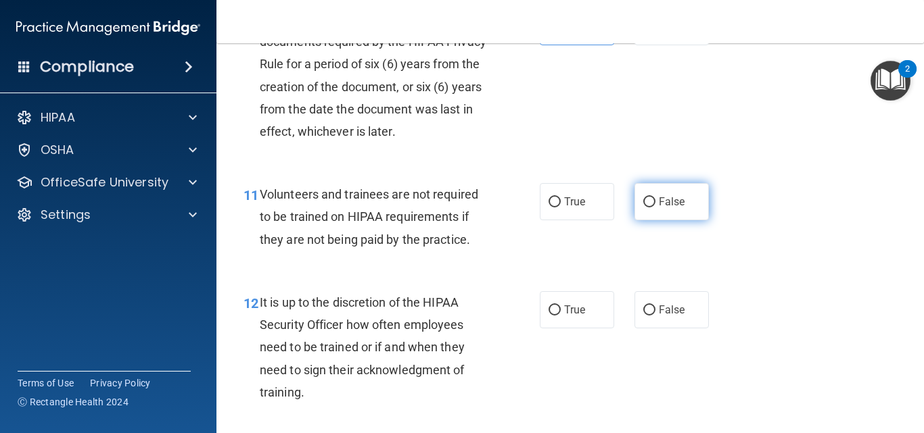
click at [682, 220] on label "False" at bounding box center [671, 201] width 74 height 37
click at [655, 208] on input "False" at bounding box center [649, 202] width 12 height 10
radio input "true"
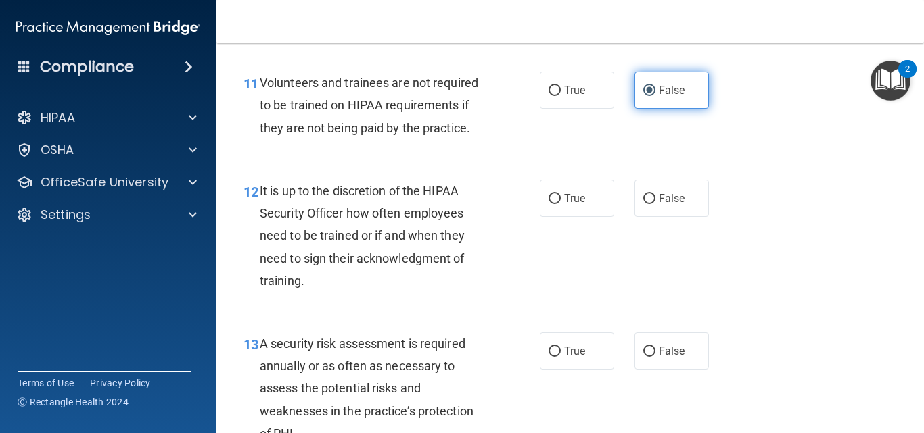
scroll to position [1677, 0]
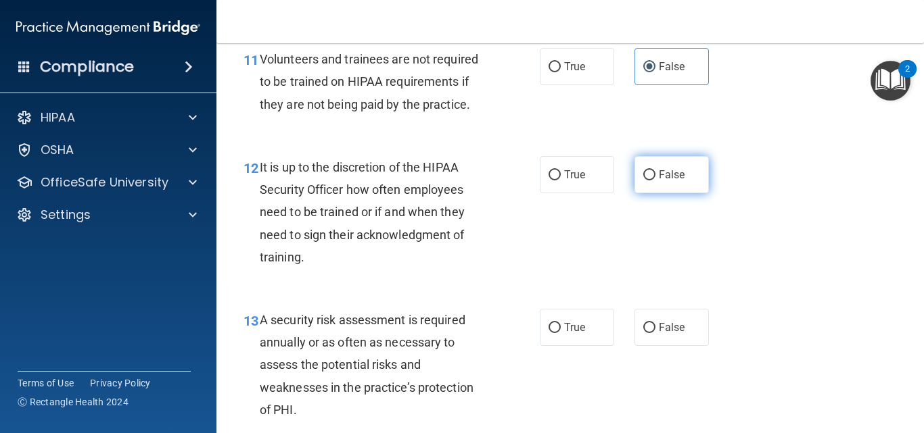
click at [668, 181] on span "False" at bounding box center [672, 174] width 26 height 13
click at [655, 181] on input "False" at bounding box center [649, 175] width 12 height 10
radio input "true"
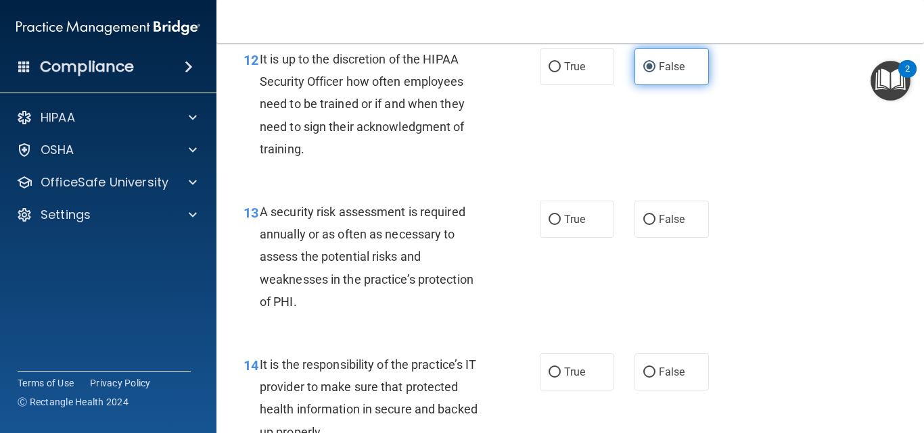
scroll to position [1813, 0]
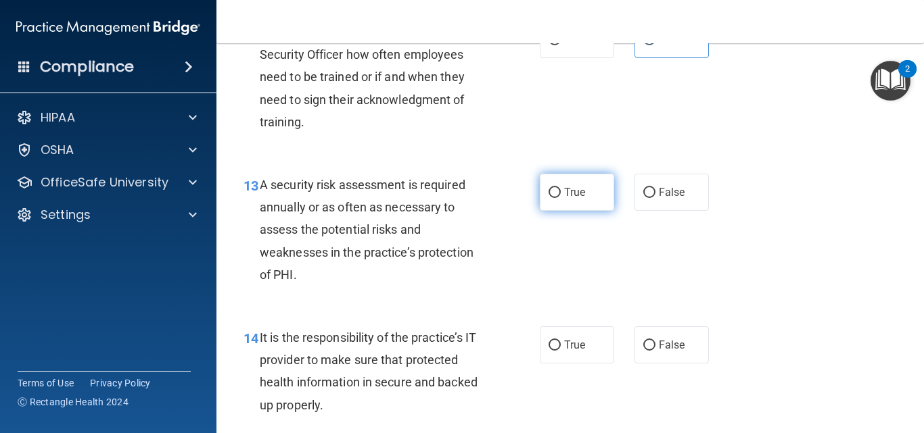
click at [570, 211] on label "True" at bounding box center [577, 192] width 74 height 37
click at [560, 198] on input "True" at bounding box center [554, 193] width 12 height 10
radio input "true"
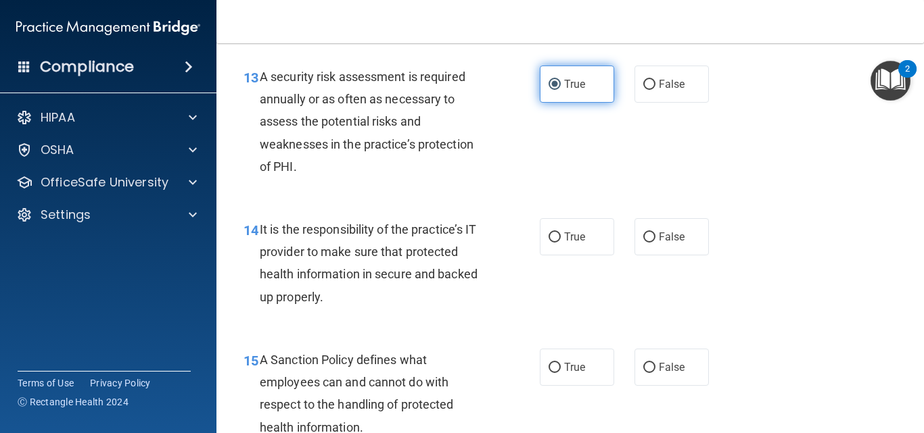
scroll to position [1948, 0]
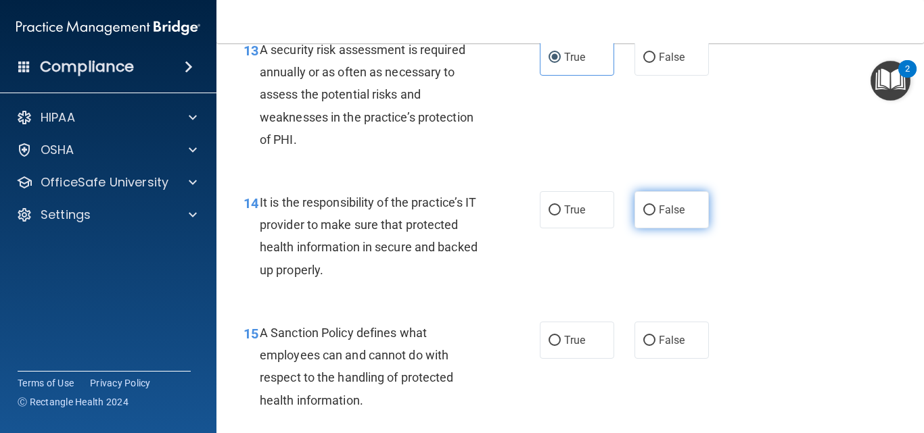
click at [682, 229] on label "False" at bounding box center [671, 209] width 74 height 37
click at [655, 216] on input "False" at bounding box center [649, 211] width 12 height 10
radio input "true"
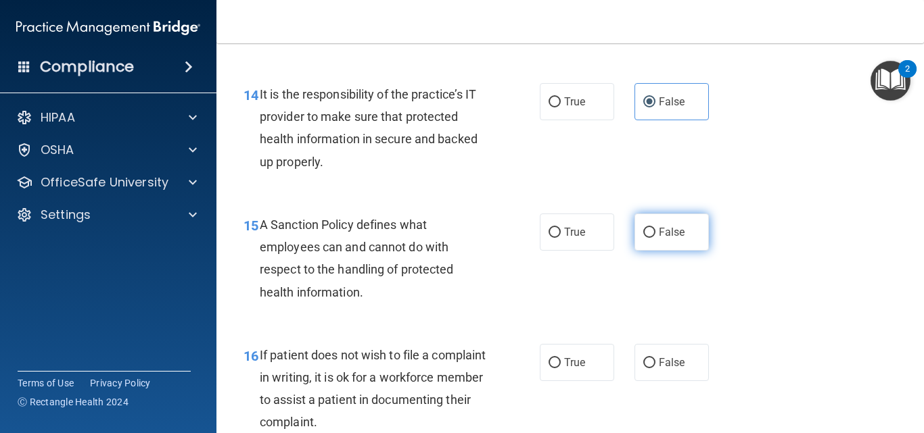
click at [648, 238] on input "False" at bounding box center [649, 233] width 12 height 10
radio input "true"
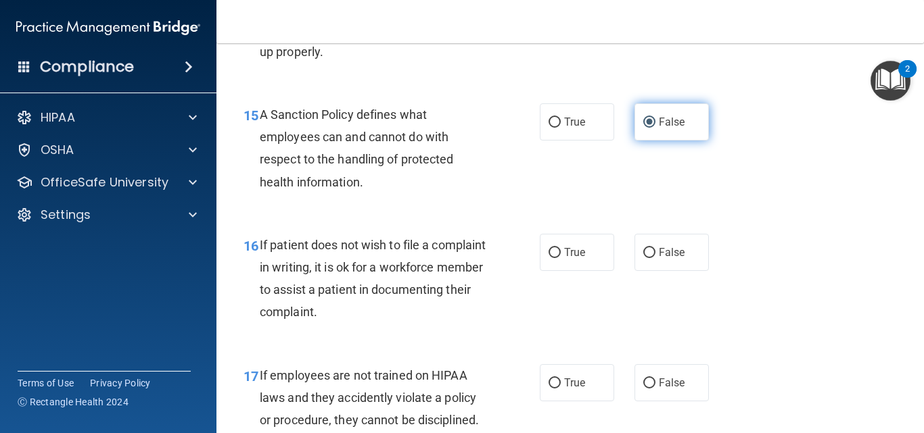
scroll to position [2191, 0]
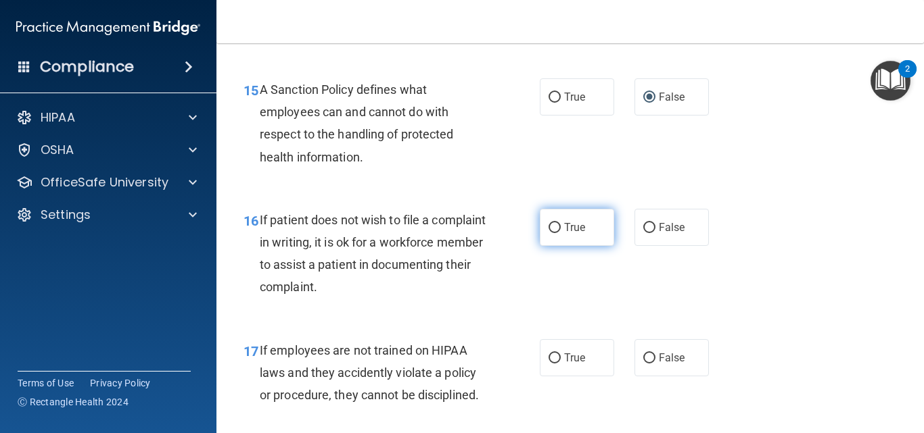
click at [568, 234] on span "True" at bounding box center [574, 227] width 21 height 13
click at [560, 233] on input "True" at bounding box center [554, 228] width 12 height 10
radio input "true"
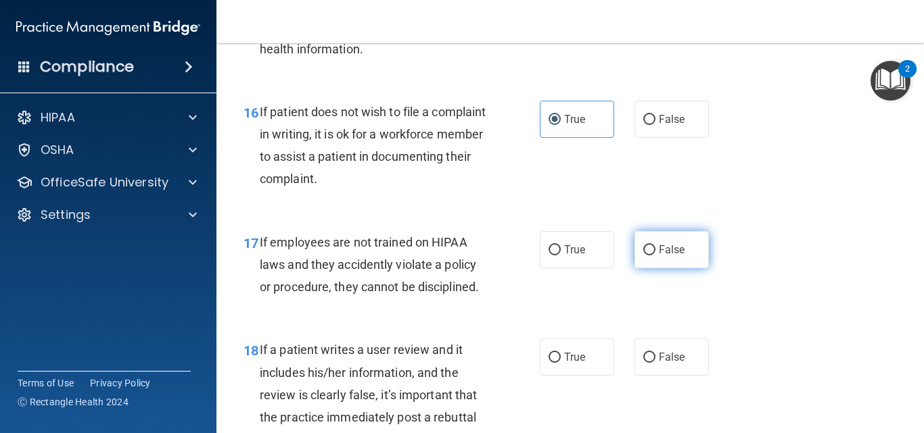
click at [646, 266] on label "False" at bounding box center [671, 249] width 74 height 37
click at [646, 256] on input "False" at bounding box center [649, 250] width 12 height 10
radio input "true"
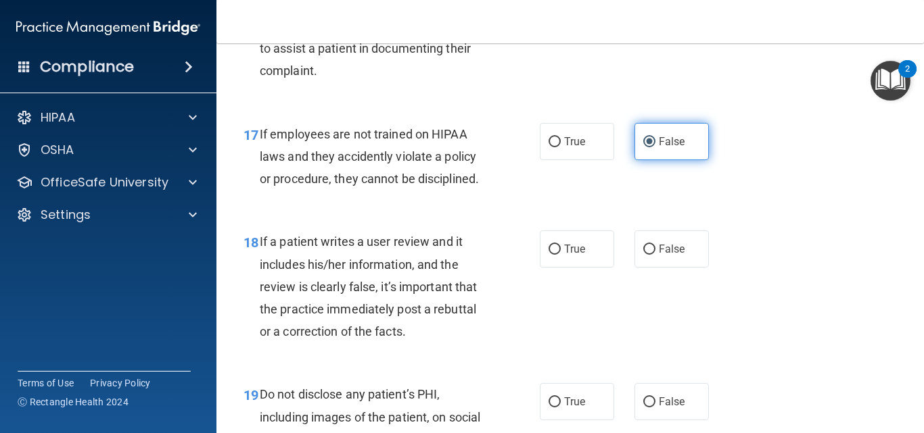
scroll to position [2435, 0]
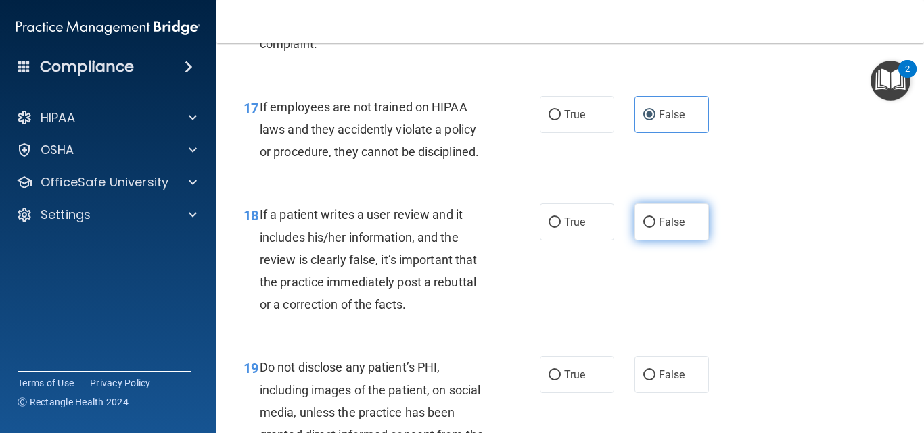
click at [675, 241] on label "False" at bounding box center [671, 222] width 74 height 37
click at [655, 228] on input "False" at bounding box center [649, 223] width 12 height 10
radio input "true"
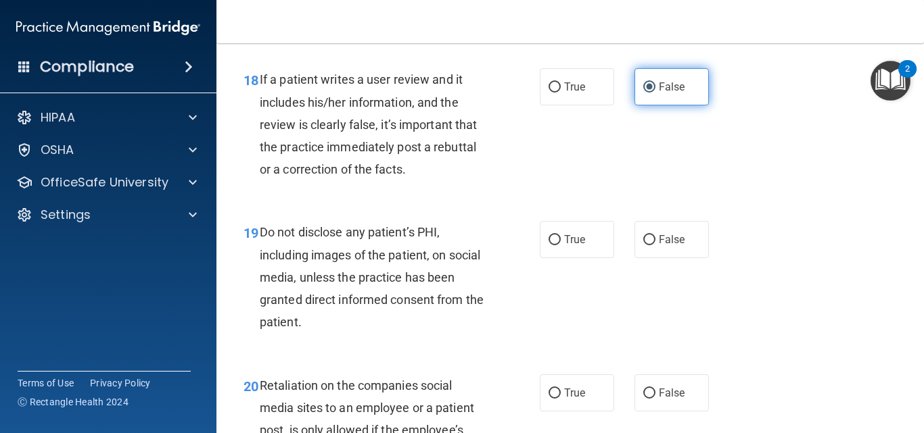
scroll to position [2597, 0]
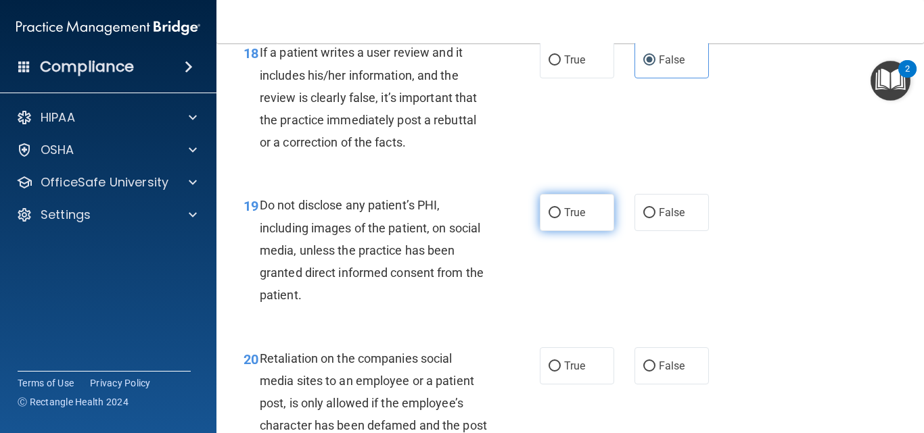
click at [583, 231] on label "True" at bounding box center [577, 212] width 74 height 37
click at [560, 218] on input "True" at bounding box center [554, 213] width 12 height 10
radio input "true"
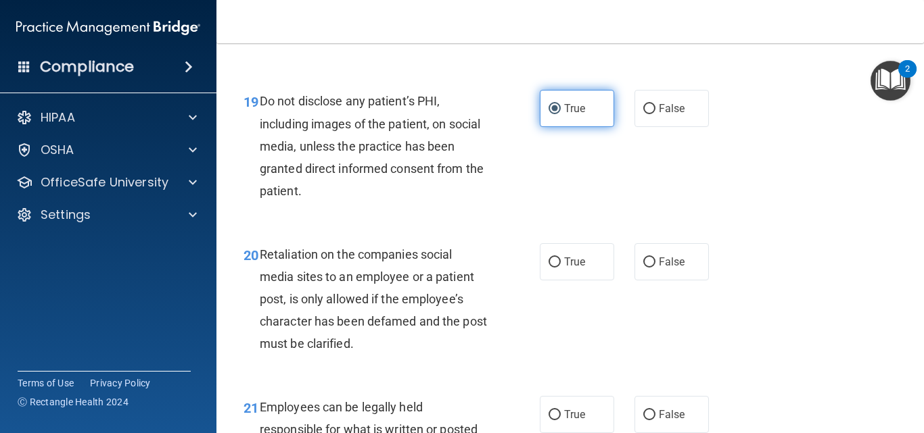
scroll to position [2705, 0]
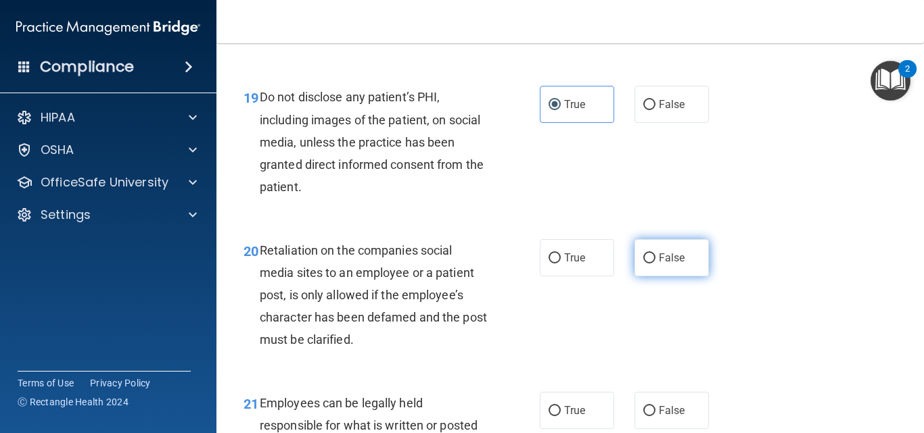
click at [659, 264] on span "False" at bounding box center [672, 258] width 26 height 13
click at [655, 264] on input "False" at bounding box center [649, 259] width 12 height 10
radio input "true"
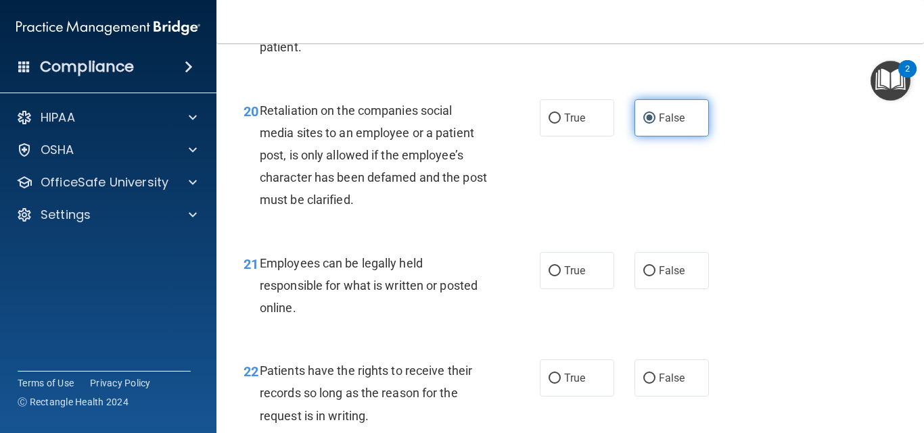
scroll to position [2867, 0]
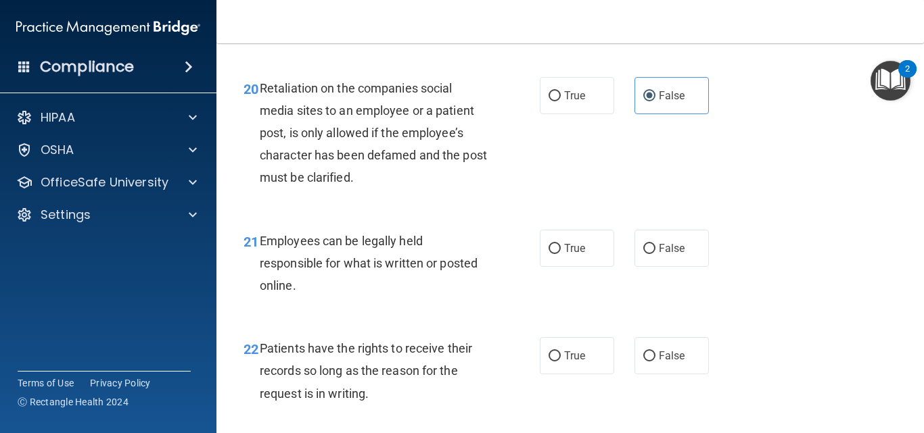
click at [576, 289] on div "21 Employees can be legally held responsible for what is written or posted onli…" at bounding box center [569, 267] width 673 height 108
click at [570, 255] on span "True" at bounding box center [574, 248] width 21 height 13
click at [560, 254] on input "True" at bounding box center [554, 249] width 12 height 10
radio input "true"
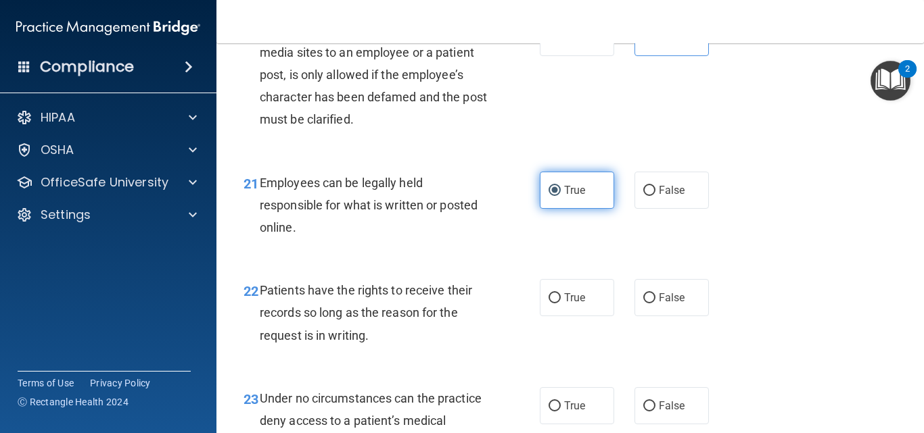
scroll to position [2948, 0]
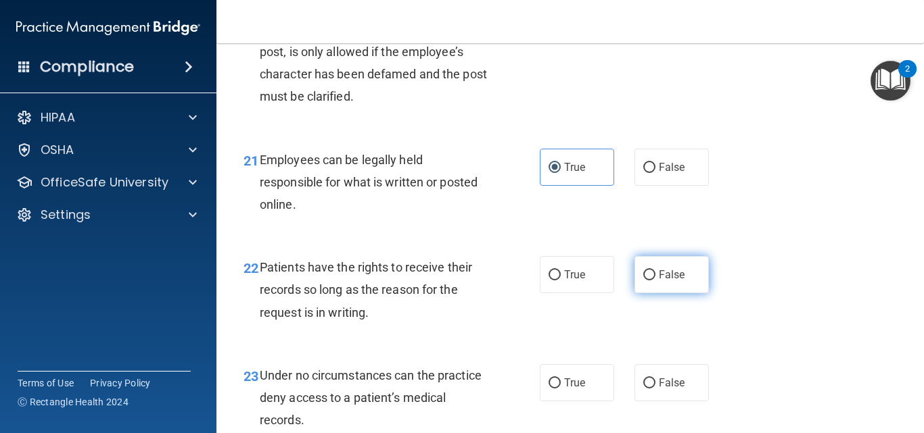
click at [677, 281] on span "False" at bounding box center [672, 274] width 26 height 13
click at [655, 281] on input "False" at bounding box center [649, 275] width 12 height 10
radio input "true"
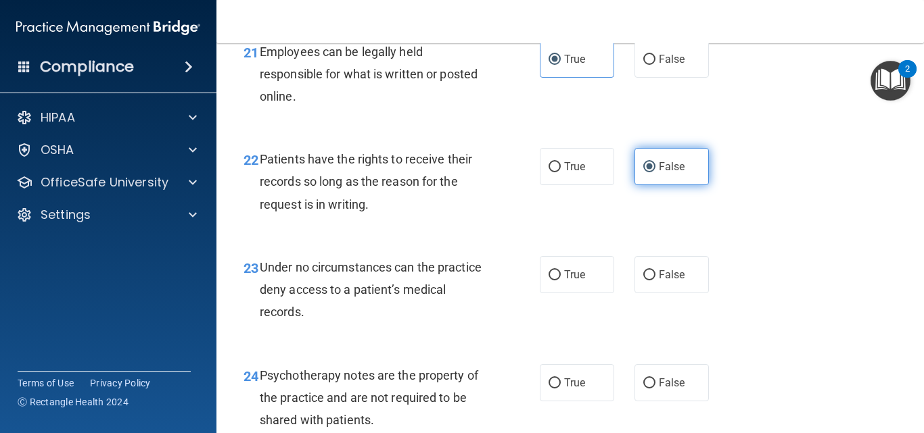
click at [677, 281] on span "False" at bounding box center [672, 274] width 26 height 13
click at [655, 281] on input "False" at bounding box center [649, 275] width 12 height 10
radio input "true"
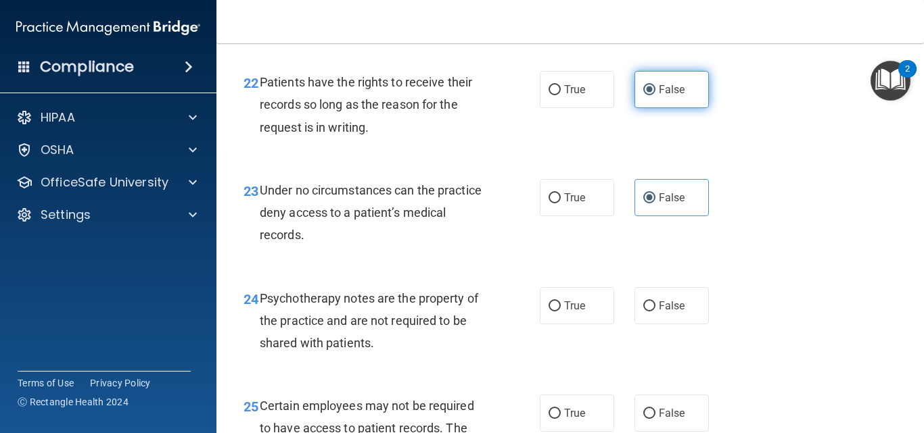
scroll to position [3138, 0]
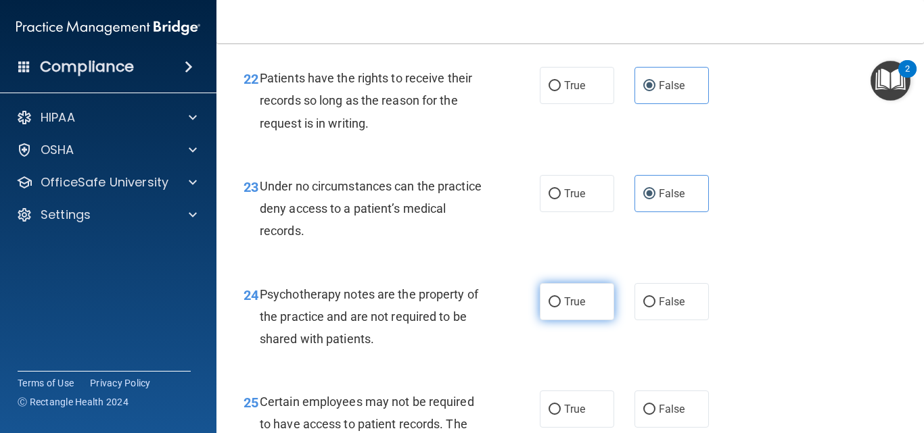
click at [575, 314] on label "True" at bounding box center [577, 301] width 74 height 37
click at [560, 308] on input "True" at bounding box center [554, 302] width 12 height 10
radio input "true"
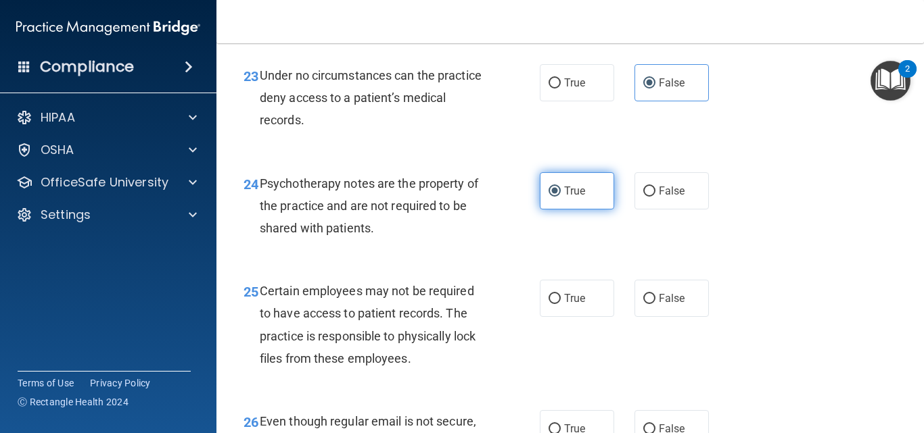
scroll to position [3273, 0]
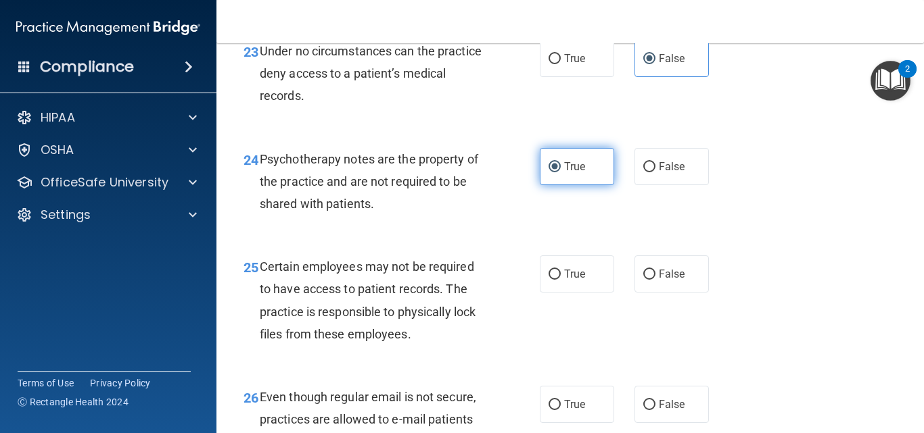
click at [575, 293] on label "True" at bounding box center [577, 274] width 74 height 37
click at [560, 280] on input "True" at bounding box center [554, 275] width 12 height 10
radio input "true"
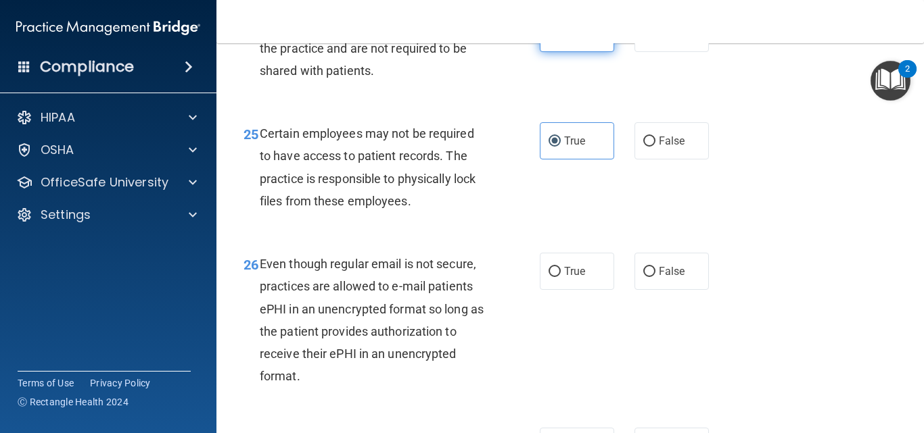
scroll to position [3408, 0]
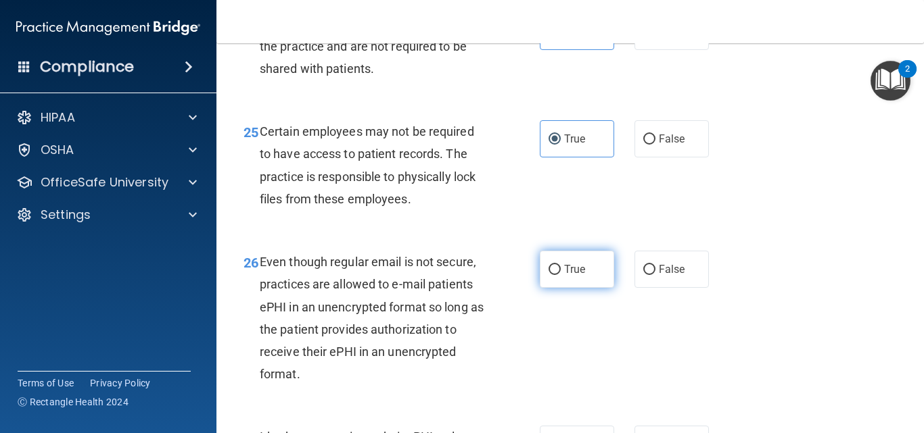
click at [540, 288] on label "True" at bounding box center [577, 269] width 74 height 37
click at [548, 275] on input "True" at bounding box center [554, 270] width 12 height 10
radio input "true"
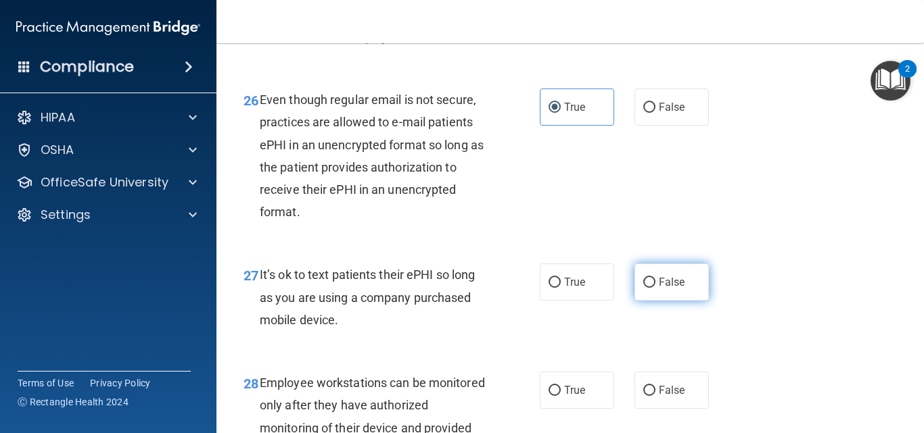
click at [669, 289] on span "False" at bounding box center [672, 282] width 26 height 13
click at [655, 288] on input "False" at bounding box center [649, 283] width 12 height 10
radio input "true"
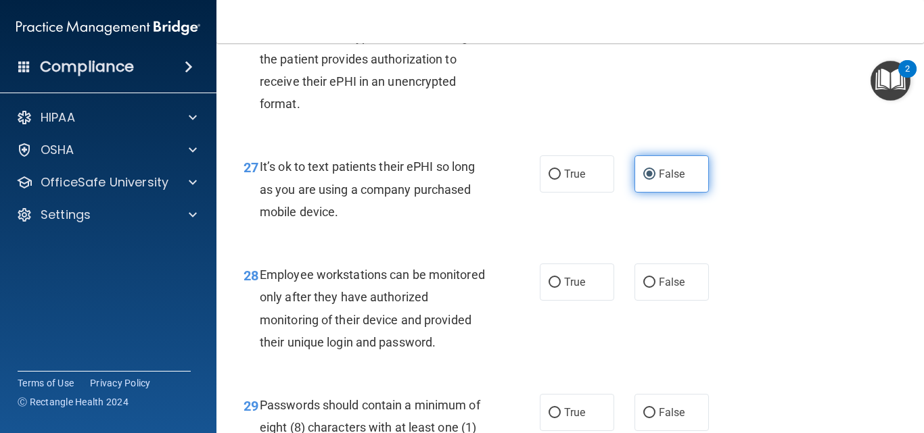
click at [669, 289] on span "False" at bounding box center [672, 282] width 26 height 13
click at [655, 288] on input "False" at bounding box center [649, 283] width 12 height 10
radio input "true"
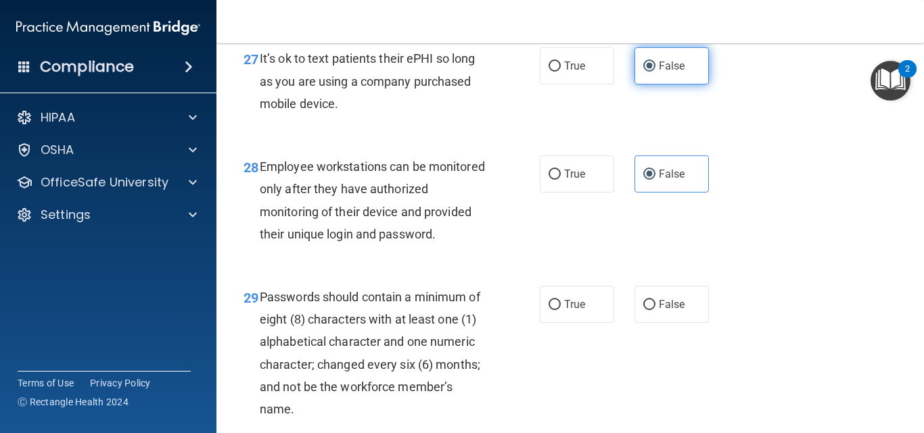
scroll to position [3814, 0]
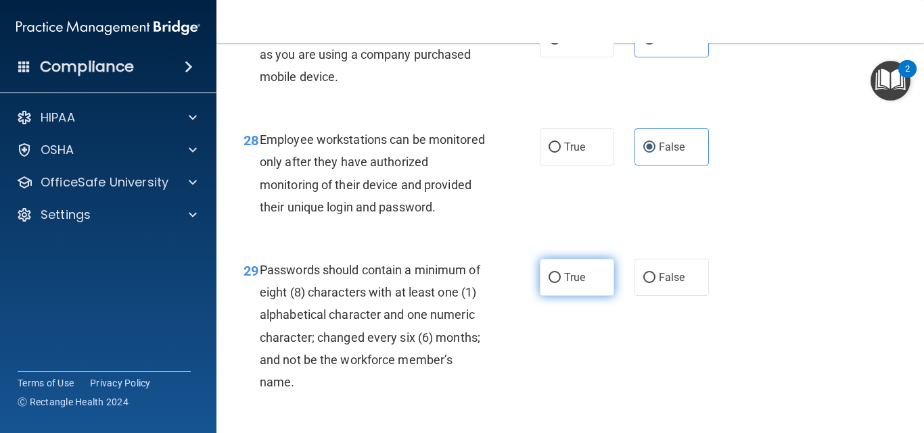
click at [573, 284] on span "True" at bounding box center [574, 277] width 21 height 13
click at [560, 283] on input "True" at bounding box center [554, 278] width 12 height 10
radio input "true"
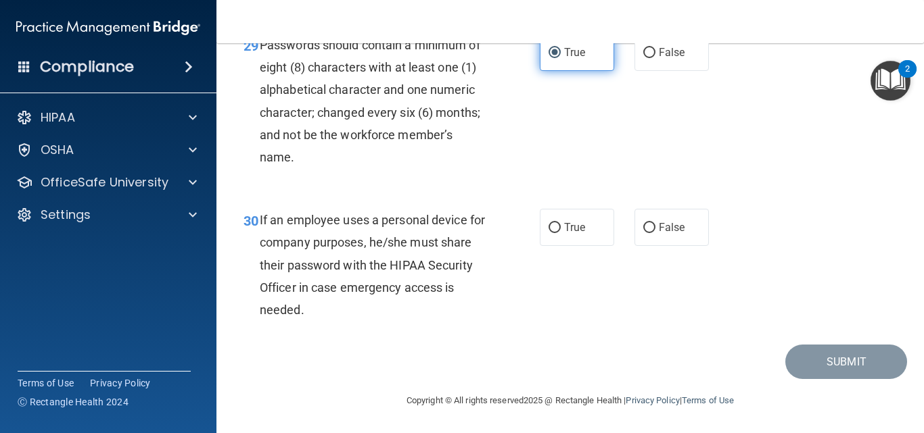
scroll to position [4084, 0]
click at [690, 218] on label "False" at bounding box center [671, 227] width 74 height 37
click at [655, 223] on input "False" at bounding box center [649, 228] width 12 height 10
radio input "true"
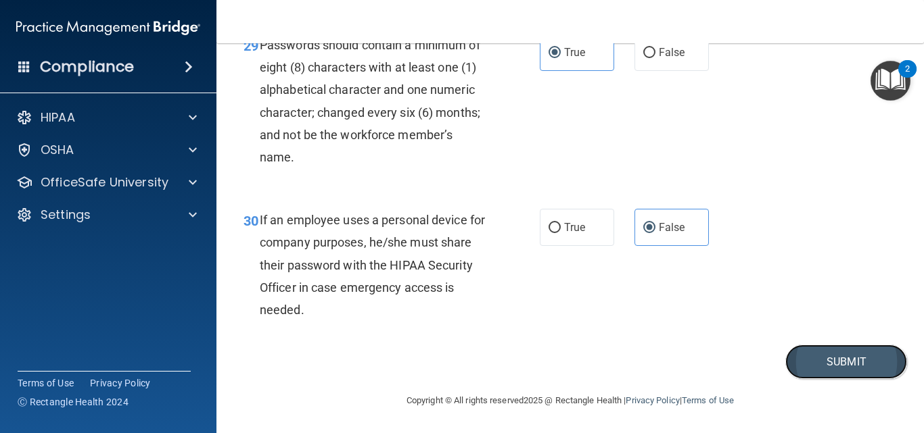
click at [833, 362] on button "Submit" at bounding box center [846, 362] width 122 height 34
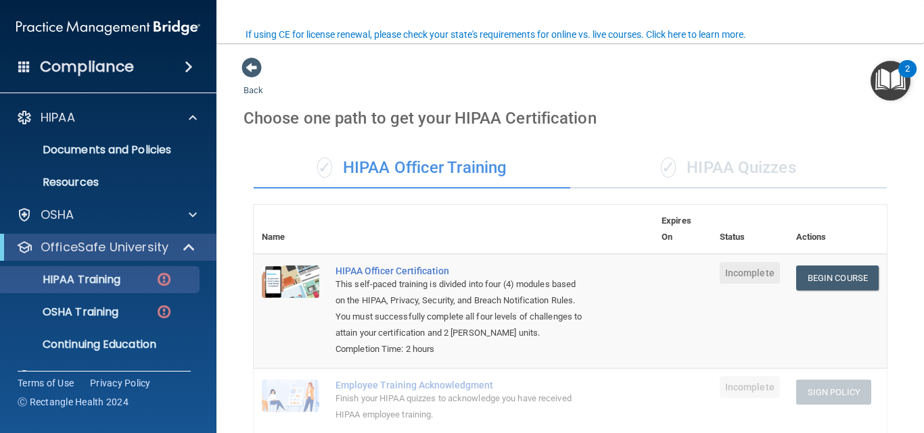
scroll to position [103, 0]
